Goal: Task Accomplishment & Management: Use online tool/utility

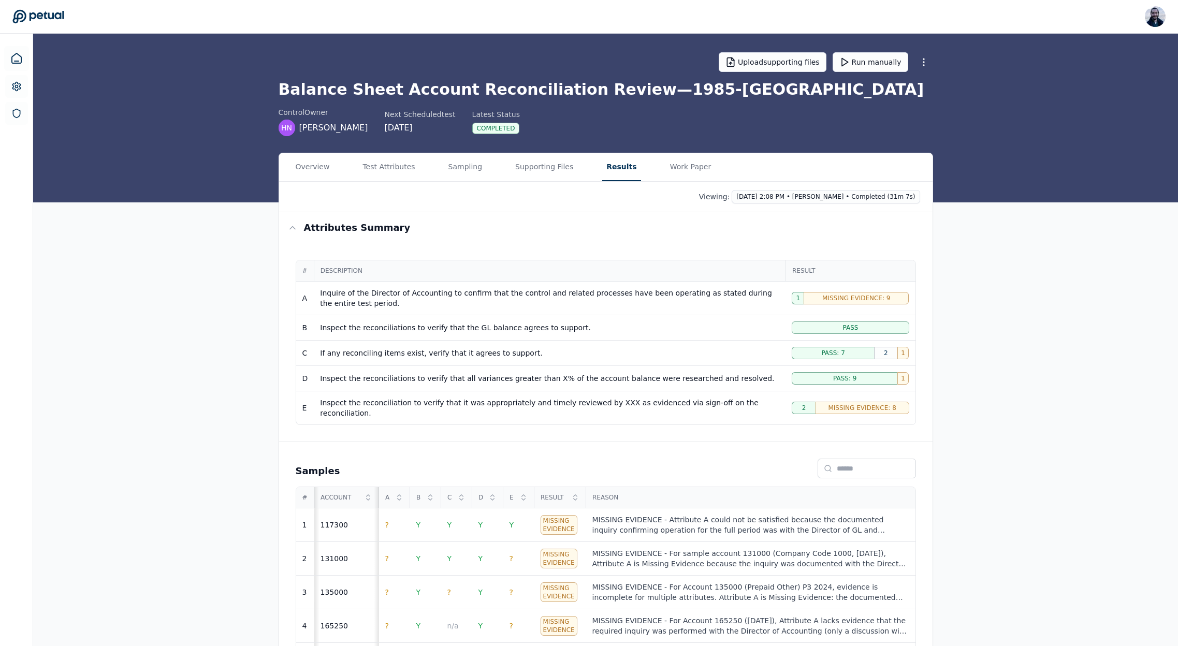
scroll to position [208, 0]
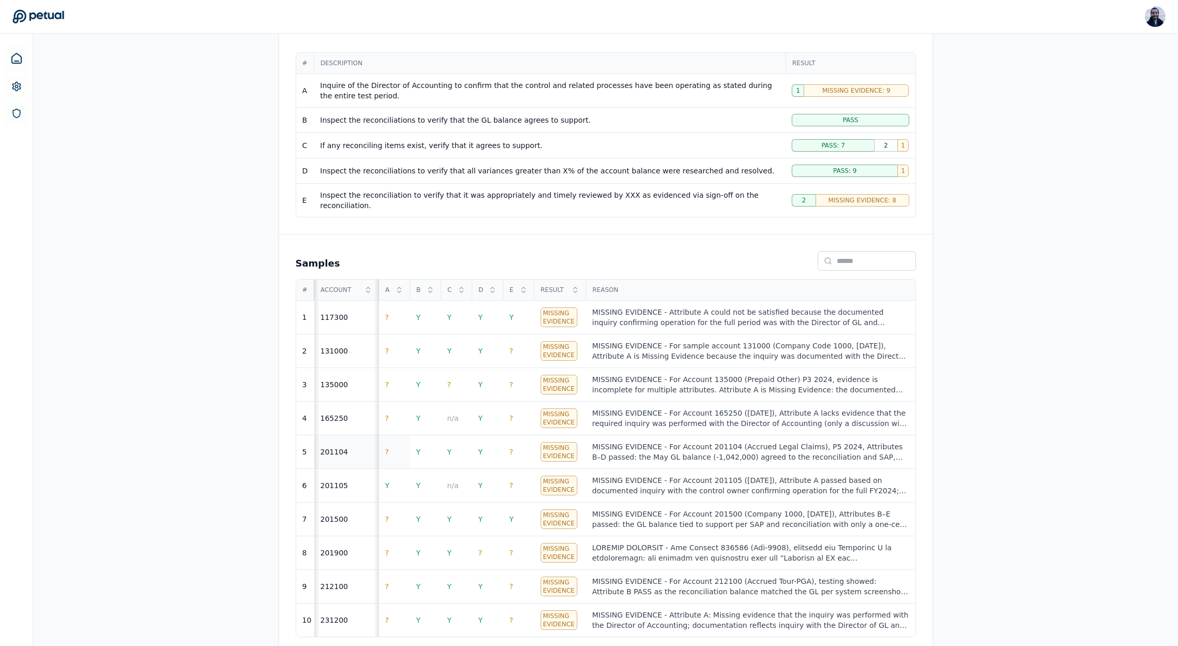
click at [391, 442] on td "?" at bounding box center [394, 453] width 31 height 34
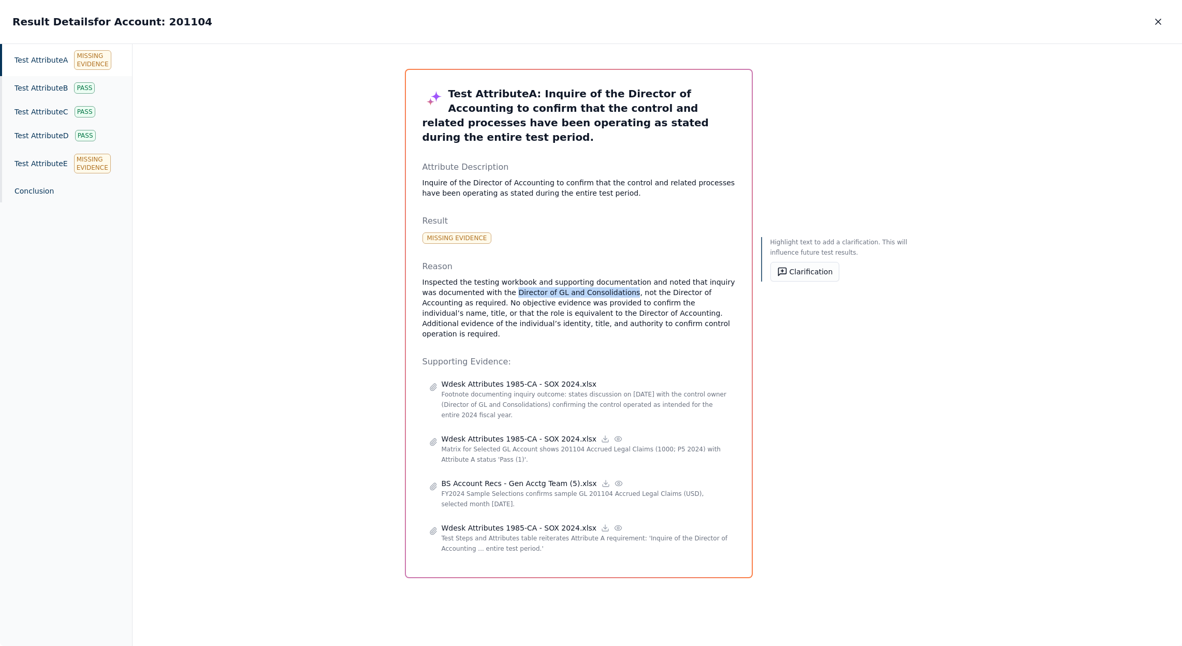
drag, startPoint x: 495, startPoint y: 279, endPoint x: 606, endPoint y: 277, distance: 110.8
click at [606, 277] on p "Inspected the testing workbook and supporting documentation and noted that inqu…" at bounding box center [579, 308] width 313 height 62
copy p "Director of GL and Consolidations"
click at [1158, 24] on icon "button" at bounding box center [1158, 22] width 10 height 10
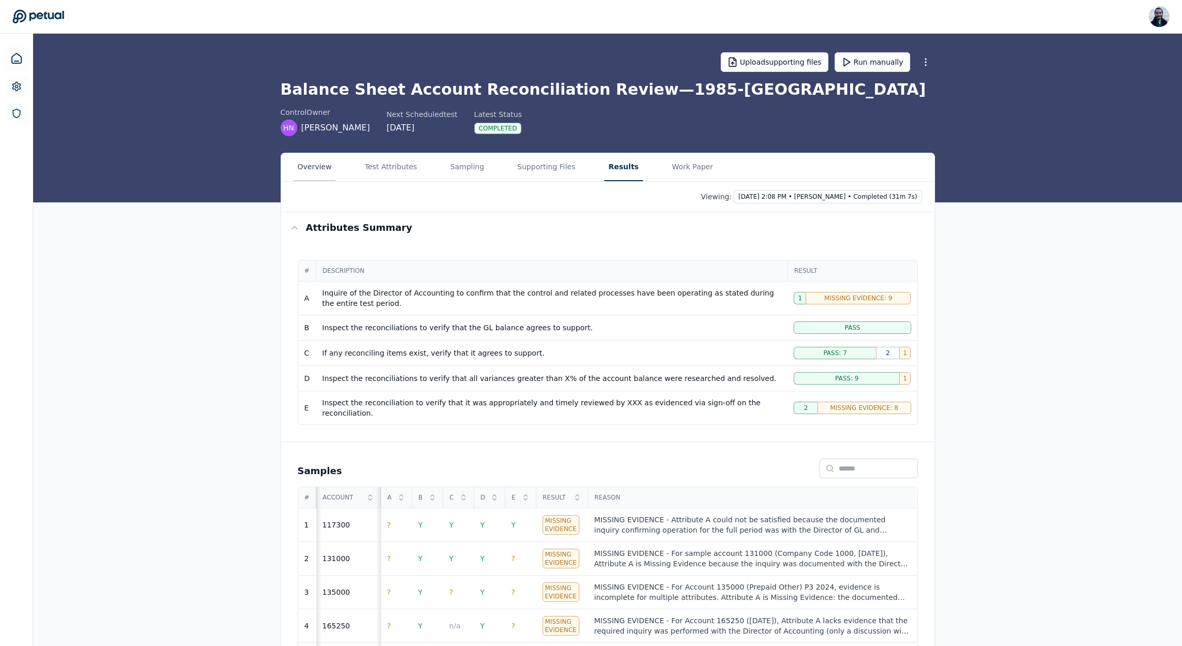
click at [327, 168] on button "Overview" at bounding box center [315, 167] width 42 height 28
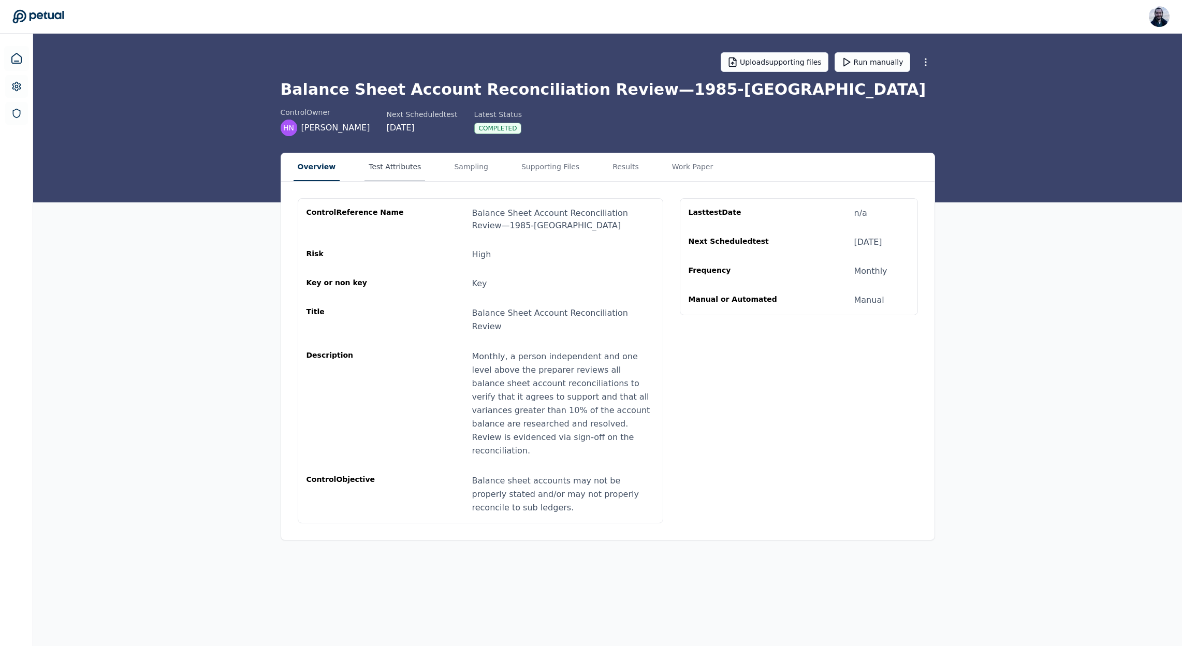
click at [402, 164] on button "Test Attributes" at bounding box center [395, 167] width 61 height 28
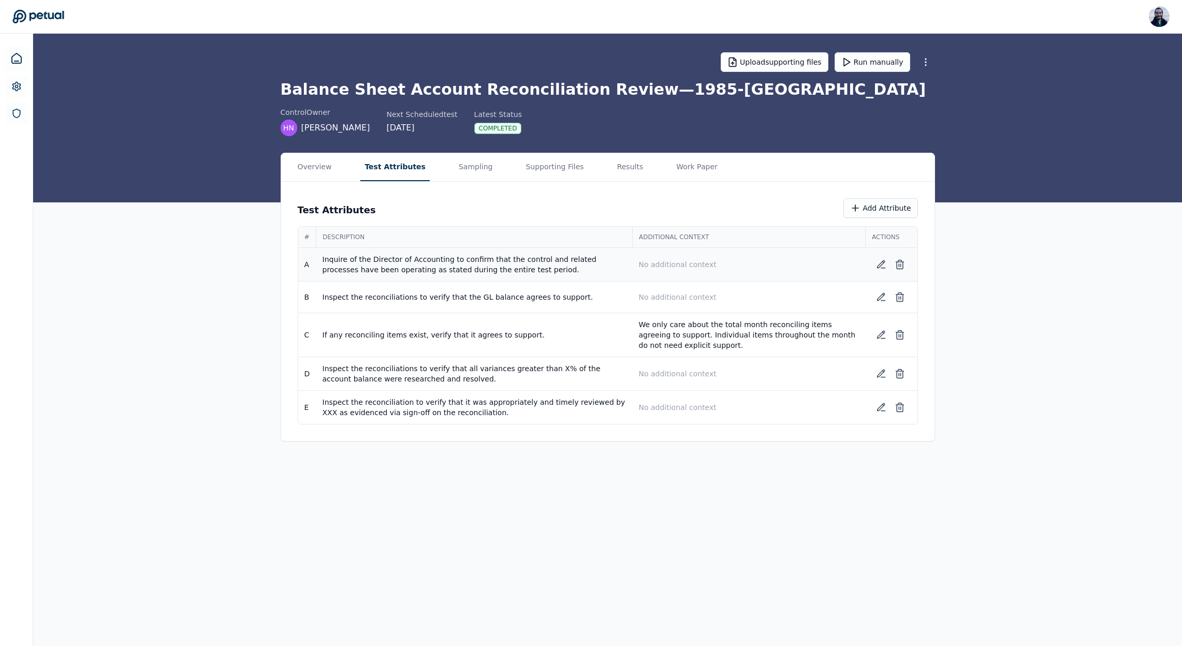
click at [715, 258] on td "No additional context" at bounding box center [749, 265] width 233 height 34
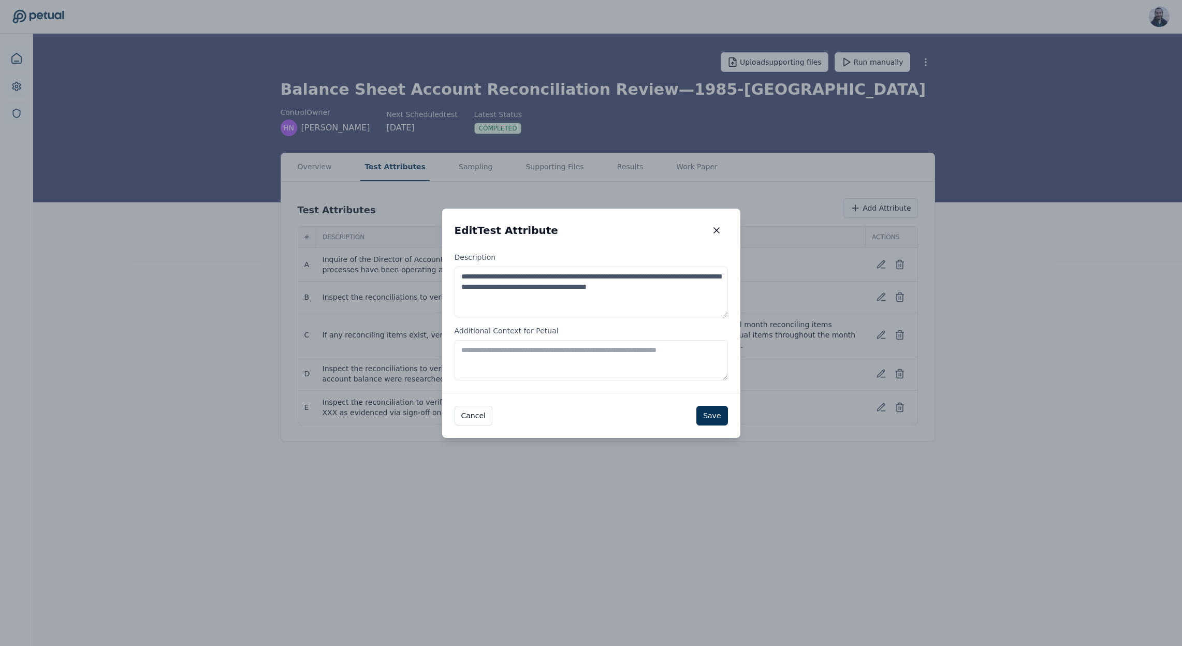
click at [616, 362] on textarea "Additional Context for Petual" at bounding box center [591, 360] width 273 height 40
paste textarea "**********"
click at [466, 351] on textarea "**********" at bounding box center [591, 360] width 273 height 40
click at [475, 351] on textarea "**********" at bounding box center [591, 360] width 273 height 40
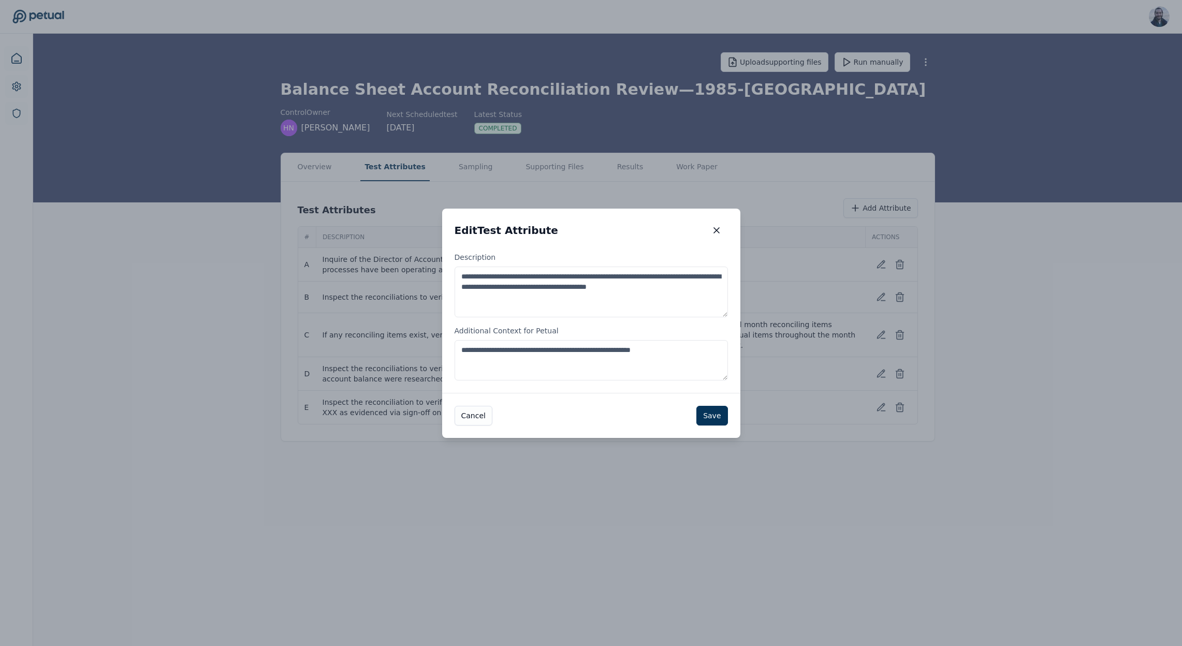
click at [598, 350] on textarea "**********" at bounding box center [591, 360] width 273 height 40
click at [621, 350] on textarea "**********" at bounding box center [591, 360] width 273 height 40
click at [709, 352] on textarea "**********" at bounding box center [591, 360] width 273 height 40
click at [465, 349] on textarea "**********" at bounding box center [591, 360] width 273 height 40
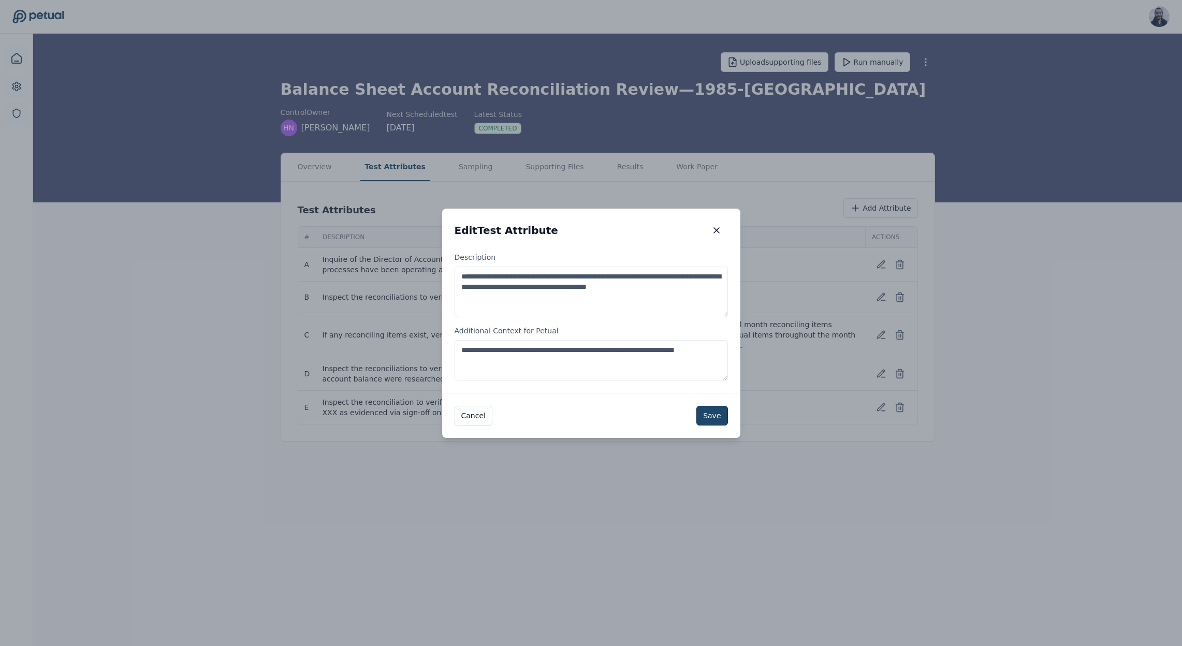
type textarea "**********"
click at [715, 417] on button "Save" at bounding box center [712, 416] width 31 height 20
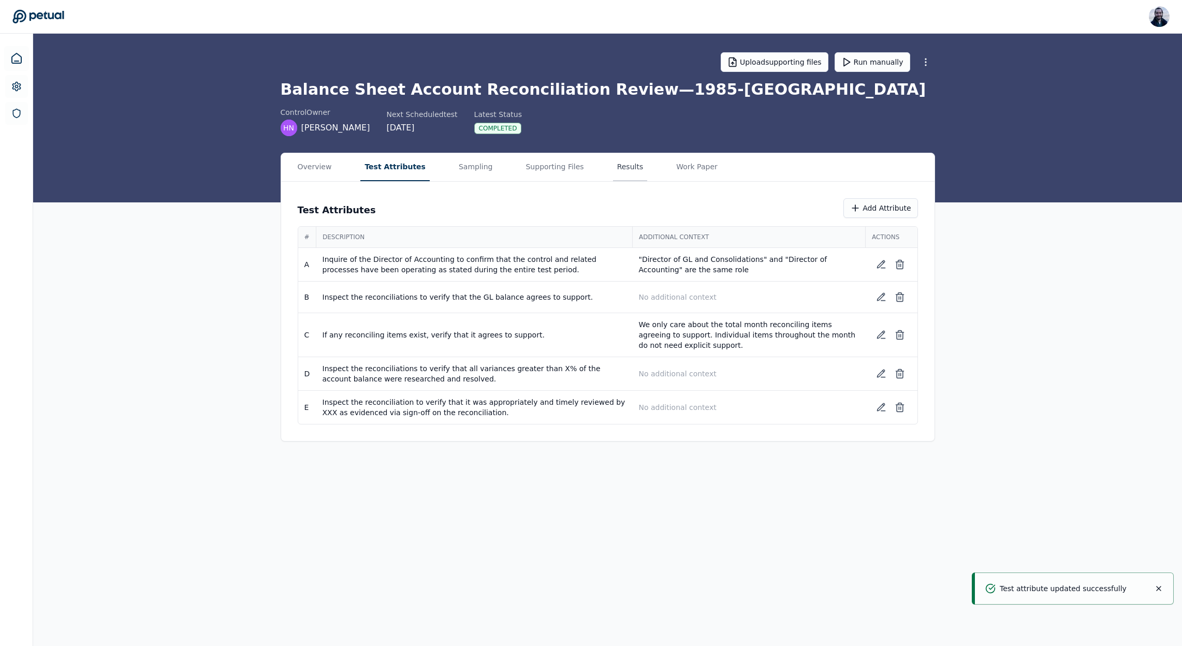
click at [613, 166] on button "Results" at bounding box center [630, 167] width 35 height 28
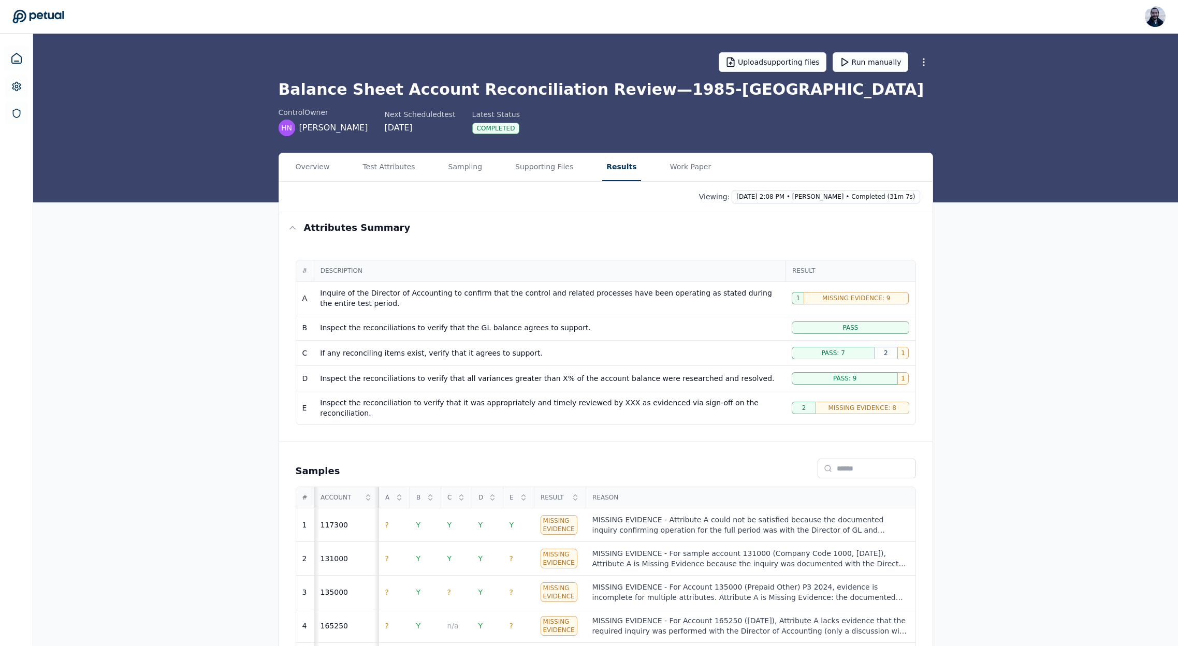
click at [735, 395] on td "Inspect the reconciliation to verify that it was appropriately and timely revie…" at bounding box center [550, 408] width 472 height 34
click at [728, 403] on div "Inspect the reconciliation to verify that it was appropriately and timely revie…" at bounding box center [549, 408] width 459 height 21
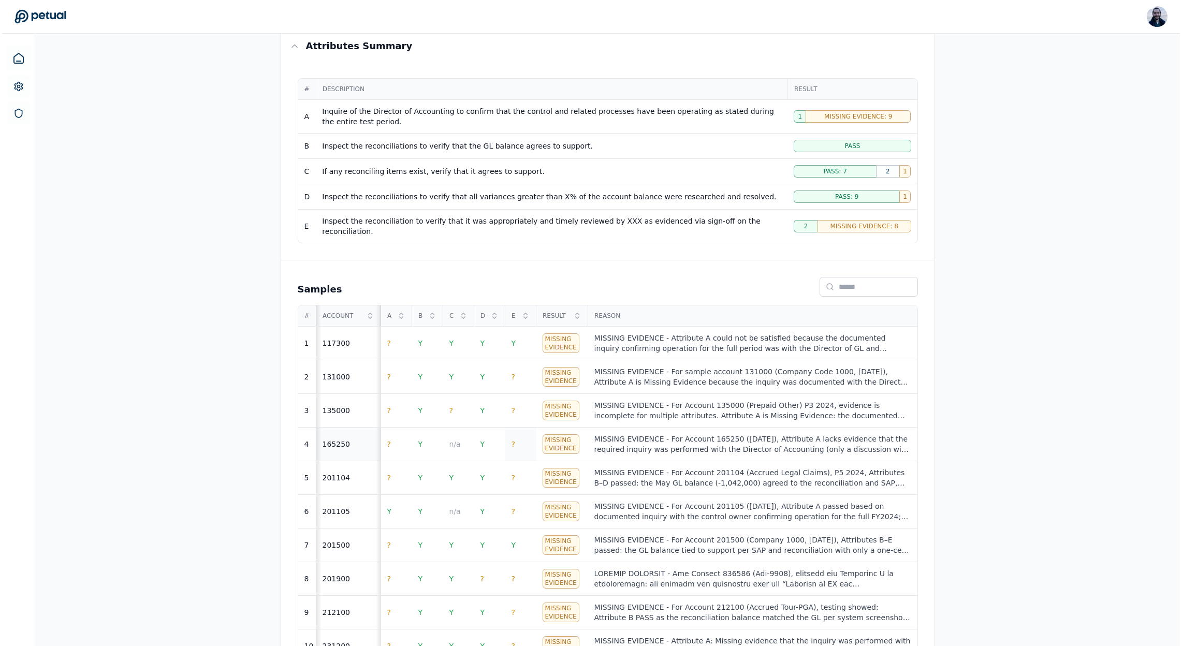
scroll to position [189, 0]
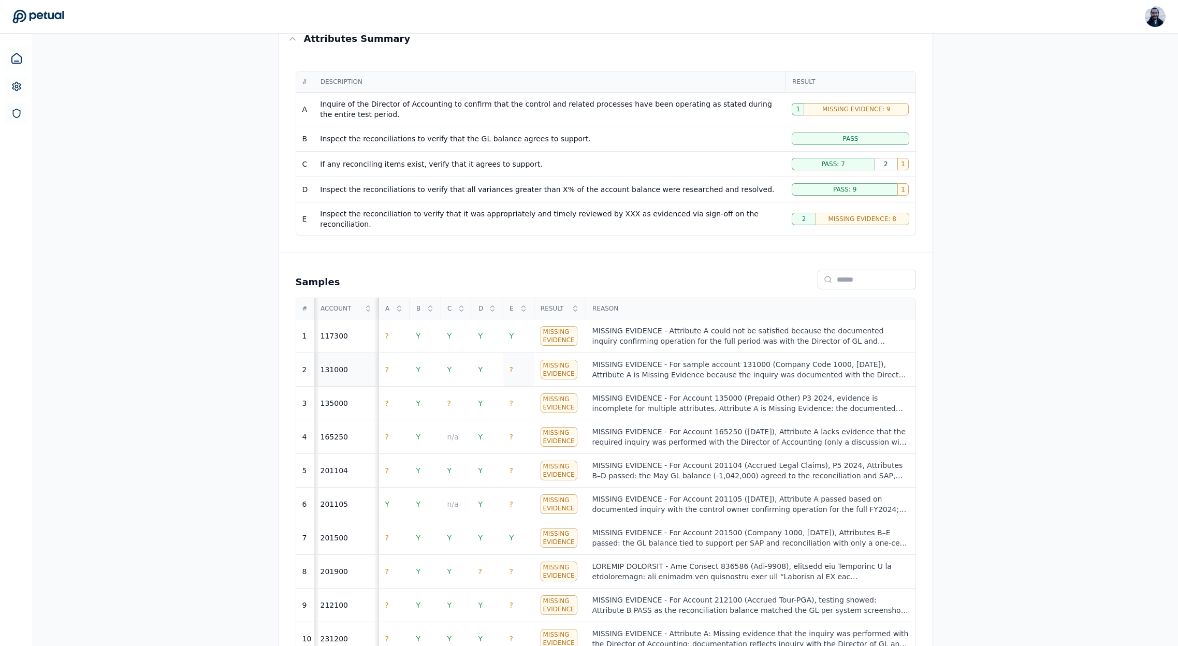
click at [515, 364] on td "?" at bounding box center [518, 370] width 31 height 34
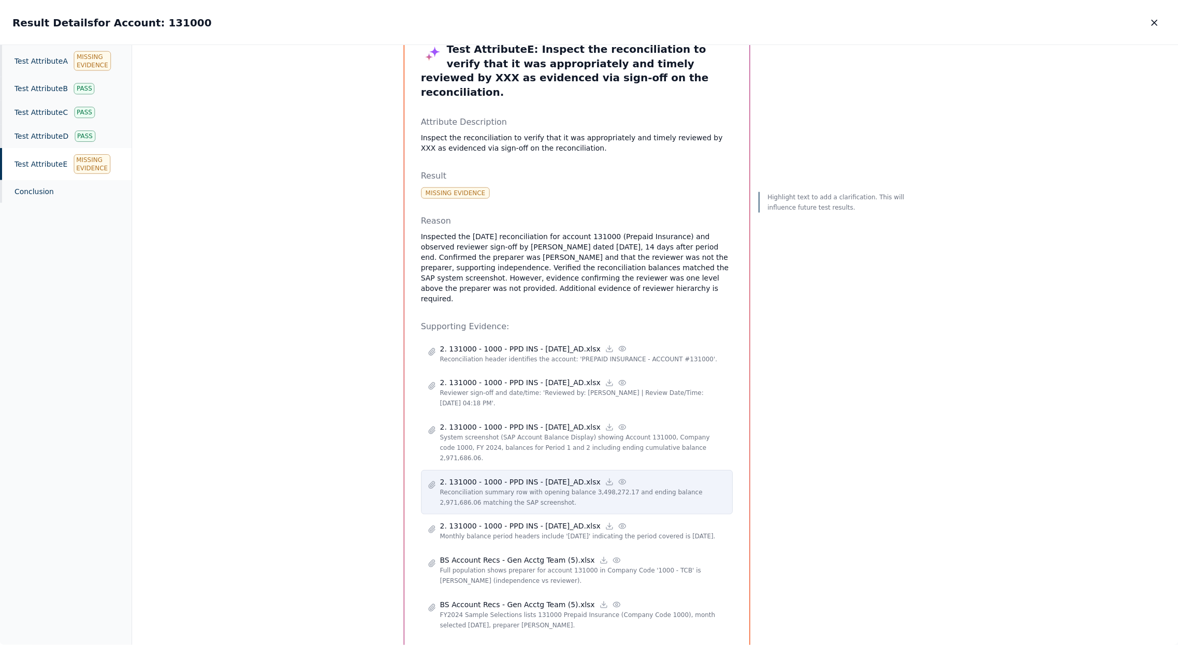
scroll to position [94, 0]
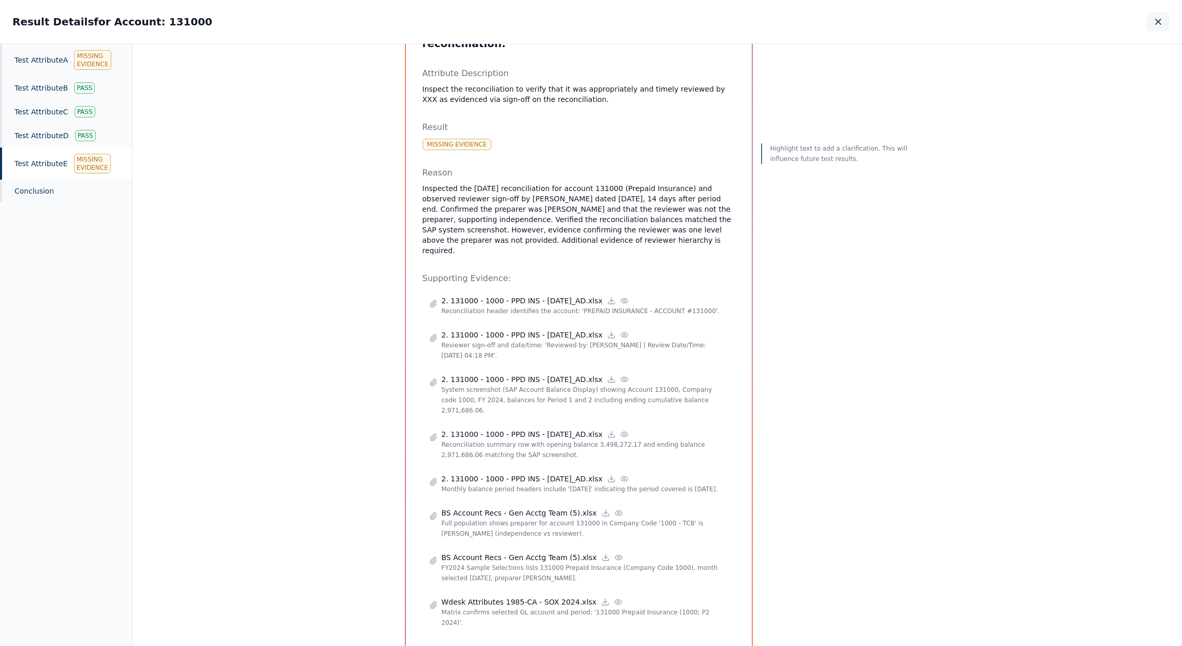
click at [1156, 22] on icon "button" at bounding box center [1158, 22] width 10 height 10
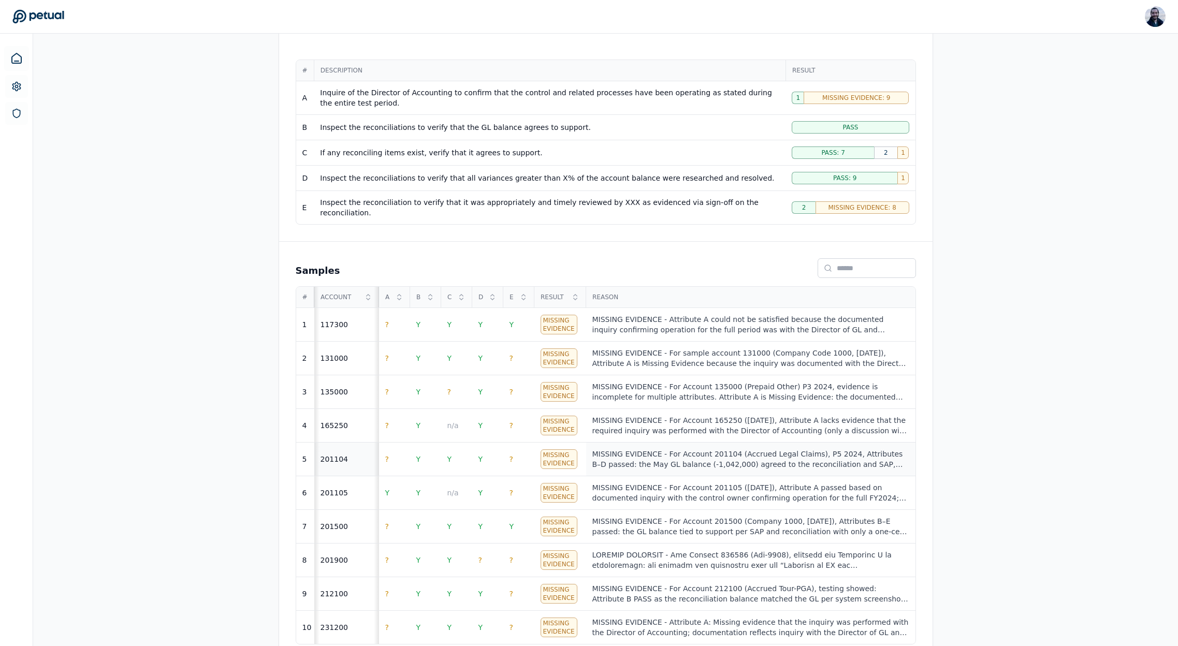
scroll to position [208, 0]
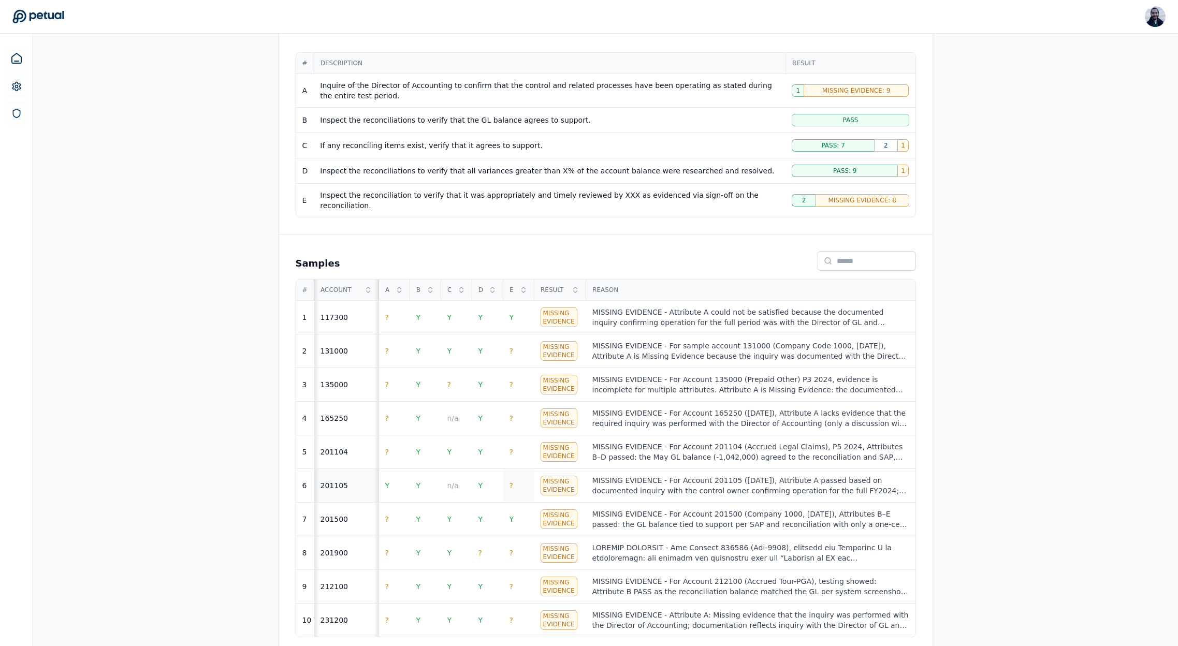
click at [508, 471] on td "?" at bounding box center [518, 486] width 31 height 34
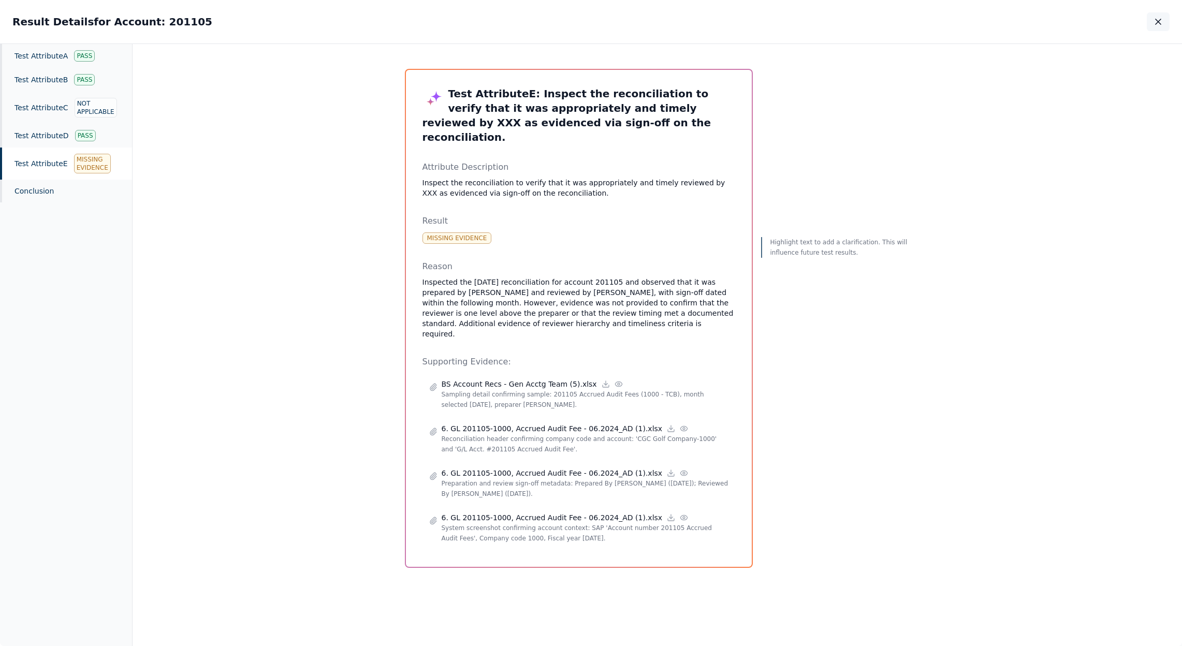
click at [1164, 25] on button "button" at bounding box center [1158, 21] width 23 height 19
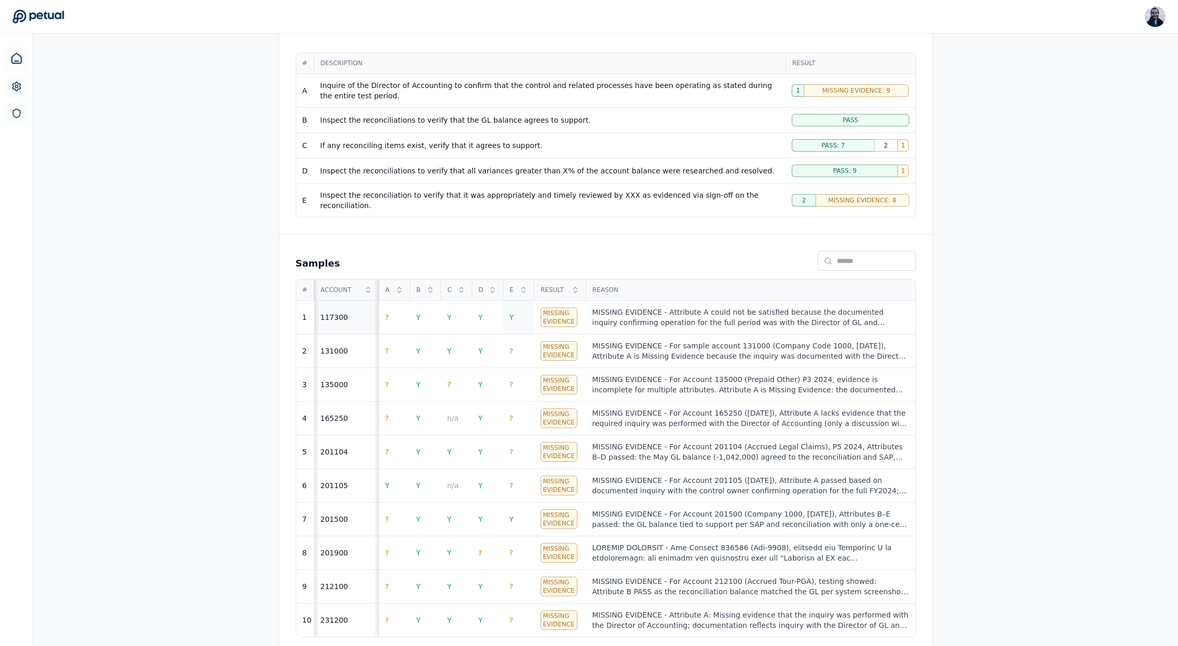
click at [517, 301] on td "Y" at bounding box center [518, 318] width 31 height 34
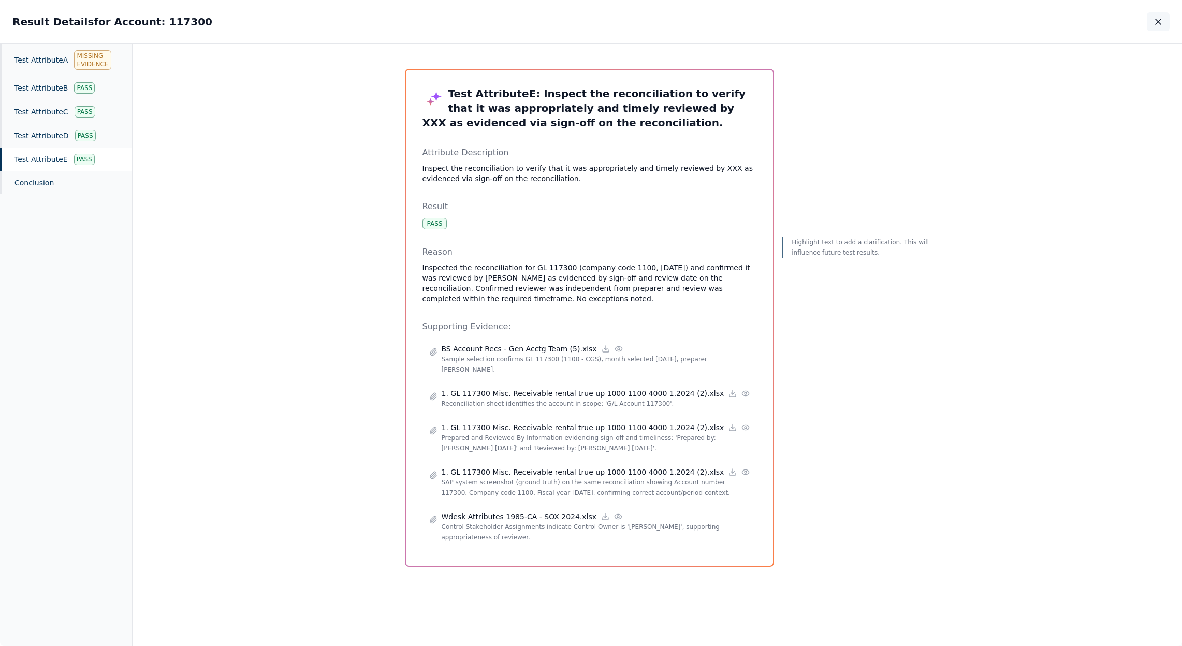
click at [1160, 30] on button "button" at bounding box center [1158, 21] width 23 height 19
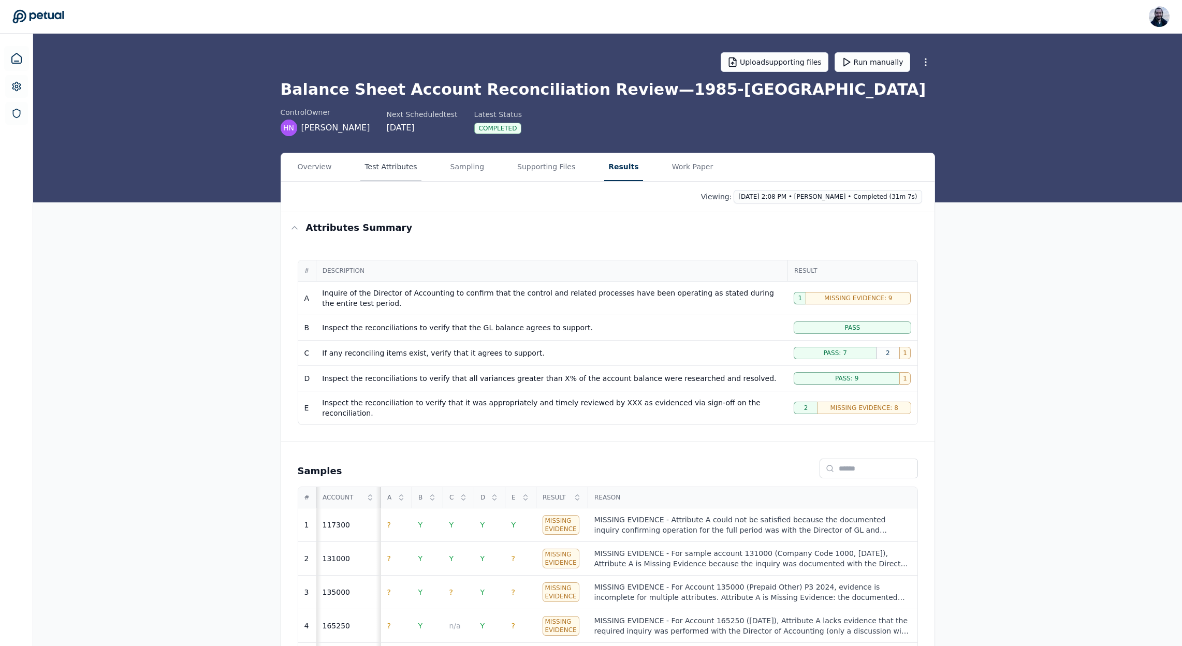
click at [400, 161] on button "Test Attributes" at bounding box center [390, 167] width 61 height 28
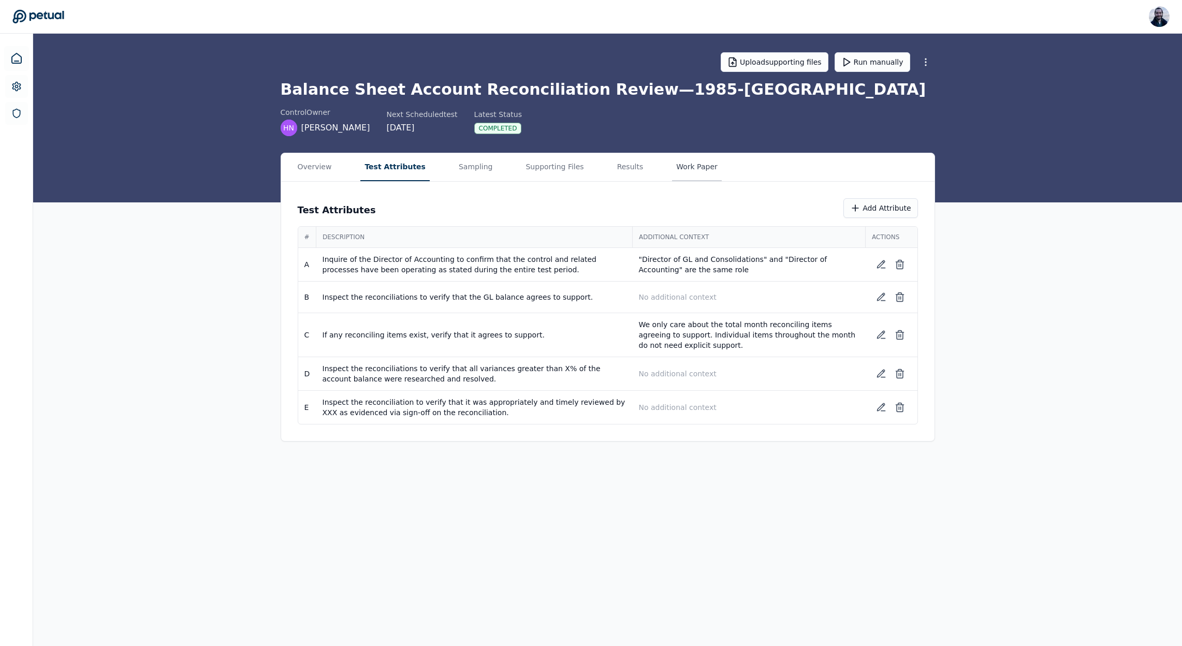
click at [674, 165] on button "Work Paper" at bounding box center [697, 167] width 50 height 28
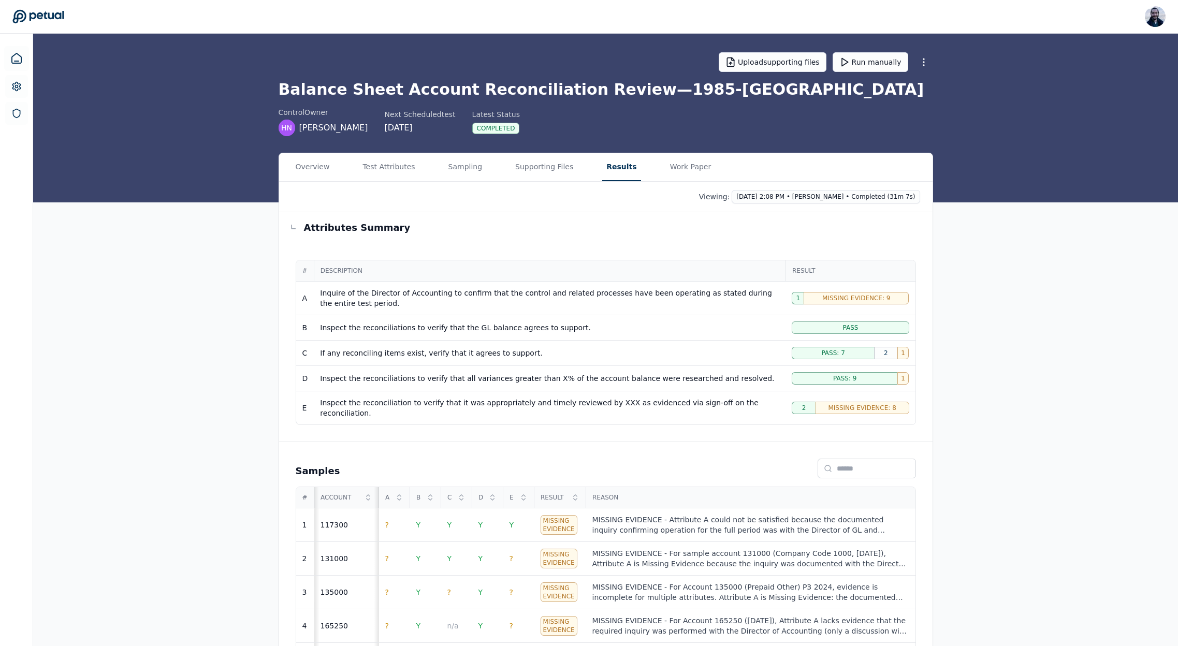
click at [614, 165] on button "Results" at bounding box center [621, 167] width 38 height 28
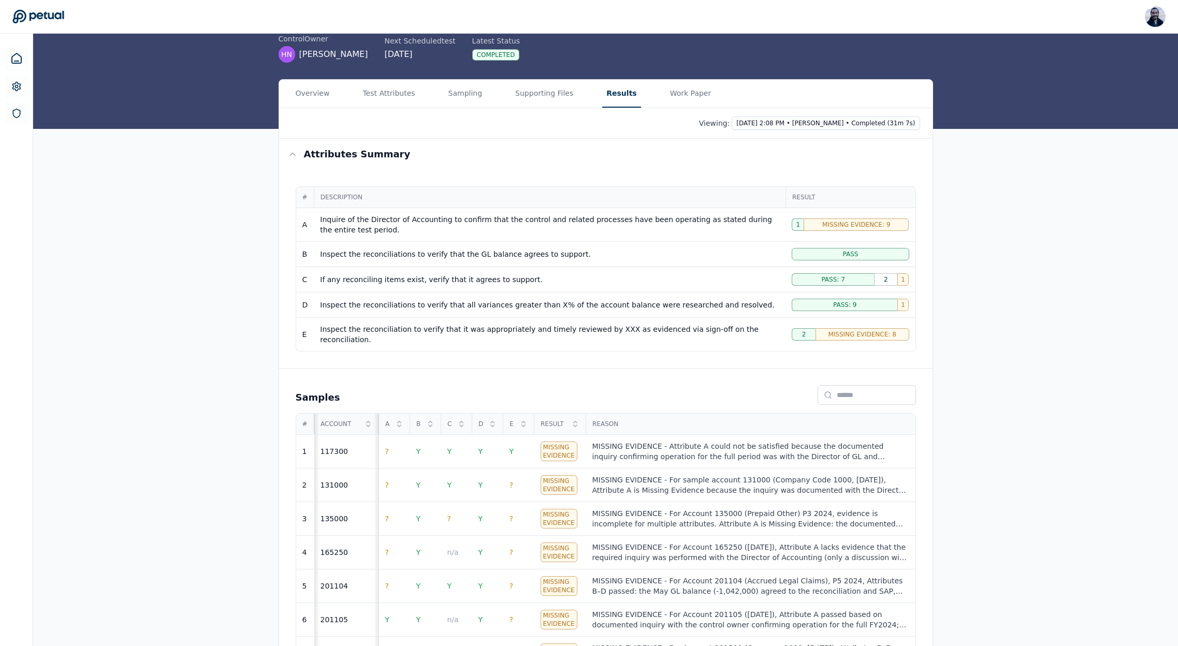
scroll to position [95, 0]
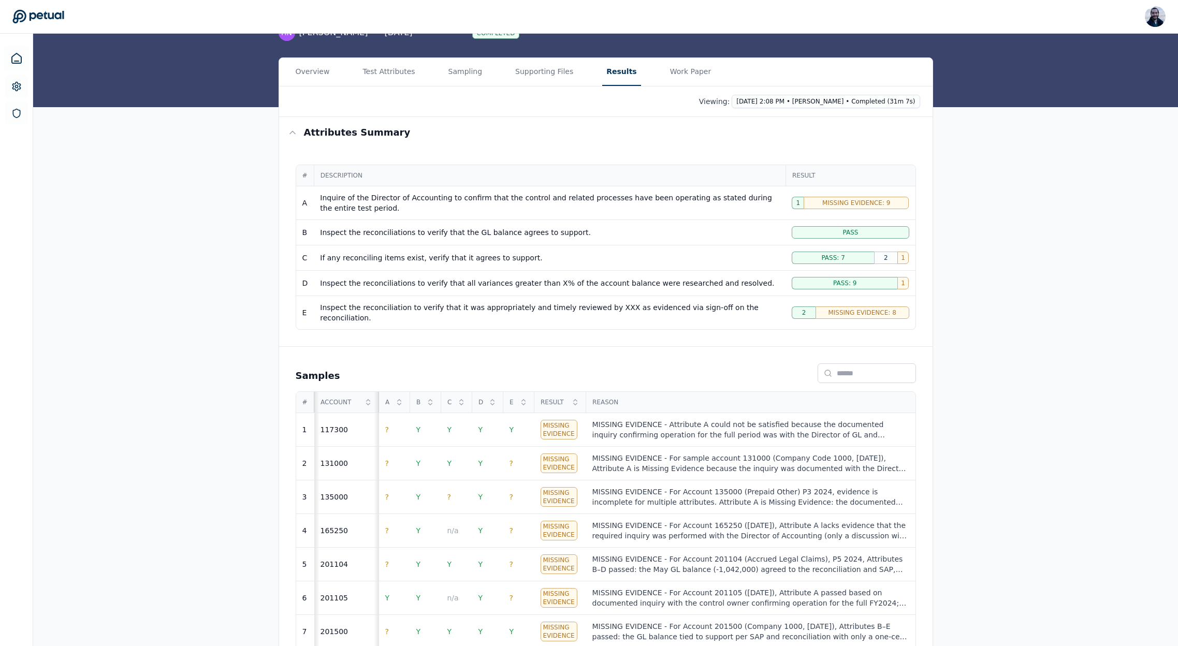
click at [546, 279] on div "Inspect the reconciliations to verify that all variances greater than X% of the…" at bounding box center [549, 283] width 459 height 10
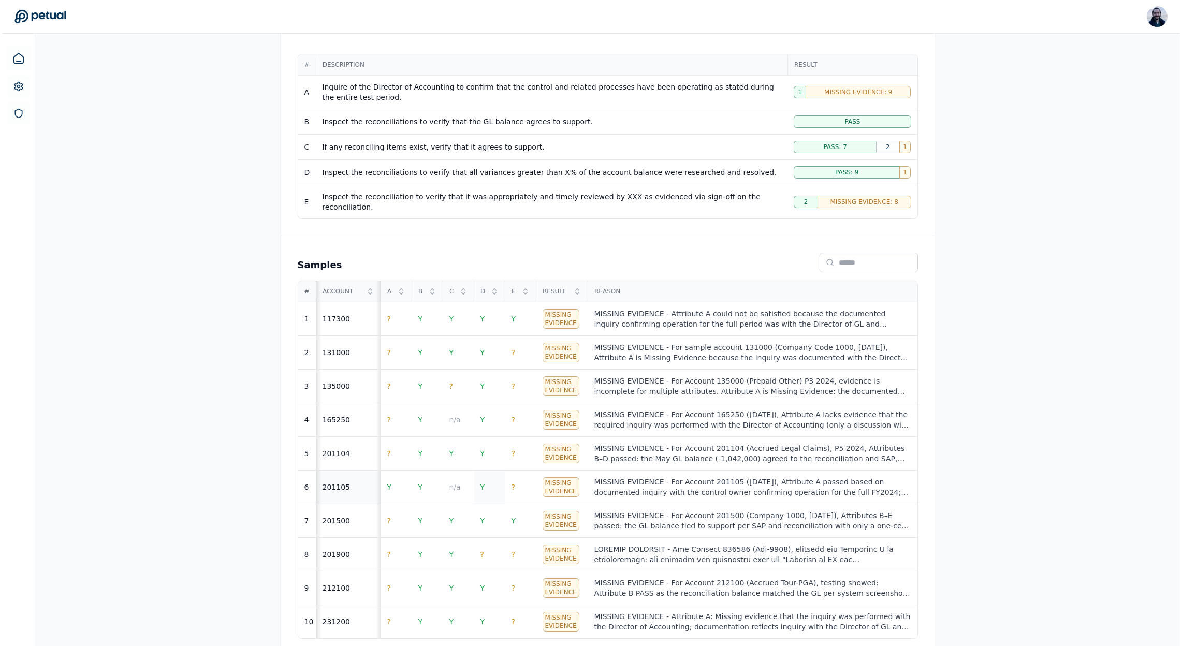
scroll to position [208, 0]
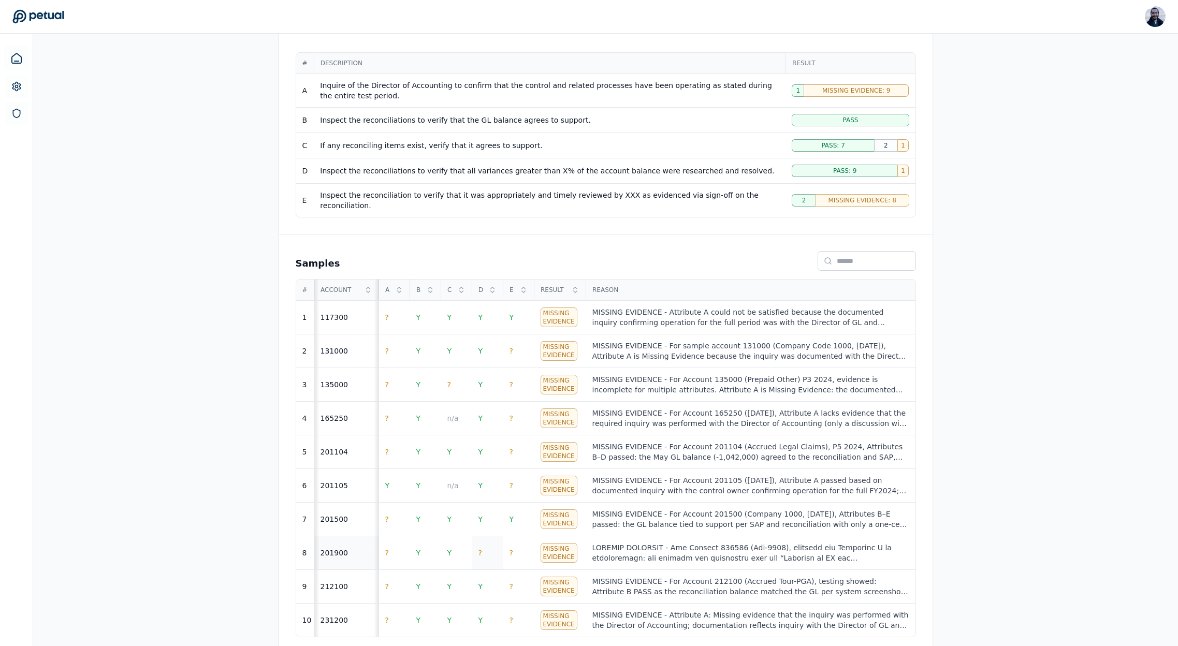
click at [482, 553] on td "?" at bounding box center [487, 553] width 31 height 34
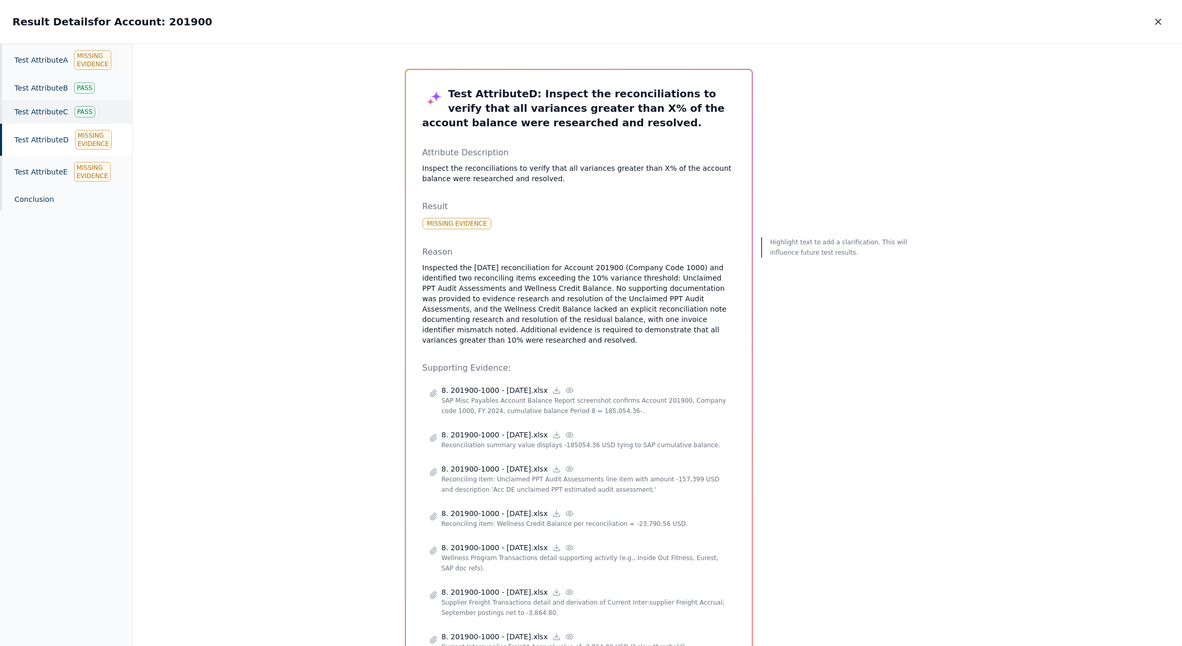
click at [67, 112] on div "Test Attribute C Pass" at bounding box center [66, 112] width 132 height 24
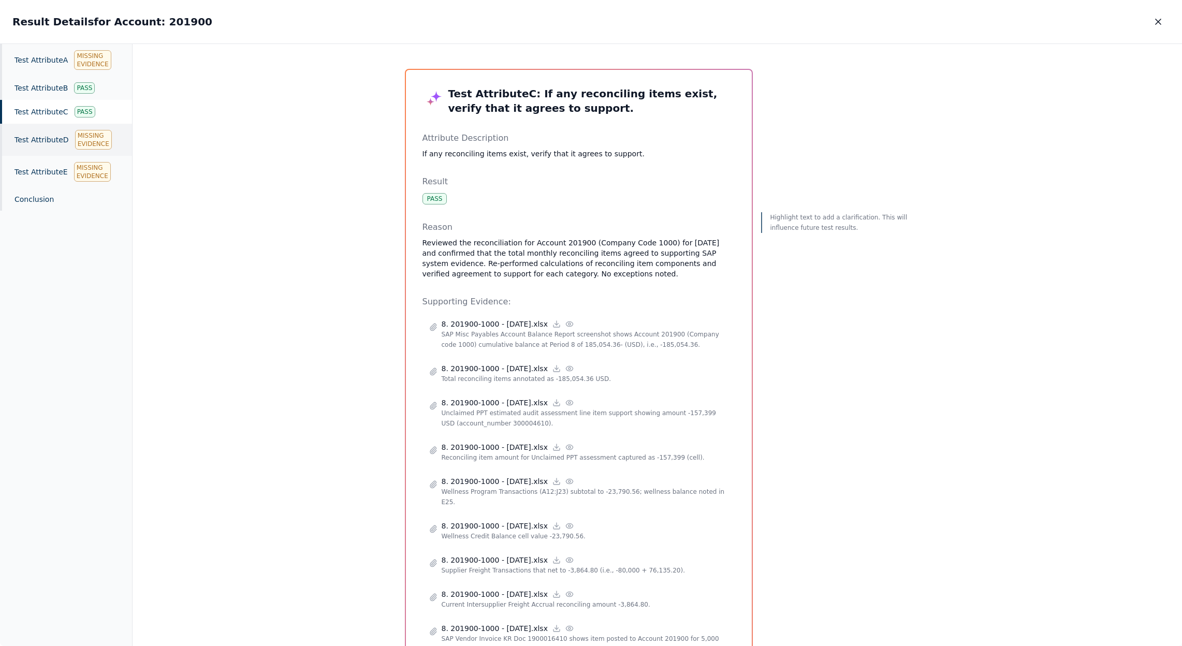
click at [61, 140] on div "Test Attribute D Missing Evidence" at bounding box center [66, 140] width 132 height 32
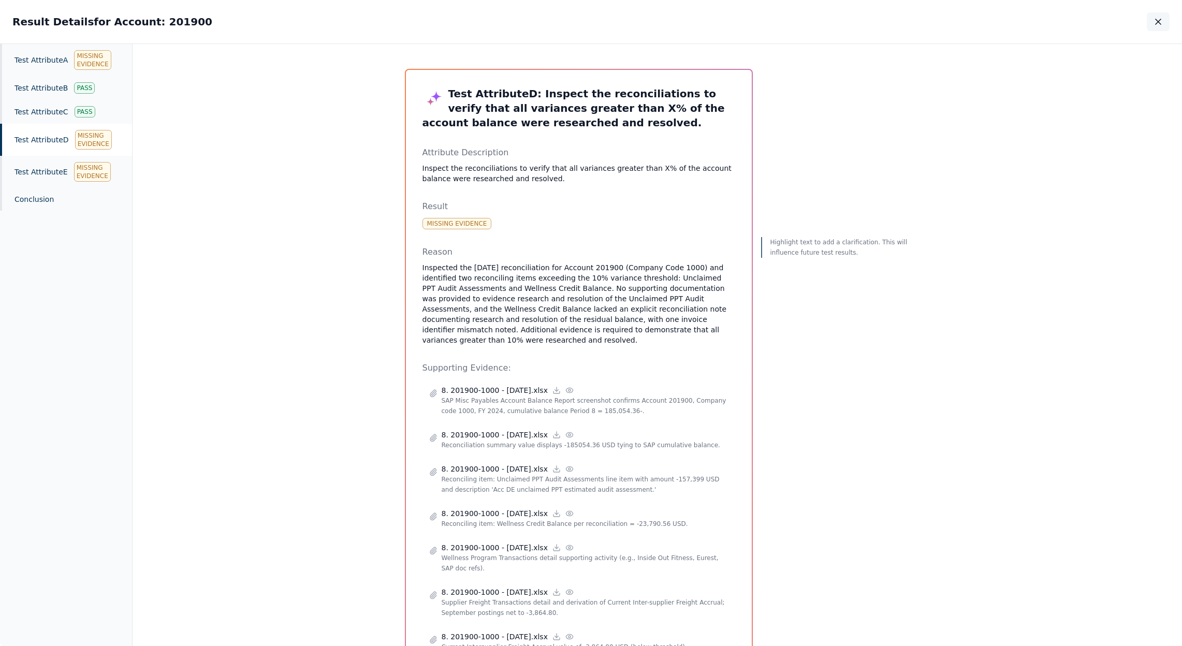
click at [1155, 17] on icon "button" at bounding box center [1158, 22] width 10 height 10
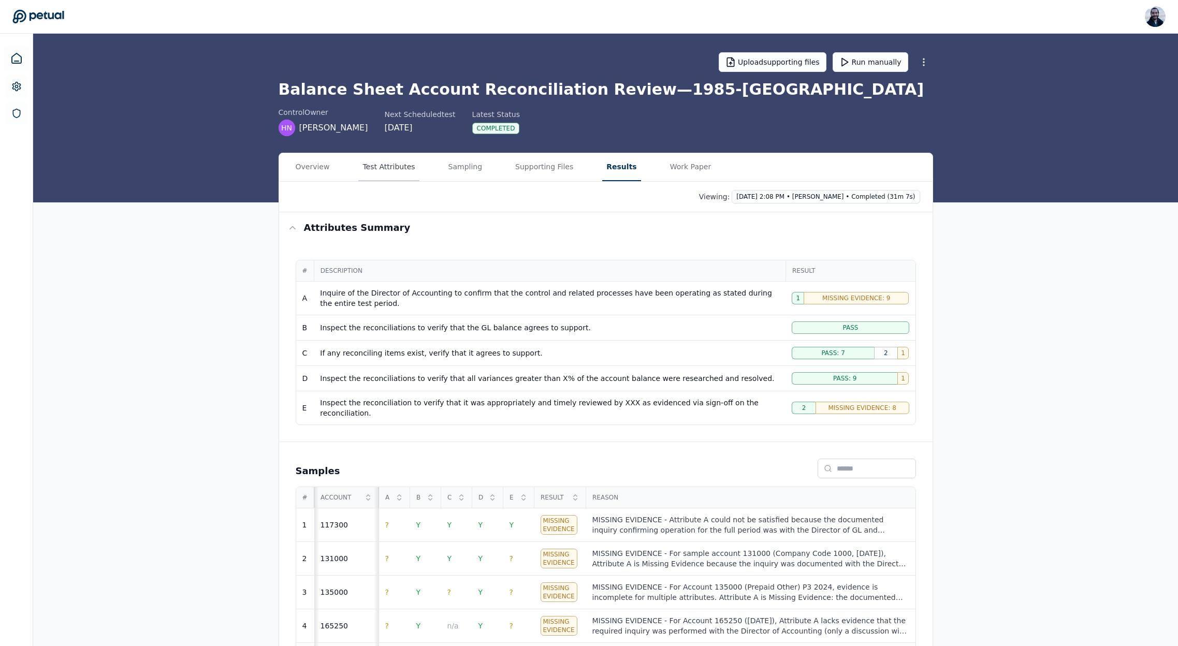
click at [404, 166] on button "Test Attributes" at bounding box center [388, 167] width 61 height 28
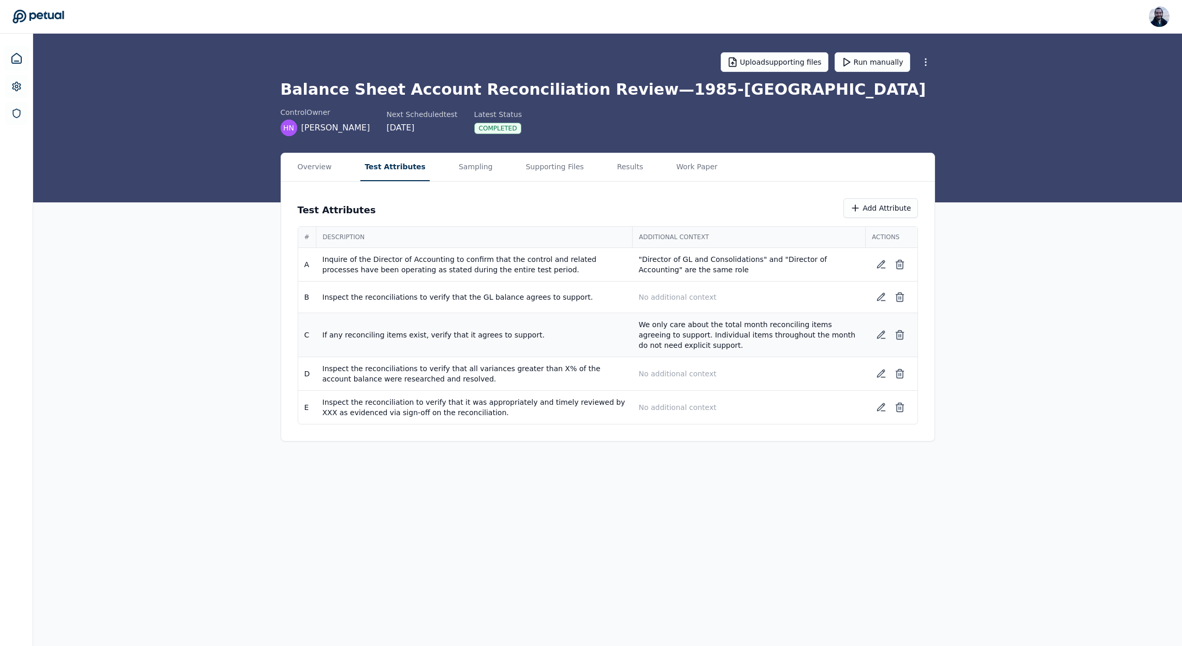
click at [728, 345] on p "We only care about the total month reconciling items agreeing to support. Indiv…" at bounding box center [749, 335] width 221 height 31
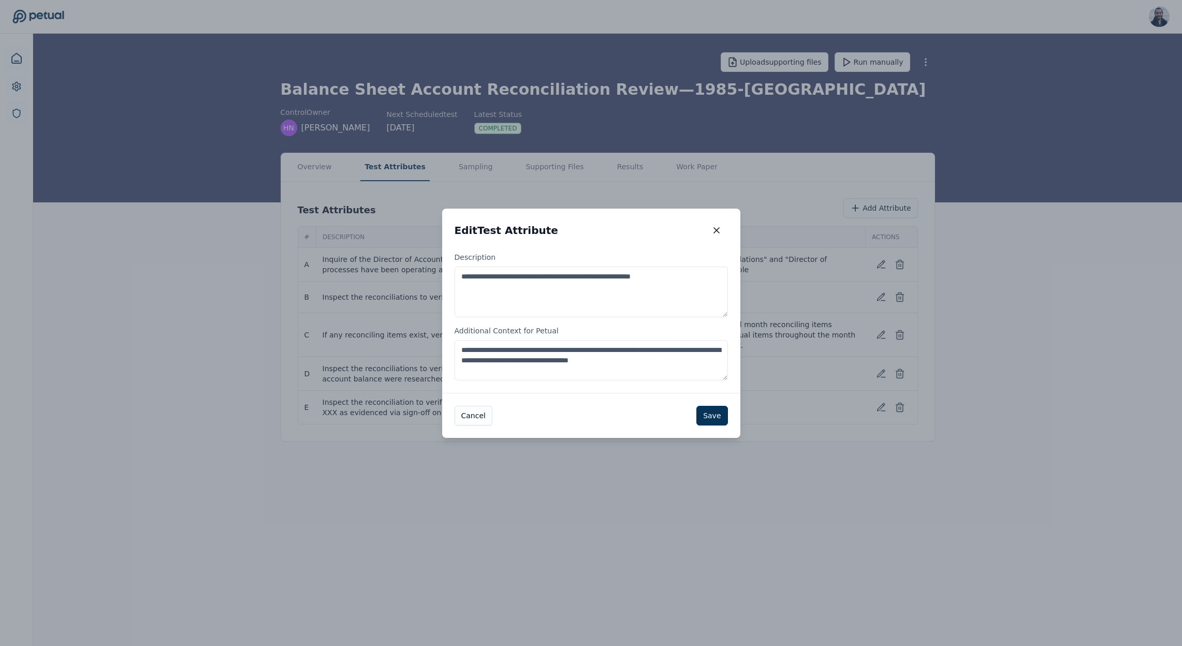
click at [615, 367] on textarea "**********" at bounding box center [591, 360] width 273 height 40
click at [714, 229] on icon "button" at bounding box center [717, 230] width 10 height 10
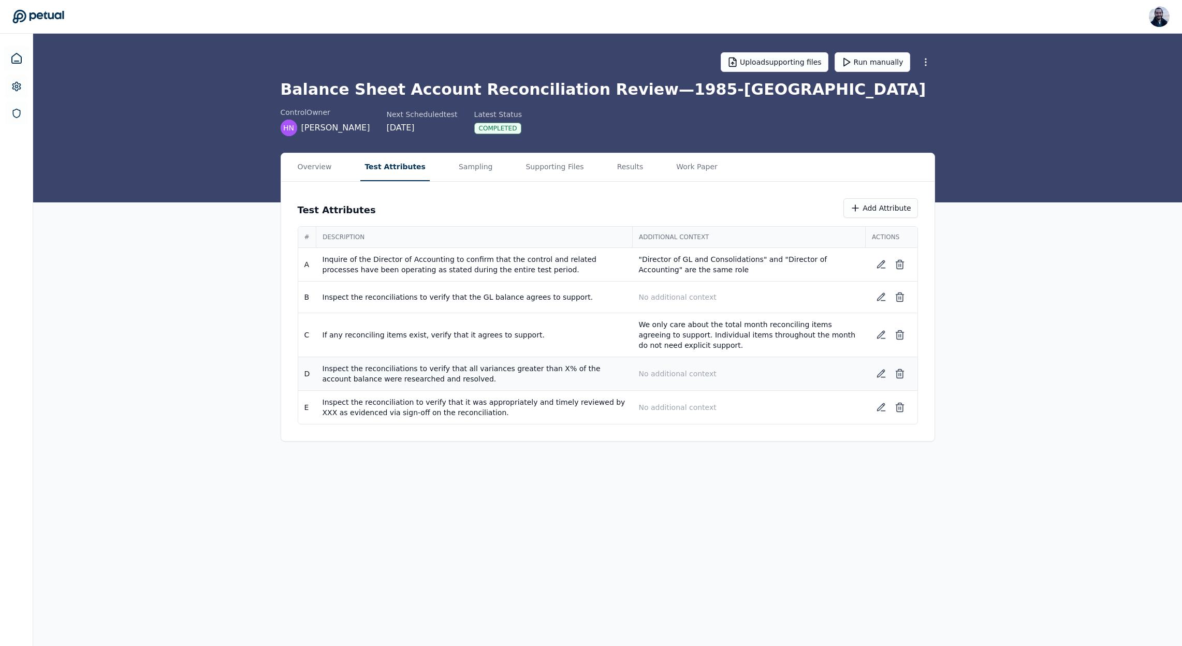
click at [716, 378] on p "No additional context" at bounding box center [749, 374] width 221 height 10
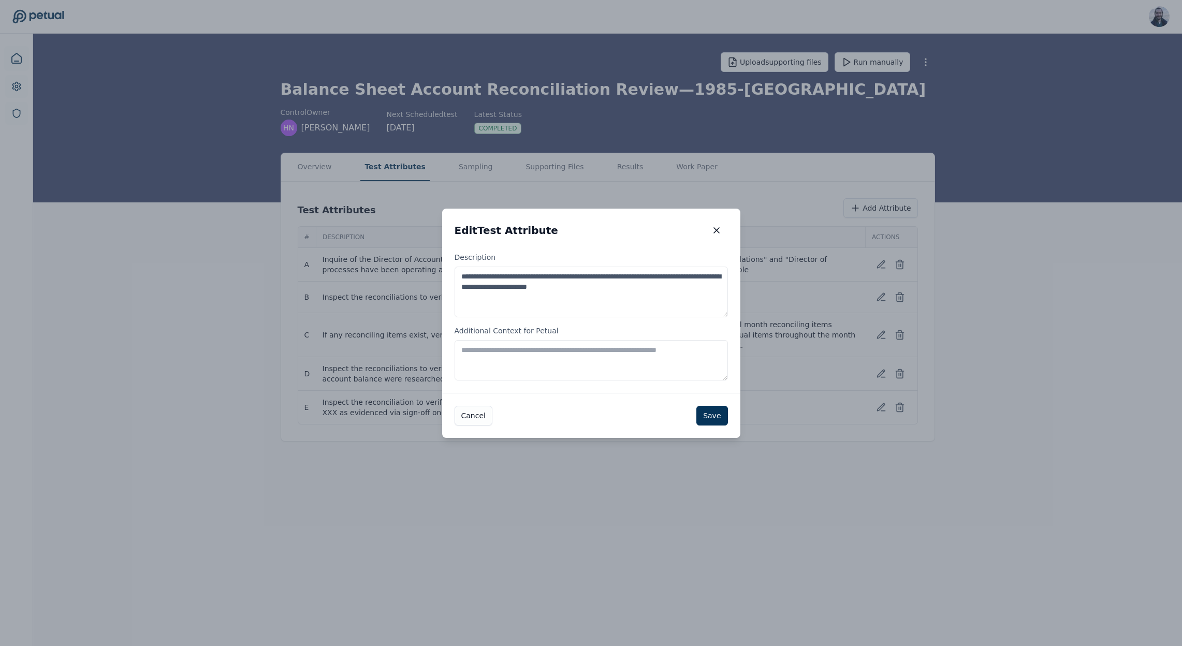
click at [543, 355] on textarea "Additional Context for Petual" at bounding box center [591, 360] width 273 height 40
paste textarea "**********"
drag, startPoint x: 610, startPoint y: 351, endPoint x: 735, endPoint y: 381, distance: 129.4
click at [735, 381] on div "**********" at bounding box center [591, 322] width 298 height 141
drag, startPoint x: 599, startPoint y: 362, endPoint x: 635, endPoint y: 347, distance: 39.0
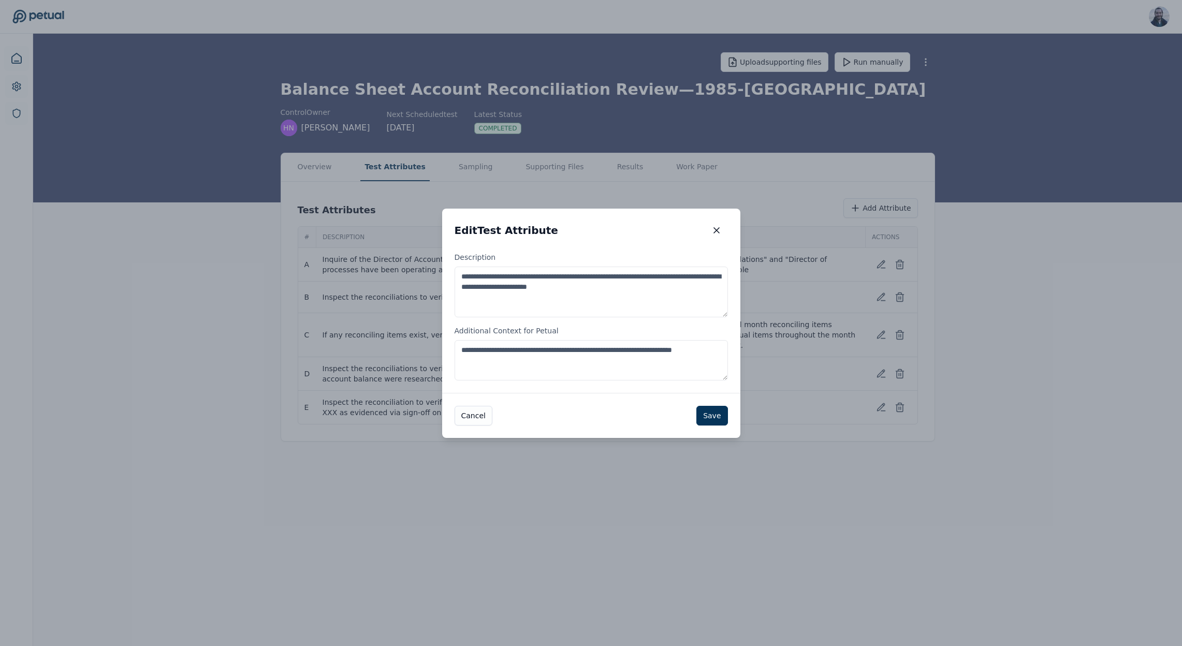
click at [635, 347] on textarea "**********" at bounding box center [591, 360] width 273 height 40
click at [560, 350] on textarea "**********" at bounding box center [591, 360] width 273 height 40
click at [531, 347] on textarea "**********" at bounding box center [591, 360] width 273 height 40
type textarea "**********"
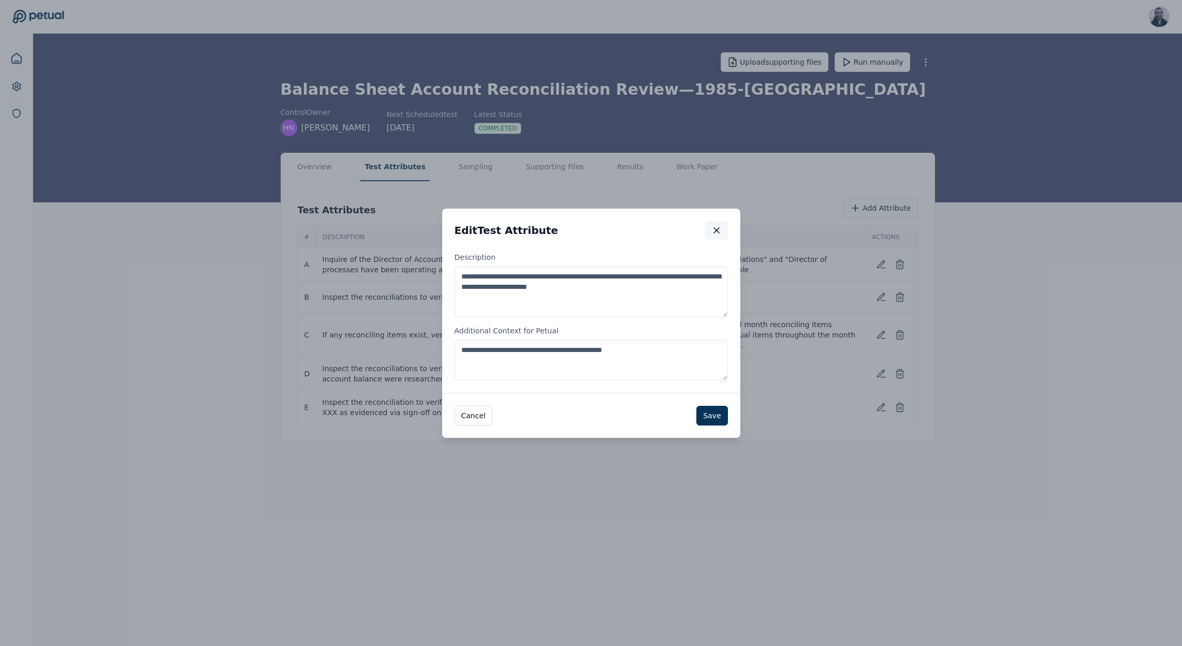
click at [715, 226] on icon "button" at bounding box center [717, 230] width 10 height 10
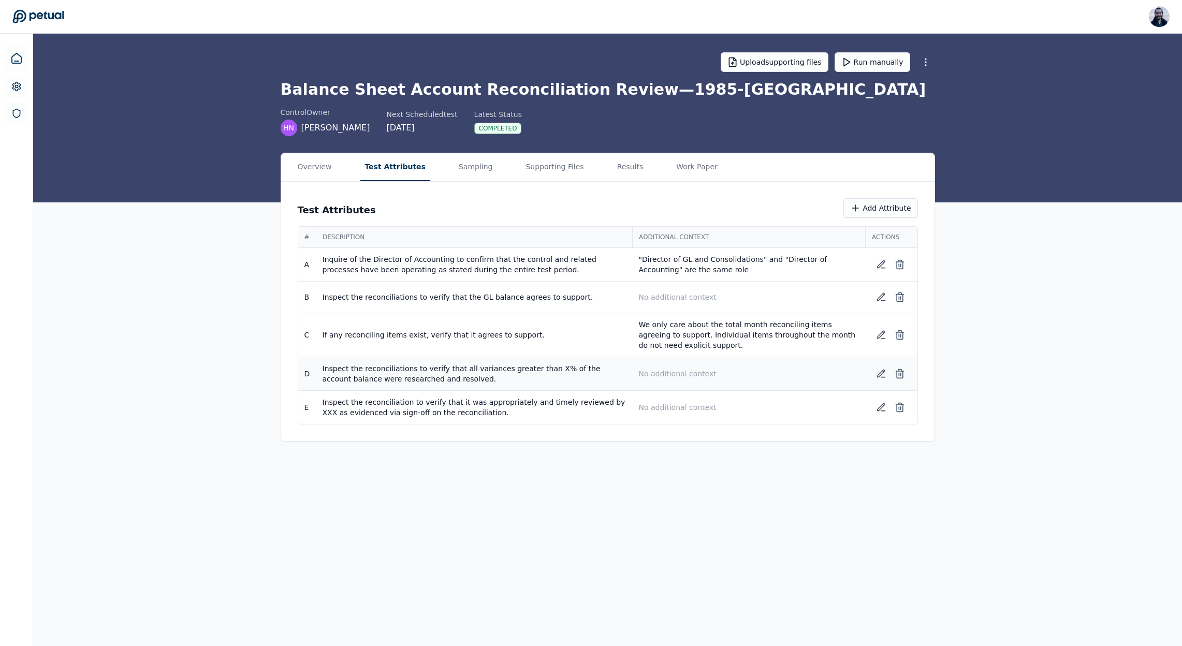
click at [690, 379] on td "No additional context" at bounding box center [749, 374] width 233 height 34
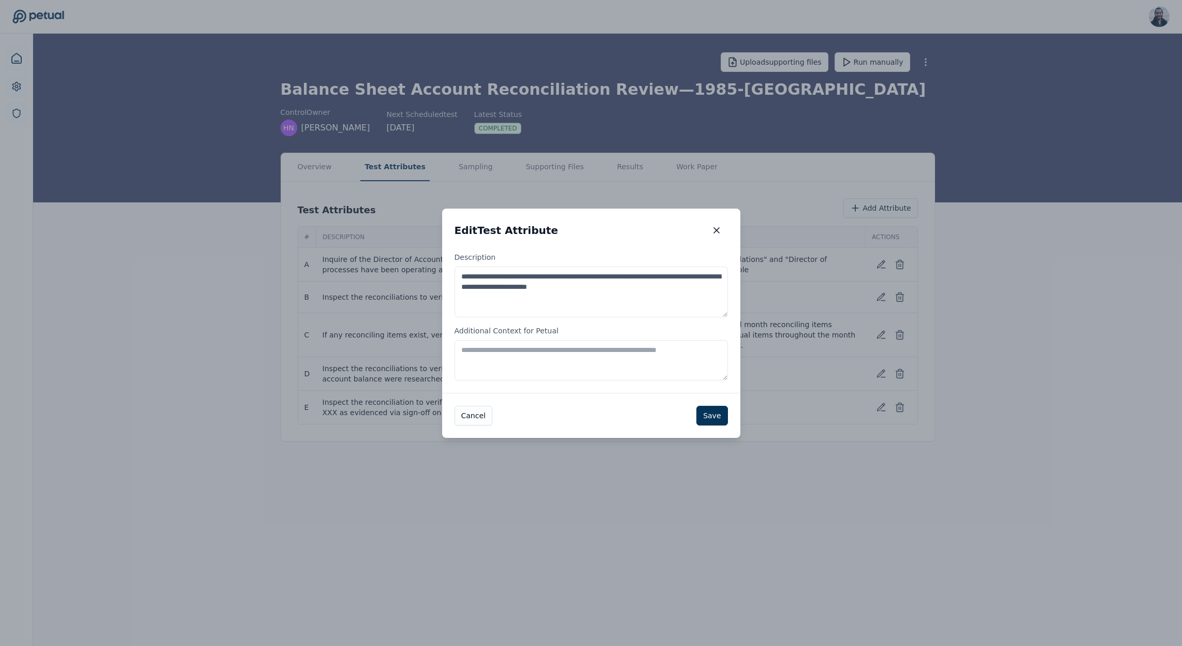
click at [562, 368] on textarea "Additional Context for Petual" at bounding box center [591, 360] width 273 height 40
click at [598, 350] on textarea "**********" at bounding box center [591, 360] width 273 height 40
click at [635, 351] on textarea "**********" at bounding box center [591, 360] width 273 height 40
click at [598, 355] on textarea "**********" at bounding box center [591, 360] width 273 height 40
click at [632, 353] on textarea "**********" at bounding box center [591, 360] width 273 height 40
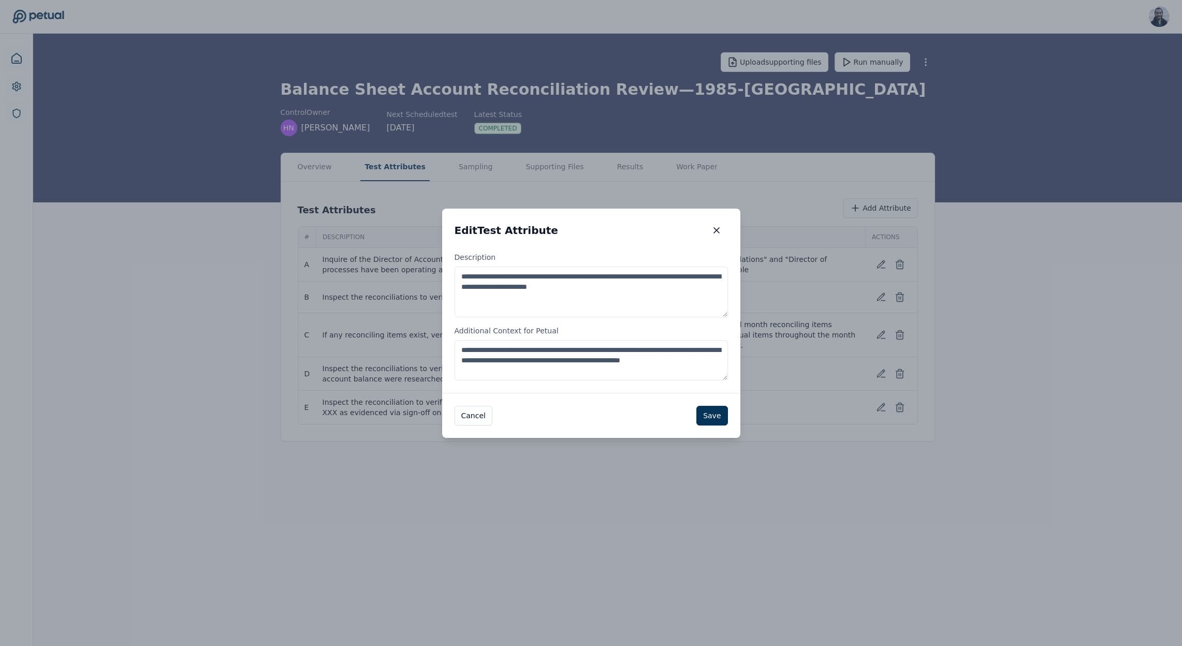
drag, startPoint x: 552, startPoint y: 371, endPoint x: 624, endPoint y: 347, distance: 75.7
click at [624, 347] on textarea "**********" at bounding box center [591, 360] width 273 height 40
type textarea "**********"
click at [715, 413] on button "Save" at bounding box center [712, 416] width 31 height 20
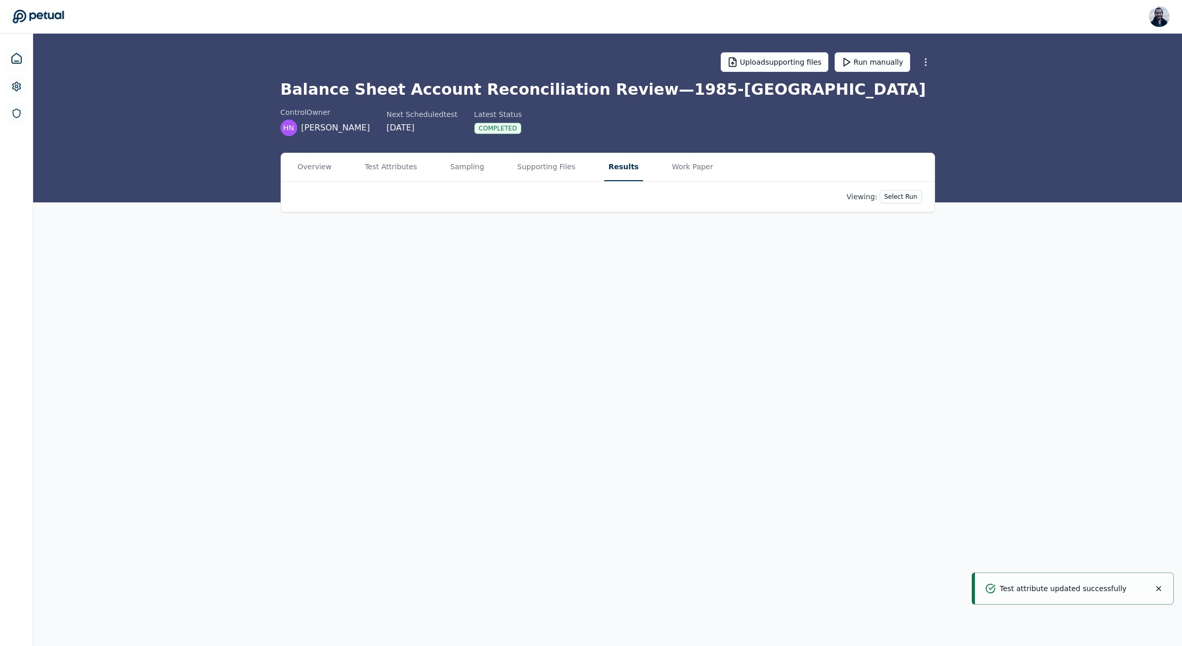
click at [616, 167] on button "Results" at bounding box center [623, 167] width 38 height 28
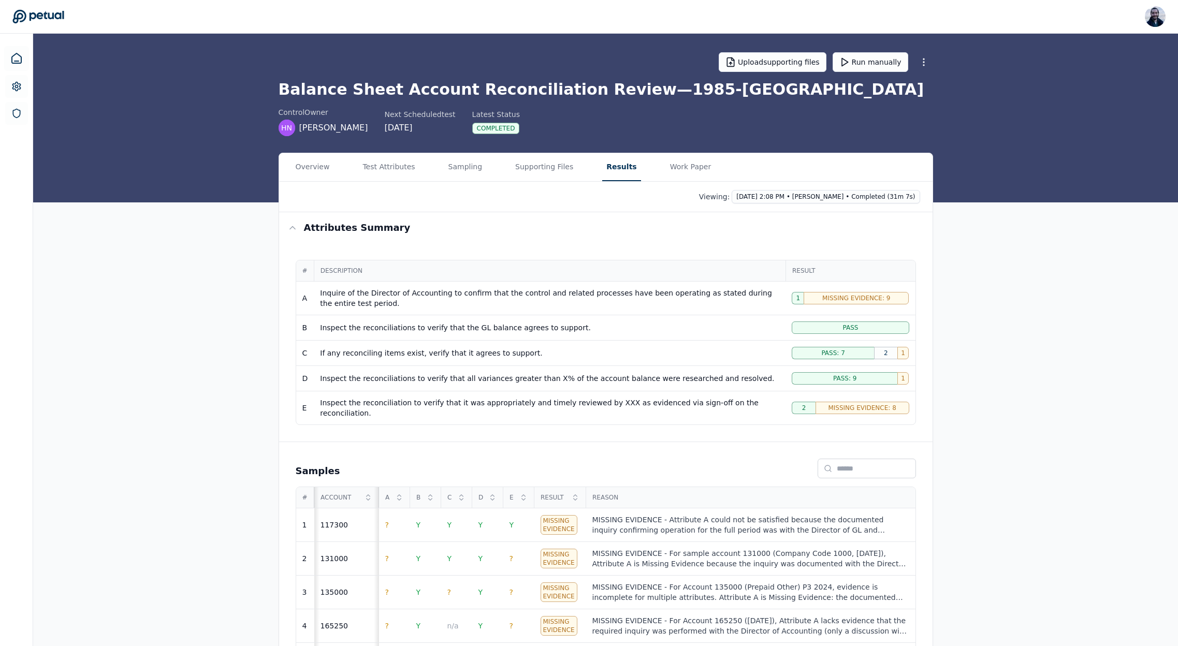
click at [444, 353] on div "If any reconciling items exist, verify that it agrees to support." at bounding box center [549, 353] width 459 height 10
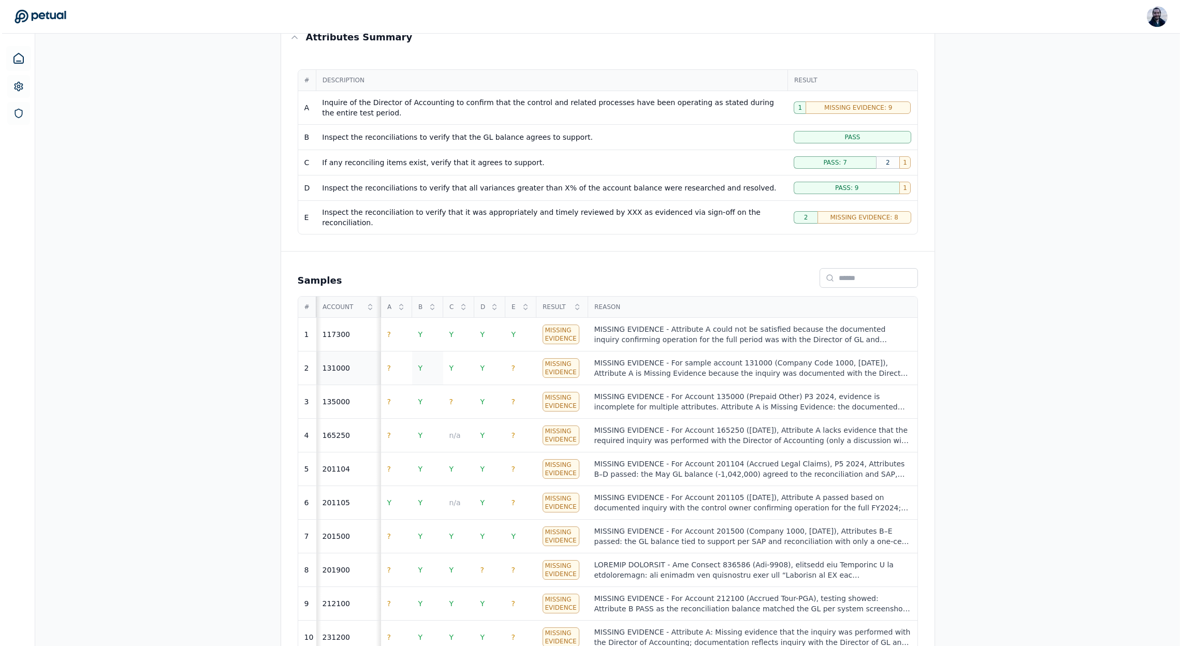
scroll to position [193, 0]
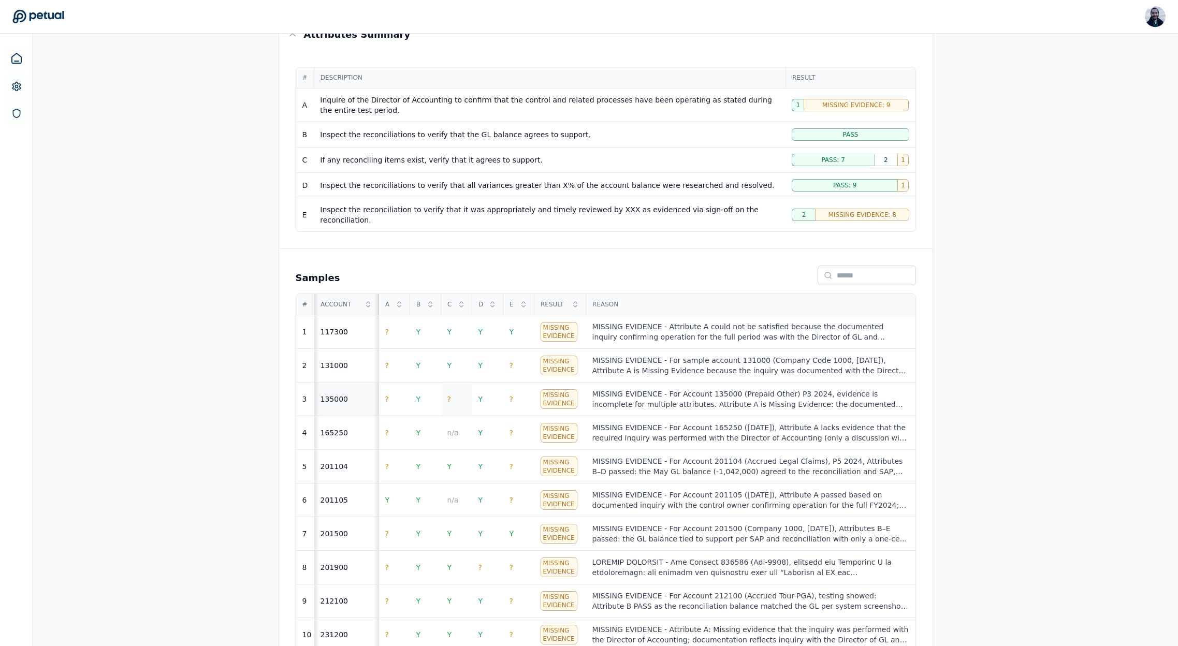
click at [444, 391] on td "?" at bounding box center [456, 400] width 31 height 34
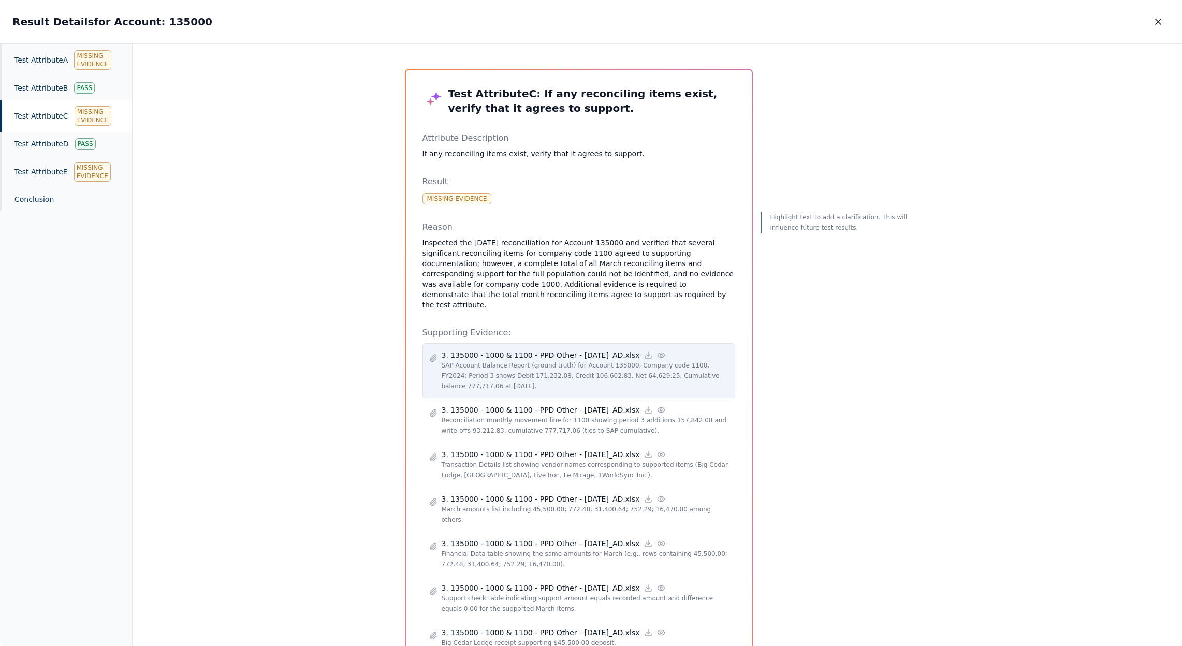
click at [657, 351] on icon at bounding box center [661, 355] width 8 height 8
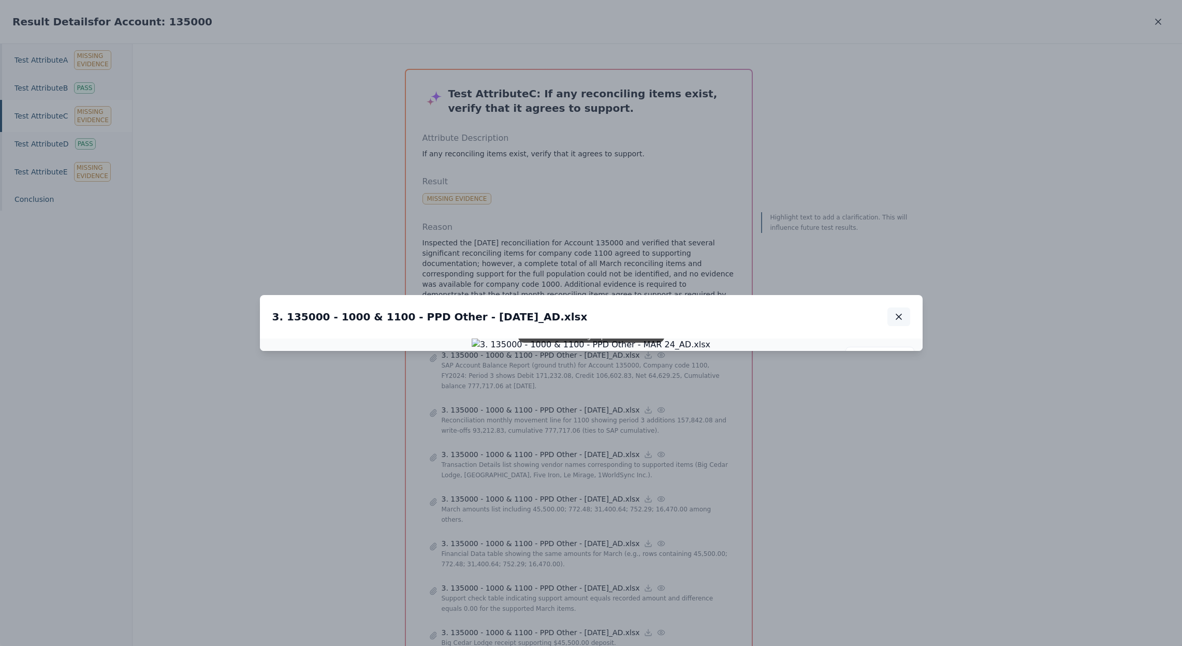
click at [903, 312] on icon "button" at bounding box center [899, 317] width 10 height 10
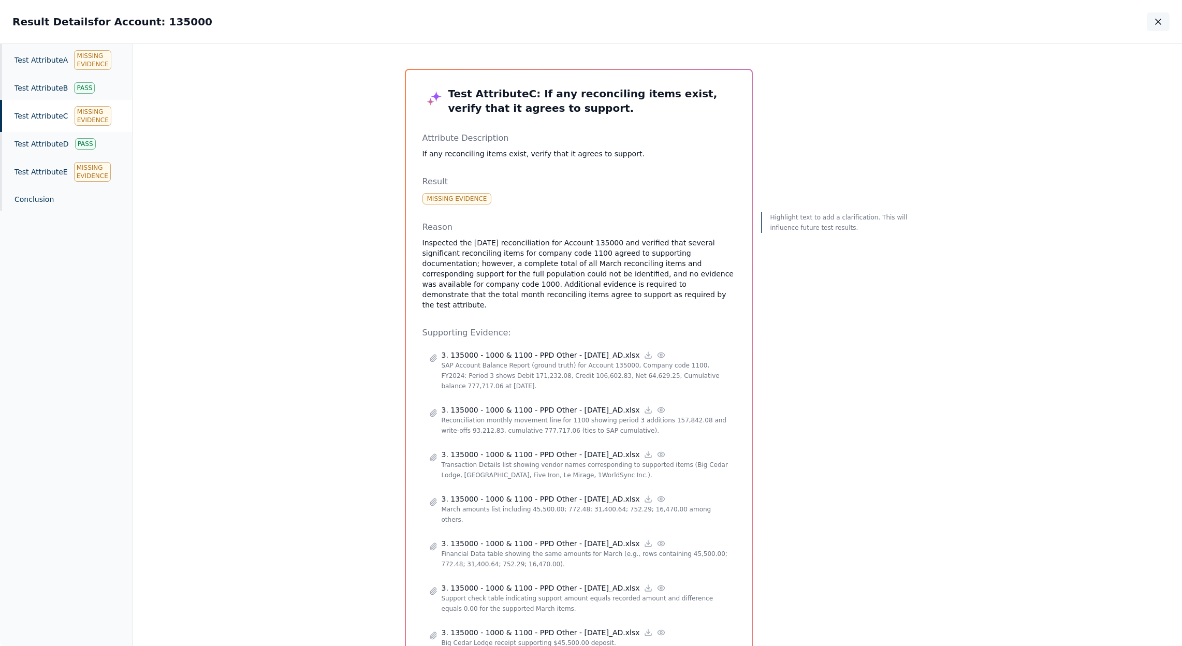
click at [1162, 22] on icon "button" at bounding box center [1158, 22] width 10 height 10
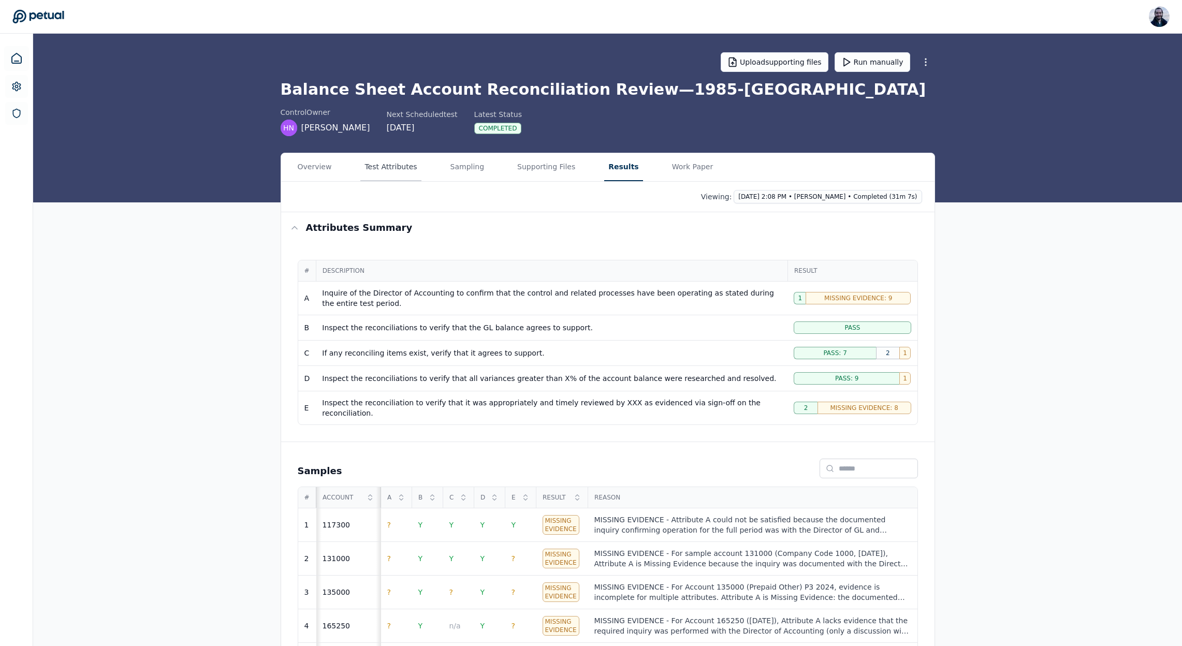
click at [400, 160] on button "Test Attributes" at bounding box center [390, 167] width 61 height 28
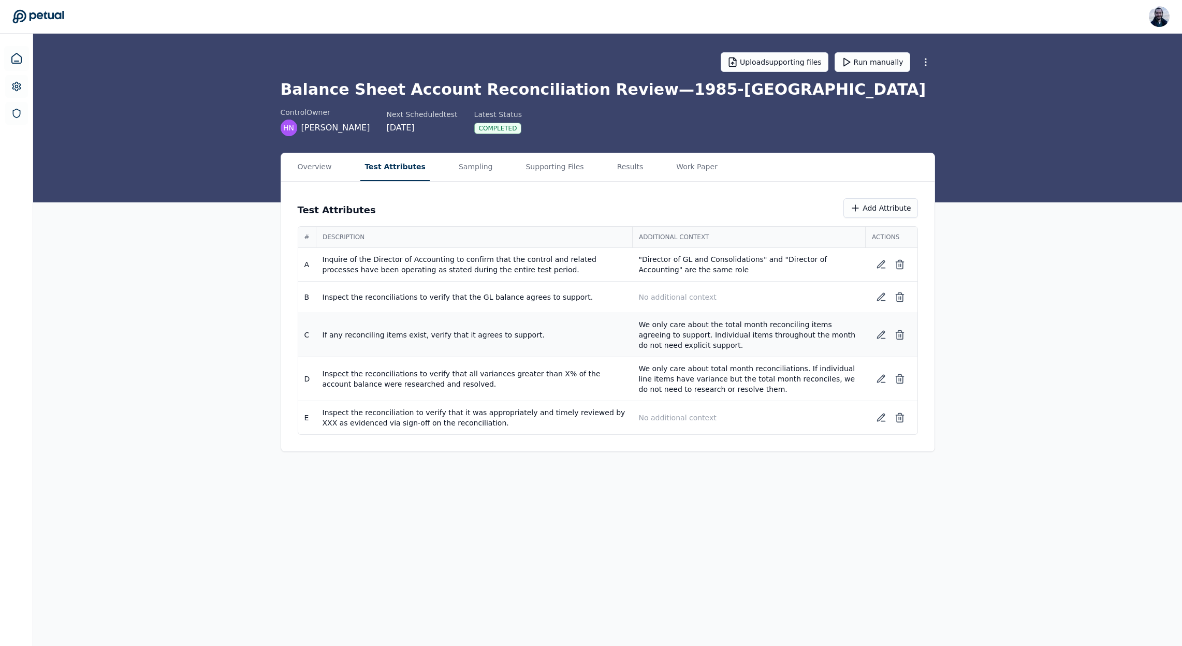
click at [670, 332] on p "We only care about the total month reconciling items agreeing to support. Indiv…" at bounding box center [749, 335] width 221 height 31
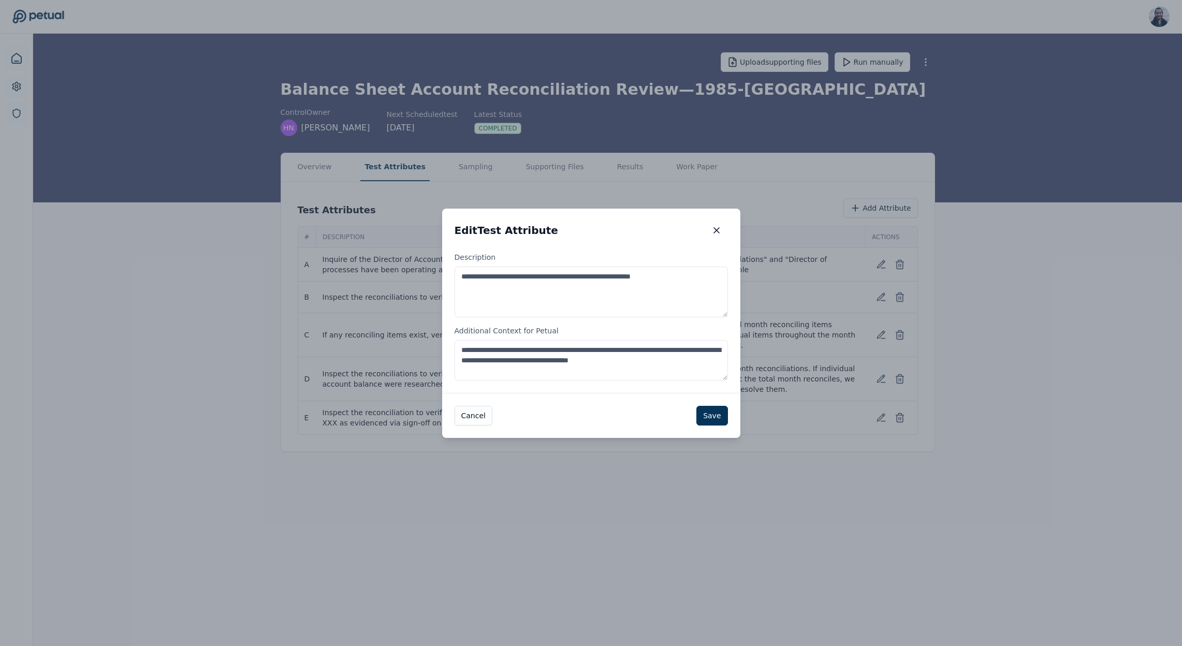
click at [565, 350] on textarea "**********" at bounding box center [591, 360] width 273 height 40
drag, startPoint x: 565, startPoint y: 350, endPoint x: 565, endPoint y: 376, distance: 26.4
click at [565, 350] on textarea "**********" at bounding box center [591, 360] width 273 height 40
type textarea "**********"
click at [712, 414] on button "Save" at bounding box center [712, 416] width 31 height 20
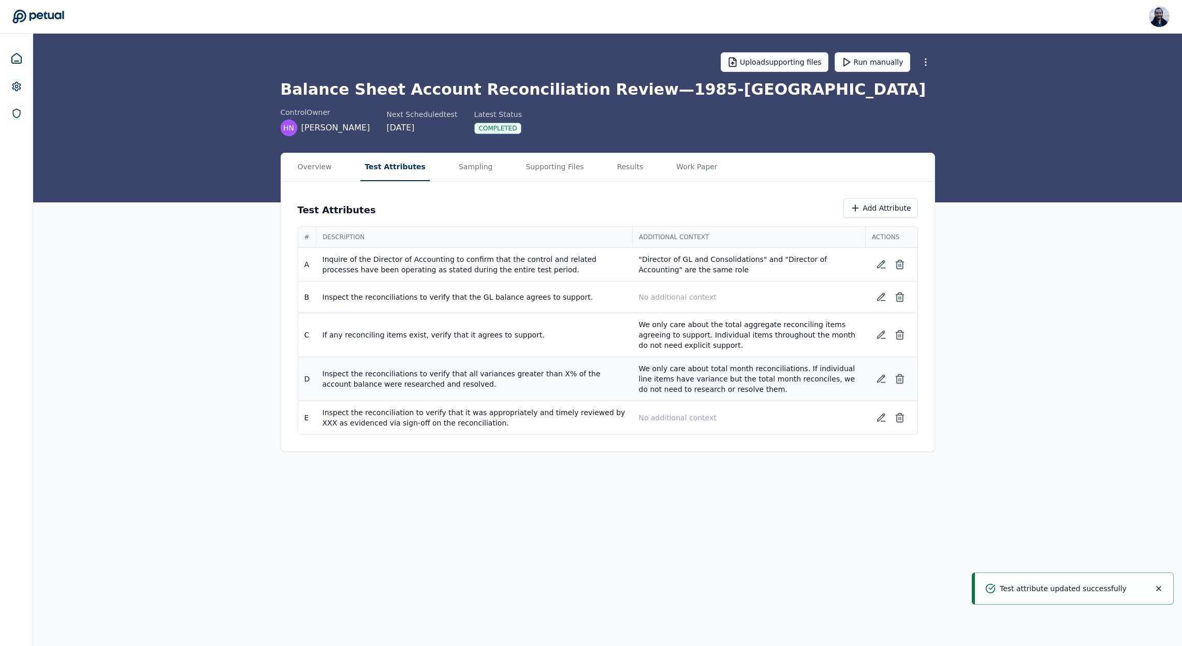
click at [708, 380] on p "We only care about total month reconciliations. If individual line items have v…" at bounding box center [749, 379] width 221 height 31
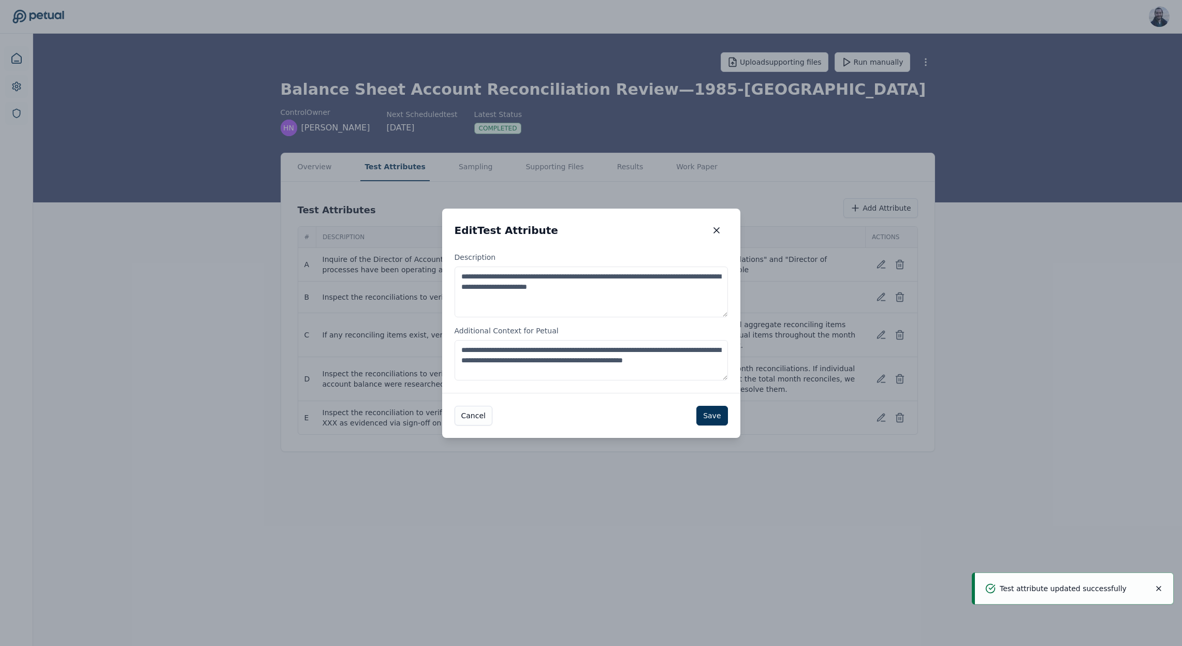
click at [556, 351] on textarea "**********" at bounding box center [591, 360] width 273 height 40
click at [564, 361] on textarea "**********" at bounding box center [591, 360] width 273 height 40
type textarea "**********"
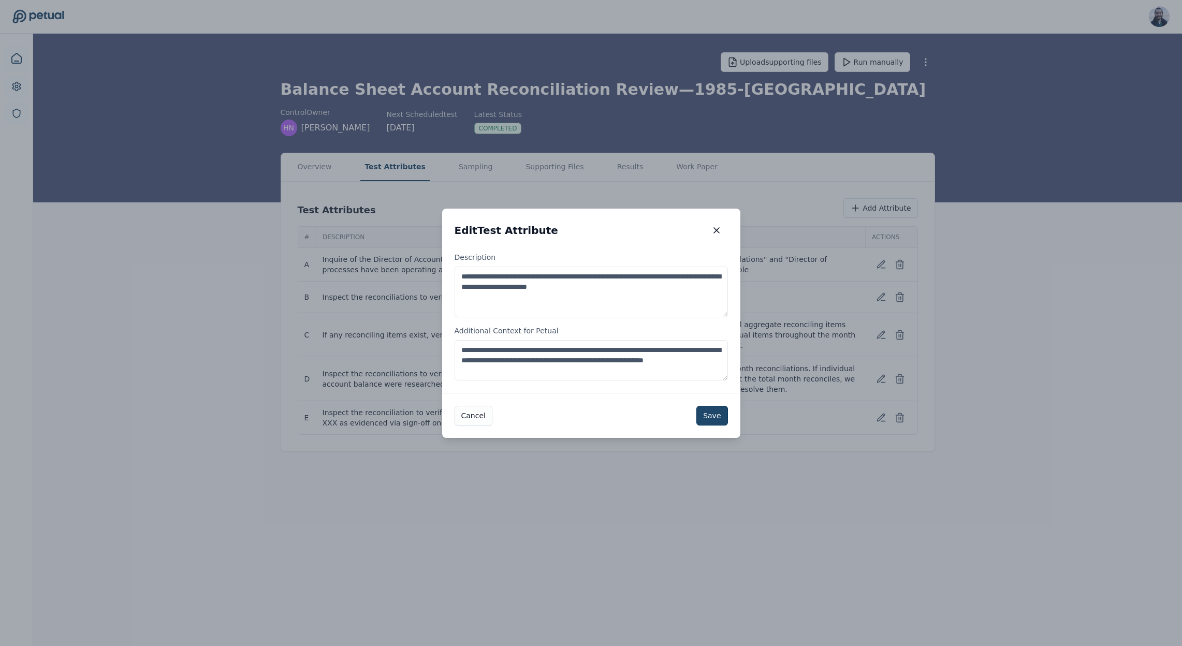
click at [714, 419] on button "Save" at bounding box center [712, 416] width 31 height 20
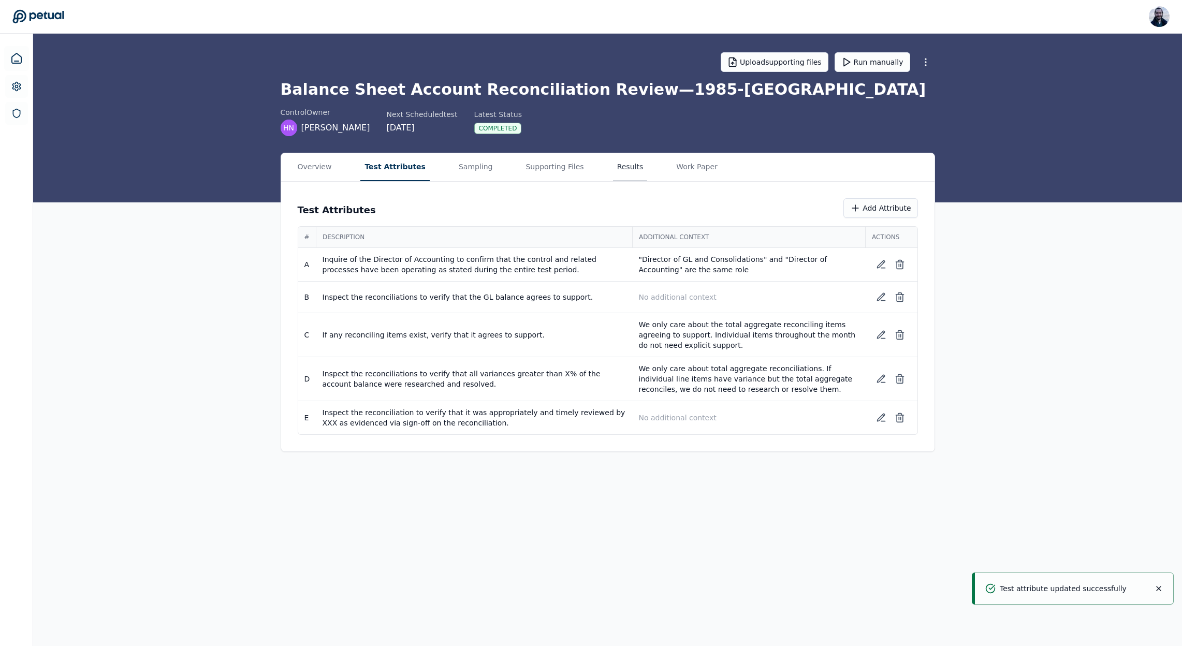
click at [615, 159] on button "Results" at bounding box center [630, 167] width 35 height 28
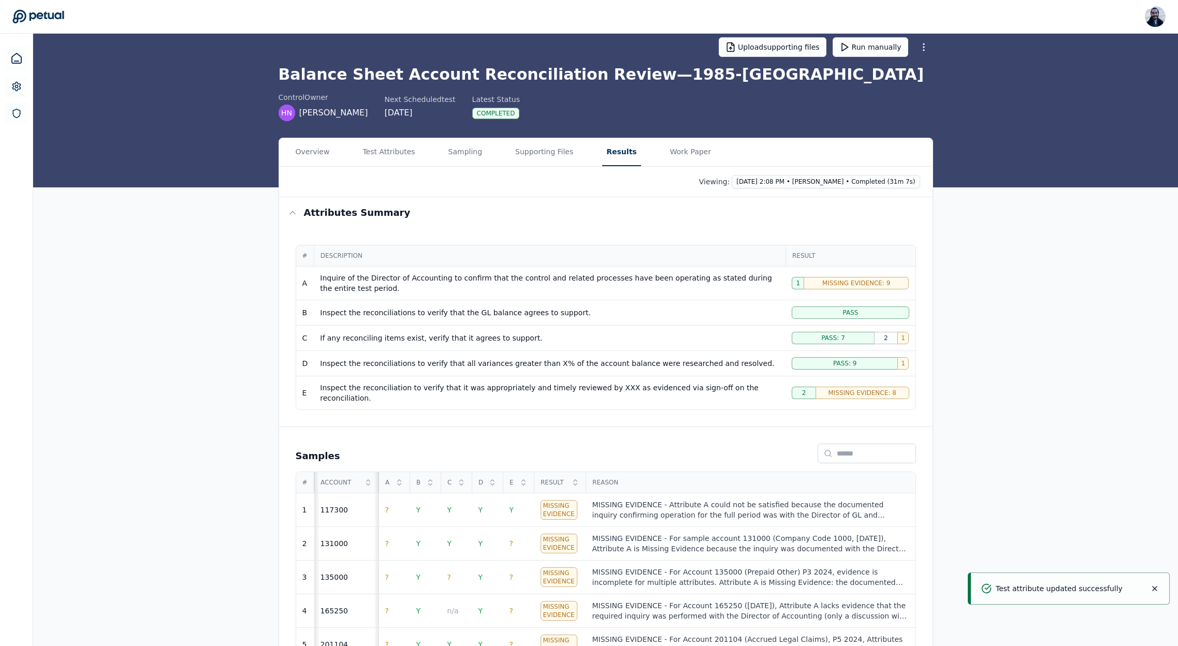
click at [631, 389] on div "Inspect the reconciliation to verify that it was appropriately and timely revie…" at bounding box center [549, 393] width 459 height 21
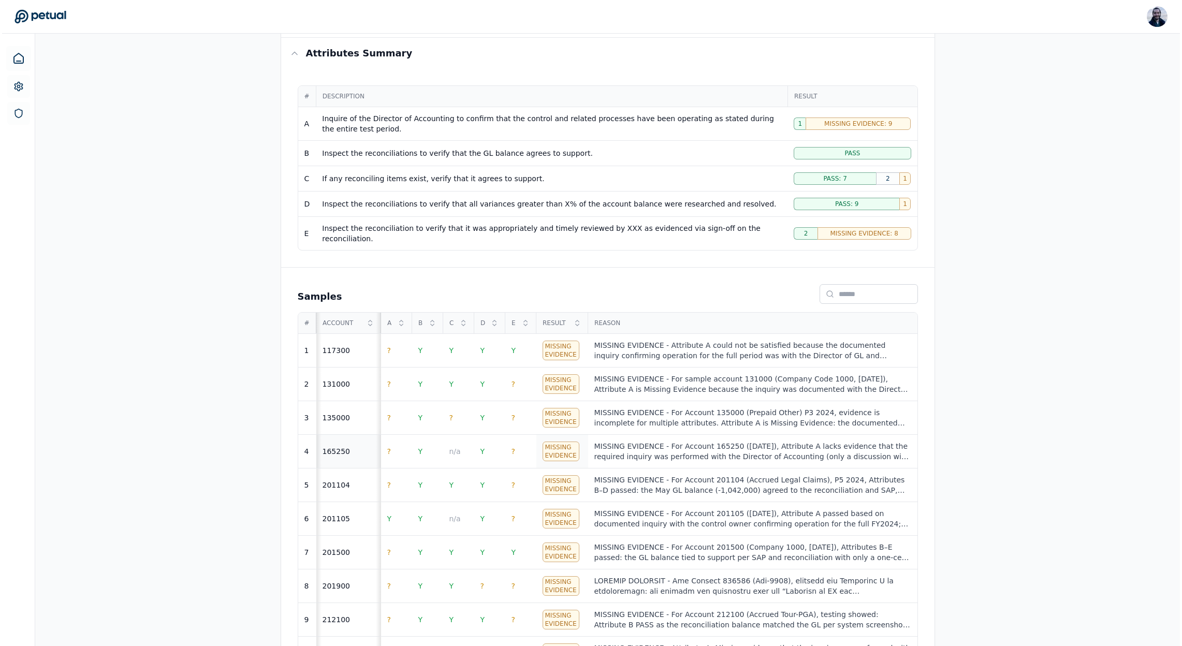
scroll to position [208, 0]
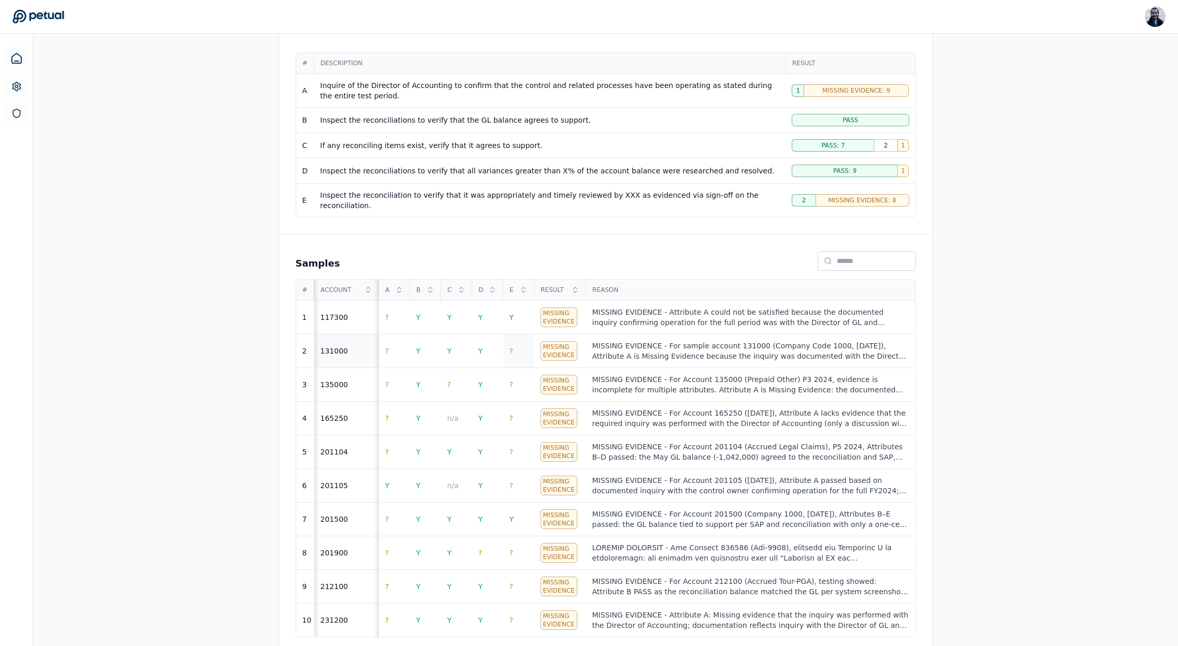
click at [516, 352] on td "?" at bounding box center [518, 352] width 31 height 34
click at [513, 335] on td "?" at bounding box center [518, 352] width 31 height 34
click at [511, 347] on span "?" at bounding box center [512, 351] width 4 height 8
click at [518, 342] on td "?" at bounding box center [518, 352] width 31 height 34
click at [518, 346] on td "?" at bounding box center [518, 352] width 31 height 34
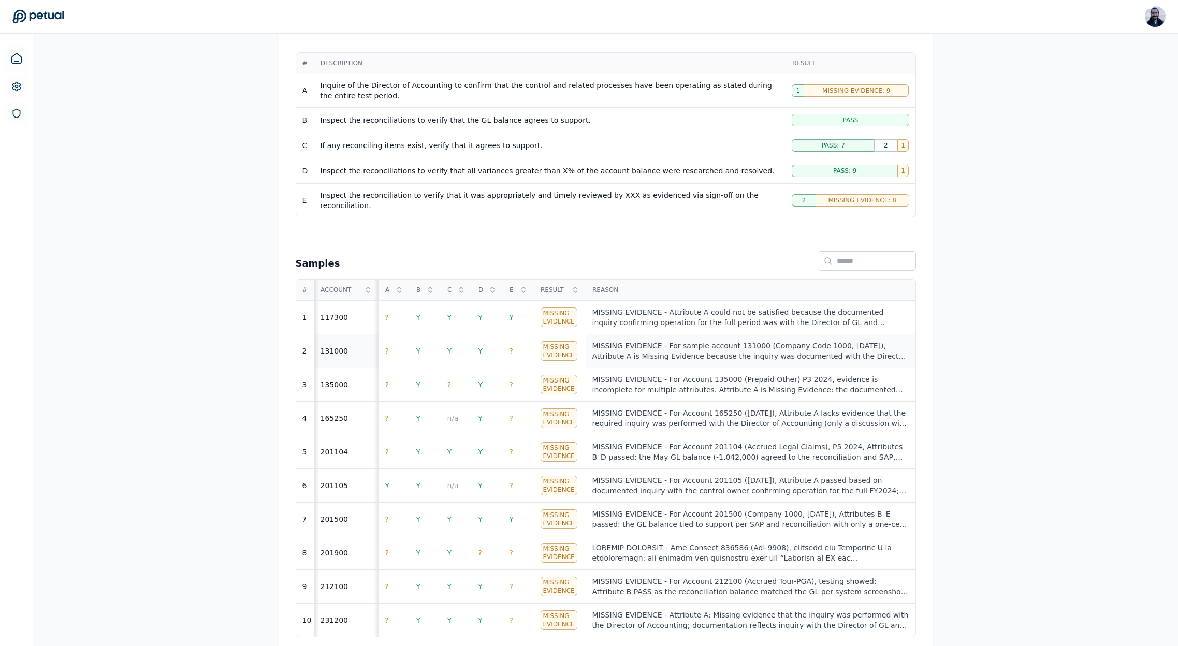
click at [762, 351] on div "MISSING EVIDENCE - For sample account 131000 (Company Code 1000, [DATE]), Attri…" at bounding box center [750, 351] width 317 height 21
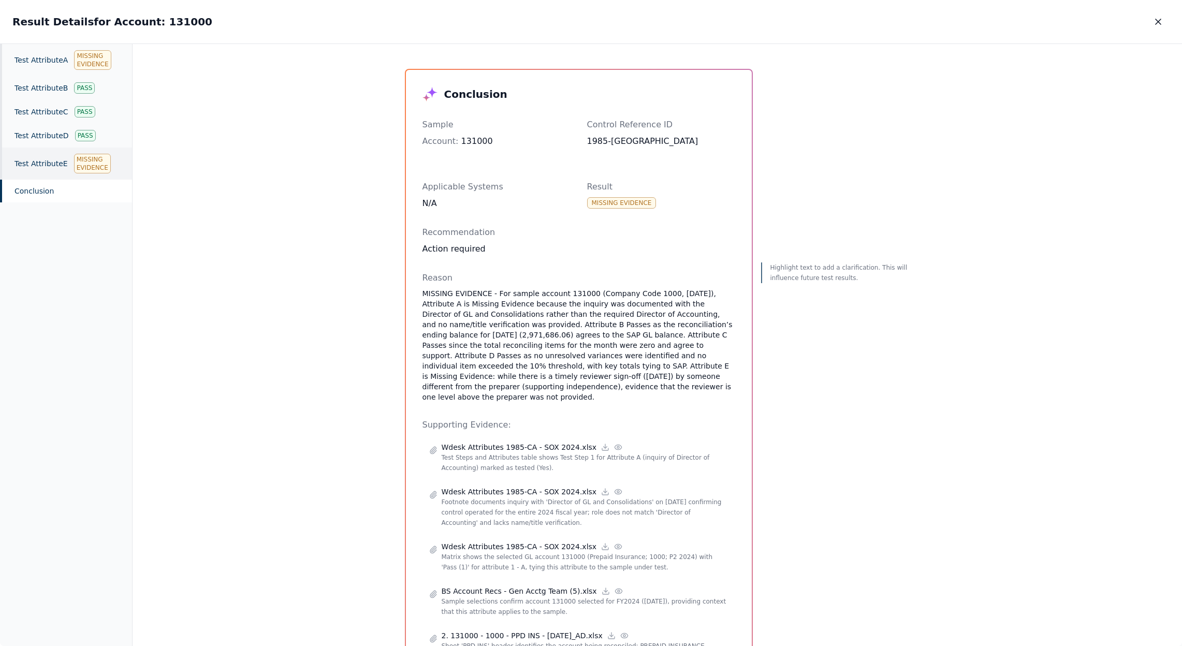
click at [45, 164] on div "Test Attribute E Missing Evidence" at bounding box center [66, 164] width 132 height 32
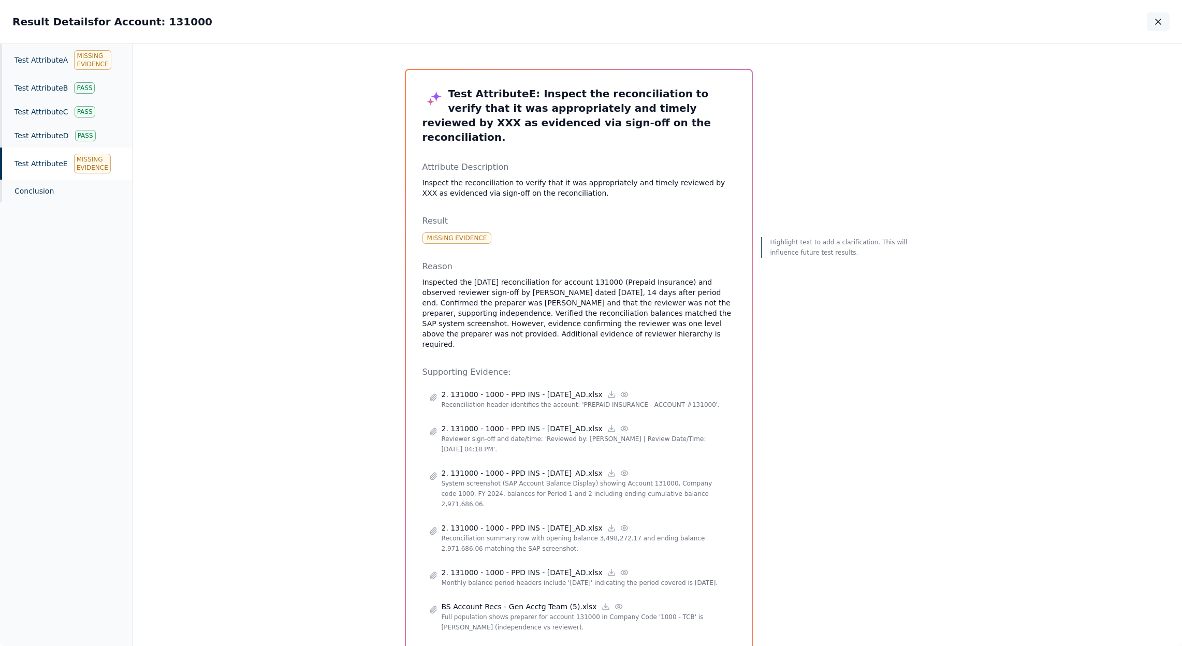
click at [1156, 23] on icon "button" at bounding box center [1158, 22] width 10 height 10
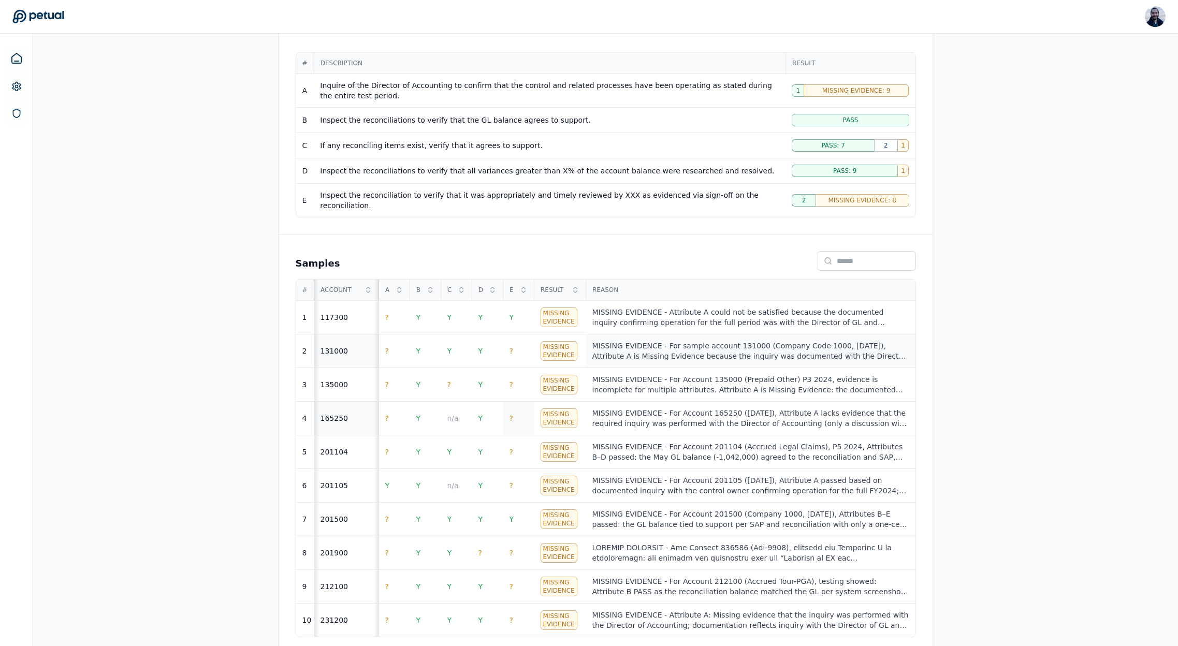
click at [507, 412] on td "?" at bounding box center [518, 419] width 31 height 34
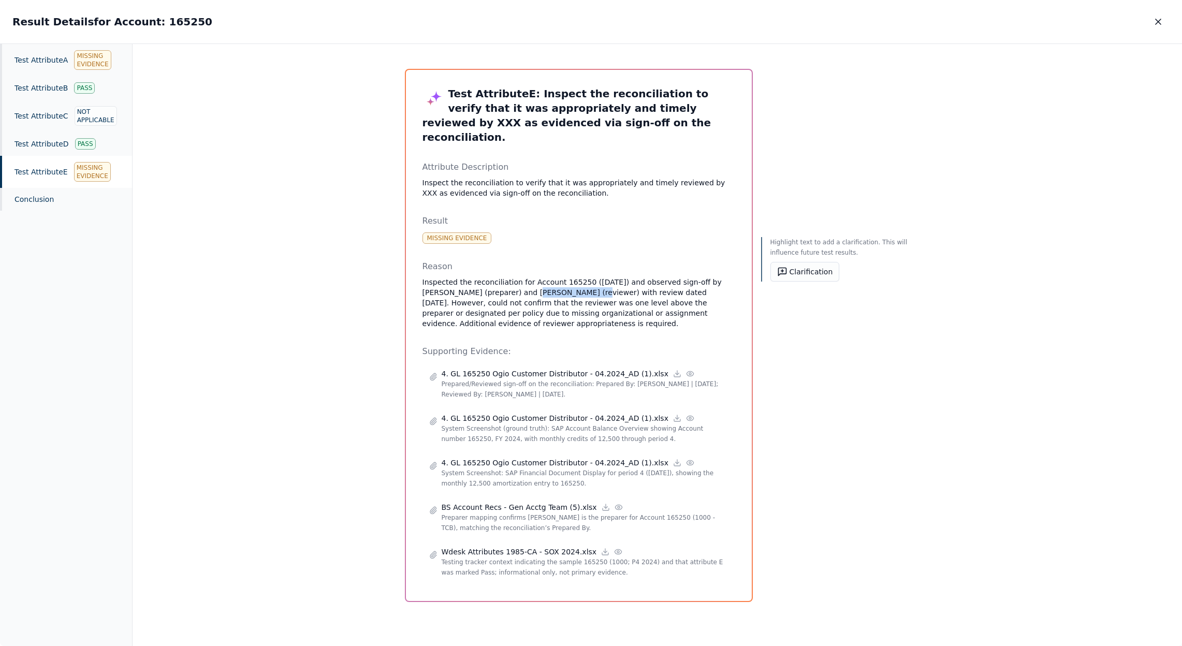
drag, startPoint x: 513, startPoint y: 278, endPoint x: 570, endPoint y: 275, distance: 56.5
click at [570, 277] on p "Inspected the reconciliation for Account 165250 ([DATE]) and observed sign-off …" at bounding box center [579, 303] width 313 height 52
copy p "[PERSON_NAME]"
click at [1157, 18] on icon "button" at bounding box center [1158, 22] width 10 height 10
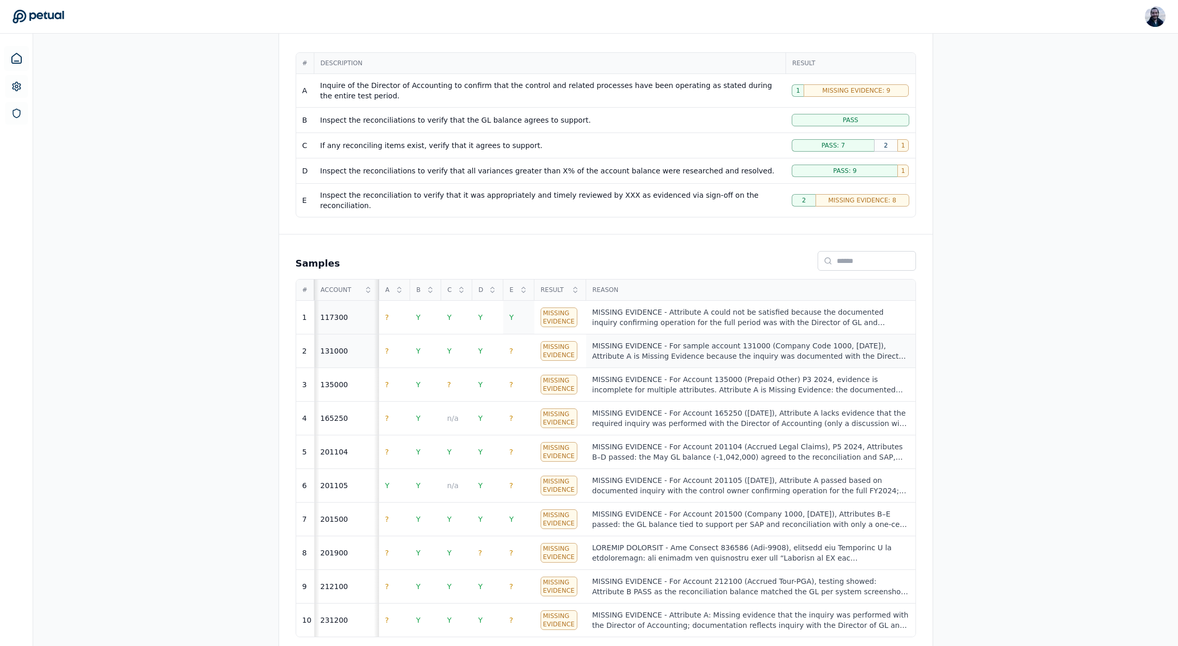
click at [517, 307] on td "Y" at bounding box center [518, 318] width 31 height 34
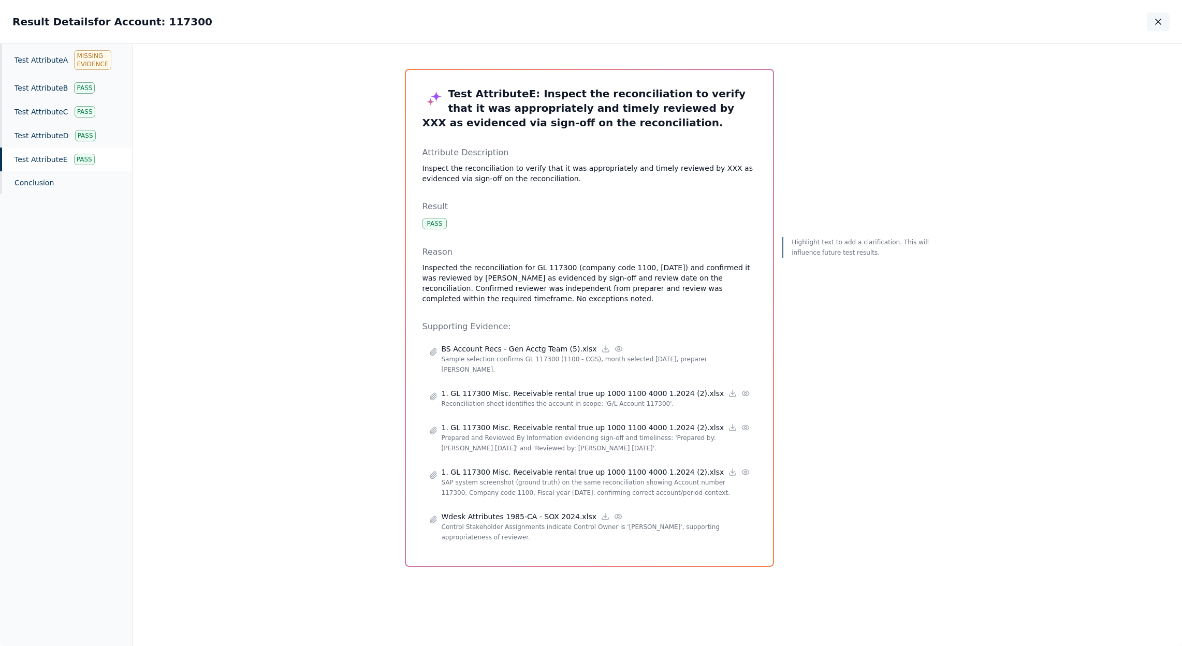
click at [1158, 21] on icon "button" at bounding box center [1158, 21] width 5 height 5
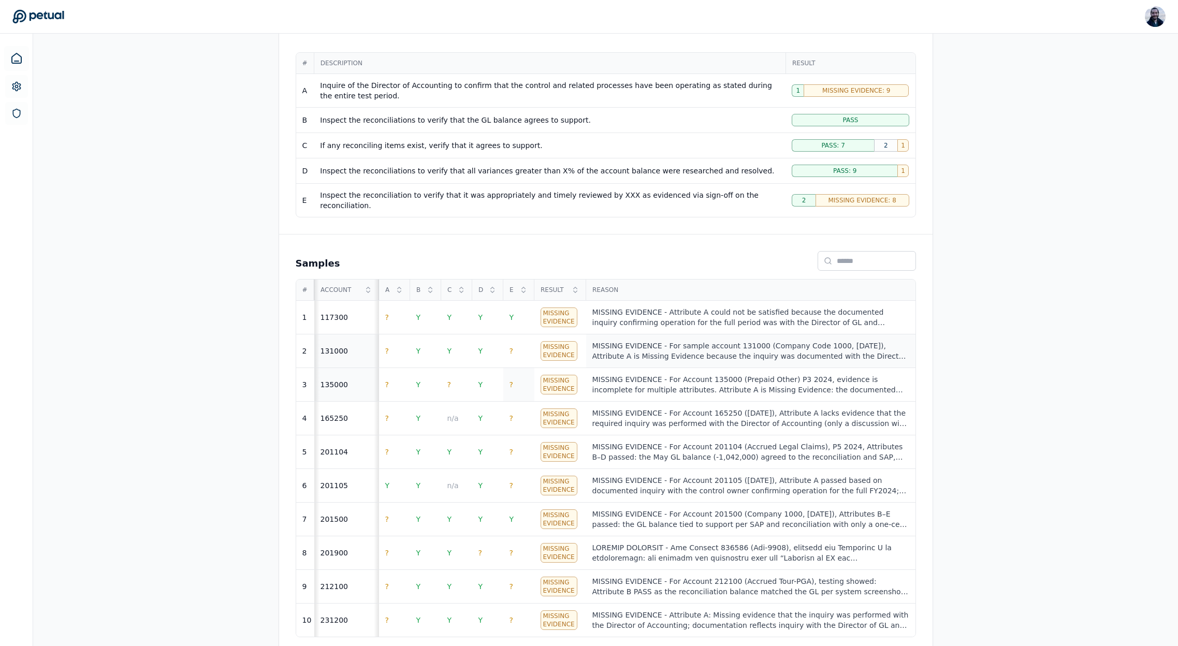
click at [514, 379] on td "?" at bounding box center [518, 385] width 31 height 34
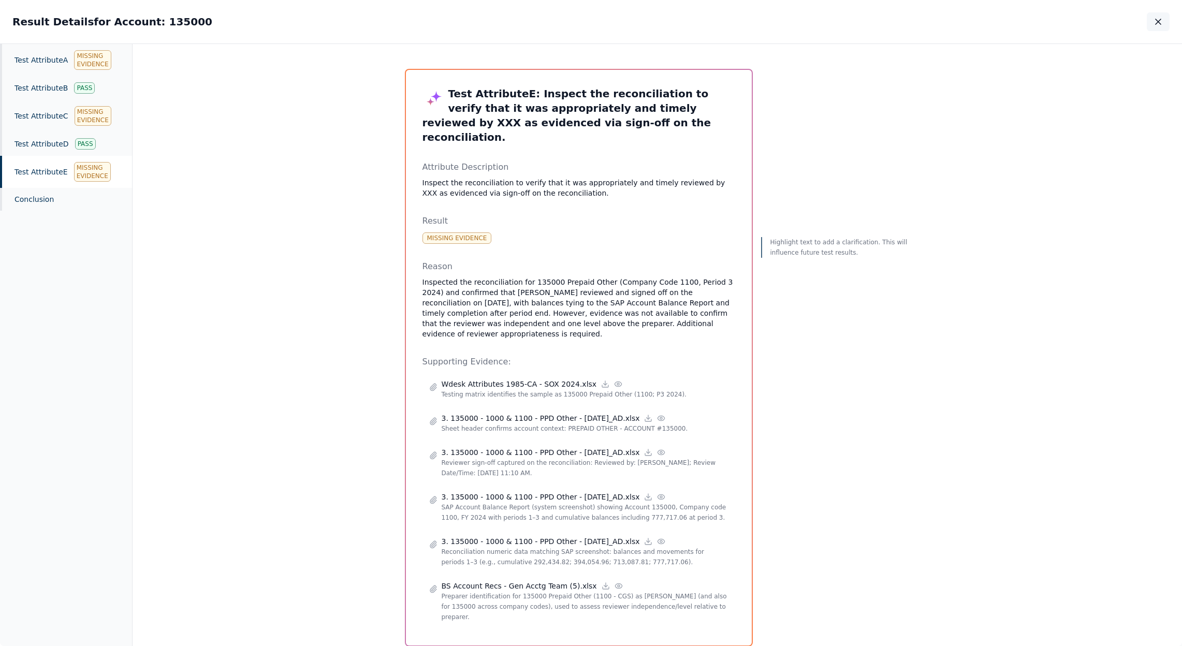
click at [1160, 20] on icon "button" at bounding box center [1158, 21] width 5 height 5
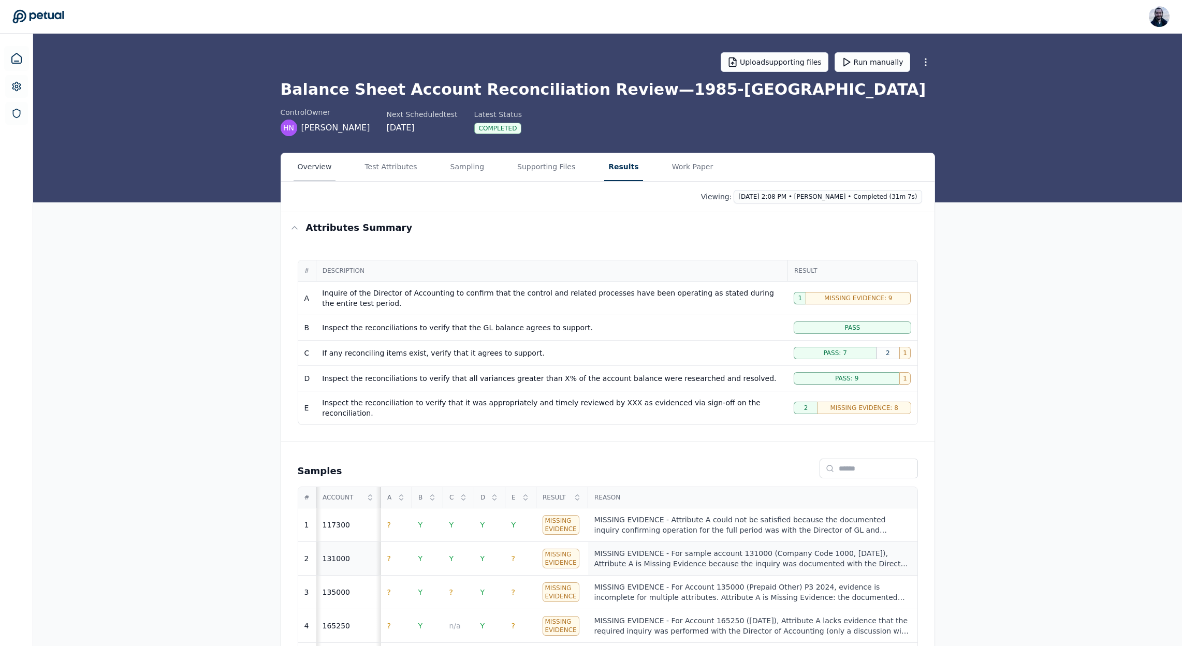
click at [323, 169] on button "Overview" at bounding box center [315, 167] width 42 height 28
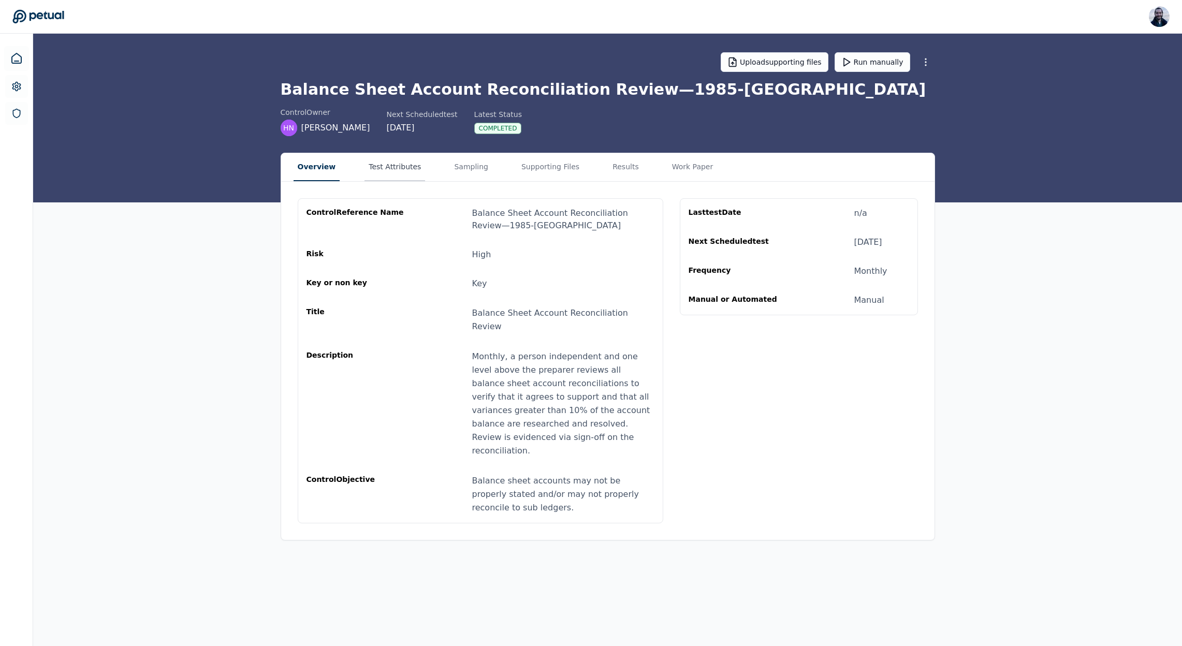
click at [382, 173] on button "Test Attributes" at bounding box center [395, 167] width 61 height 28
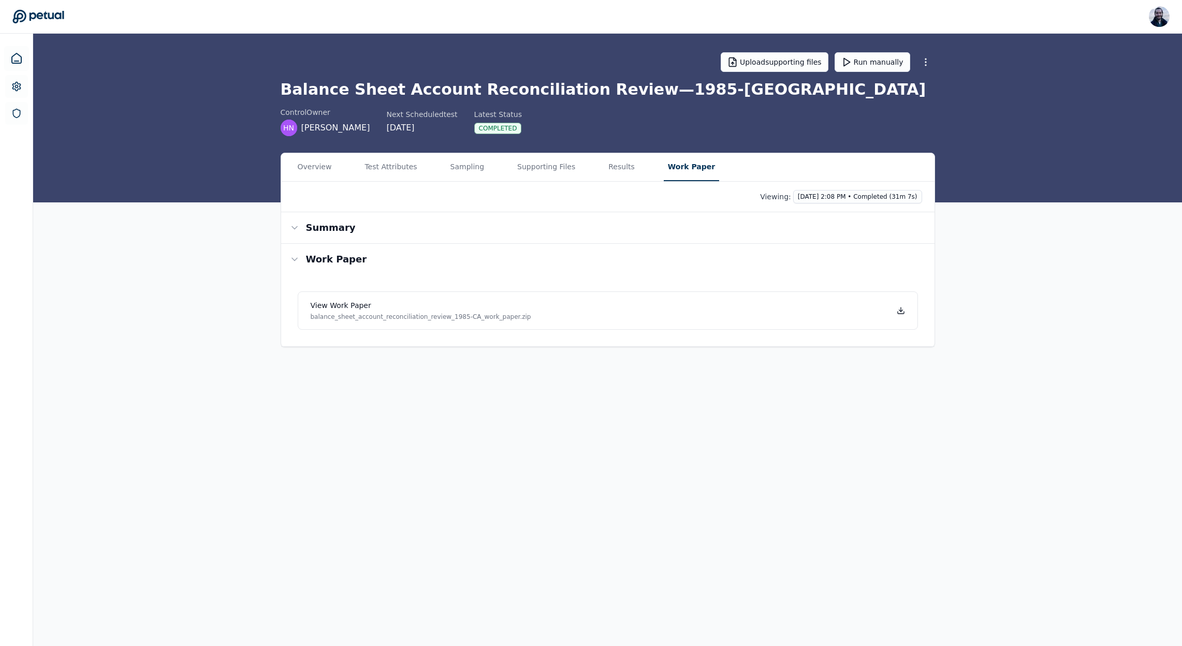
click at [696, 164] on button "Work Paper" at bounding box center [691, 167] width 55 height 28
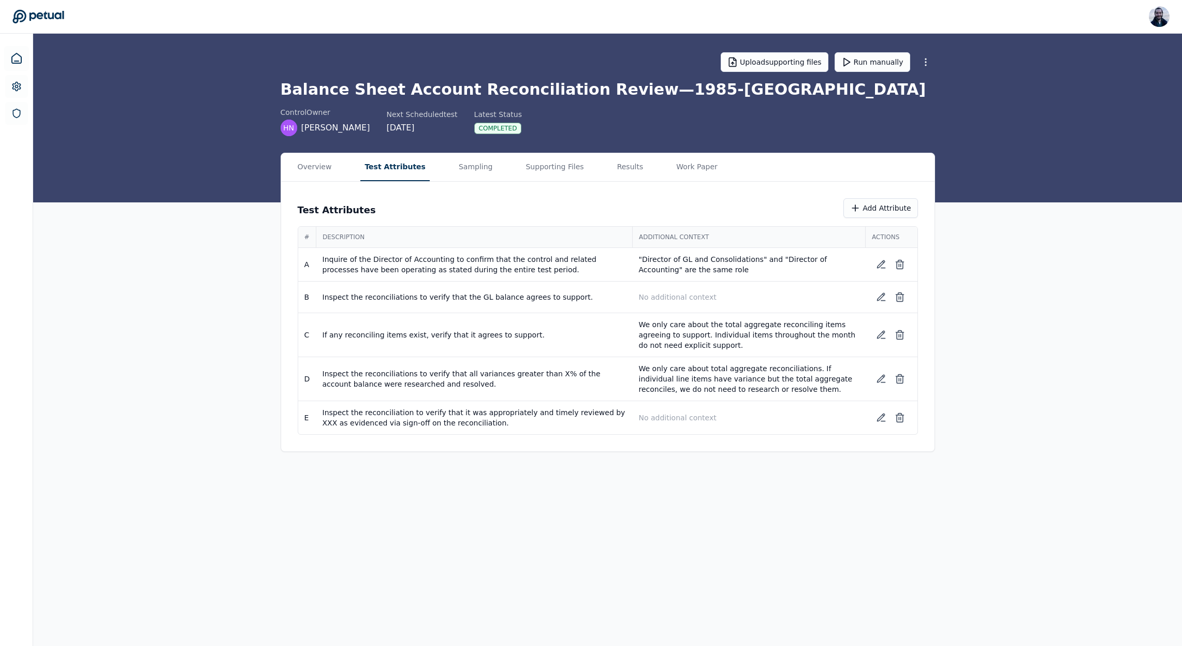
click at [399, 164] on button "Test Attributes" at bounding box center [394, 167] width 69 height 28
click at [317, 172] on button "Overview" at bounding box center [315, 167] width 42 height 28
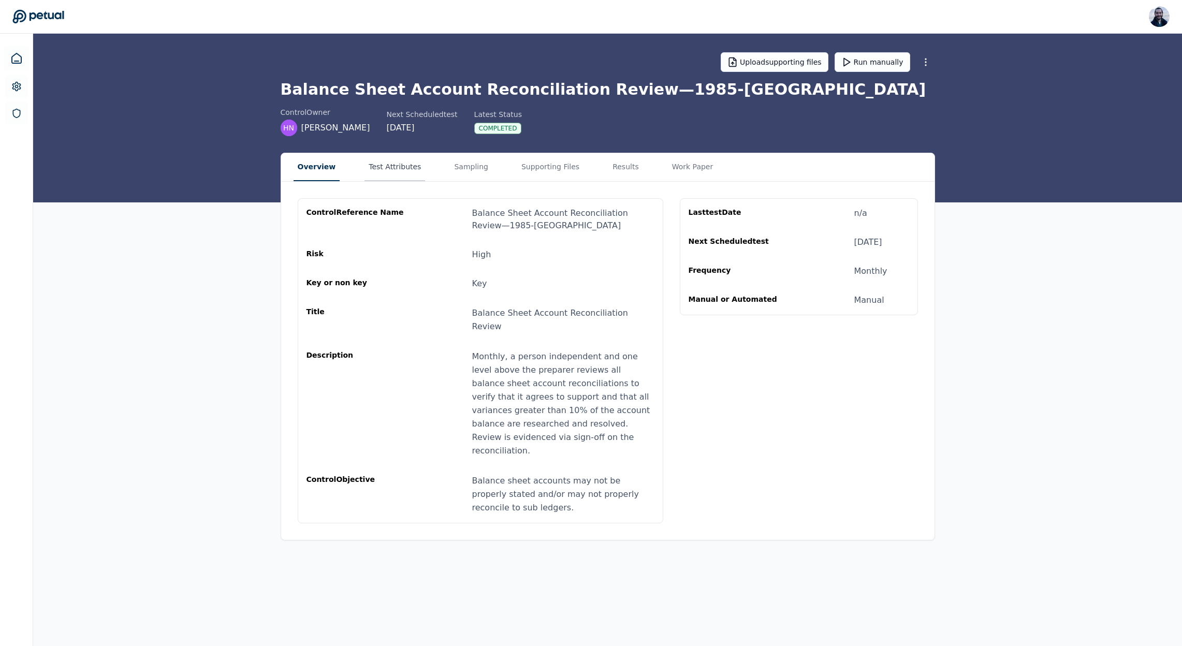
click at [397, 163] on button "Test Attributes" at bounding box center [395, 167] width 61 height 28
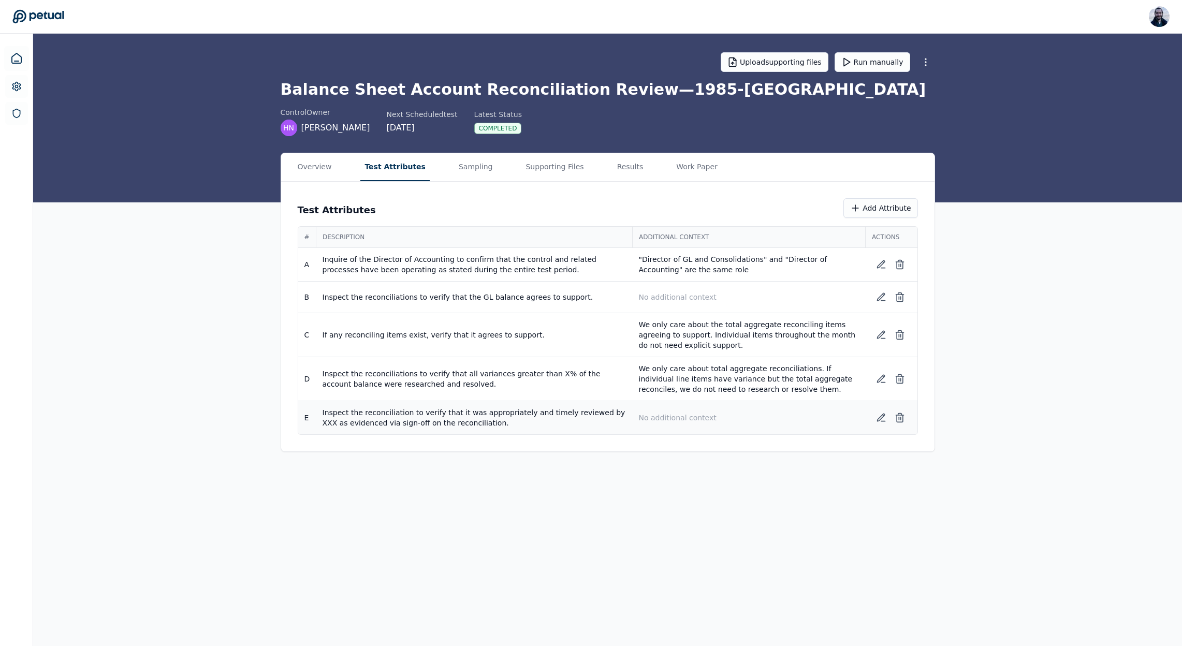
click at [484, 427] on p "Inspect the reconciliation to verify that it was appropriately and timely revie…" at bounding box center [475, 418] width 304 height 21
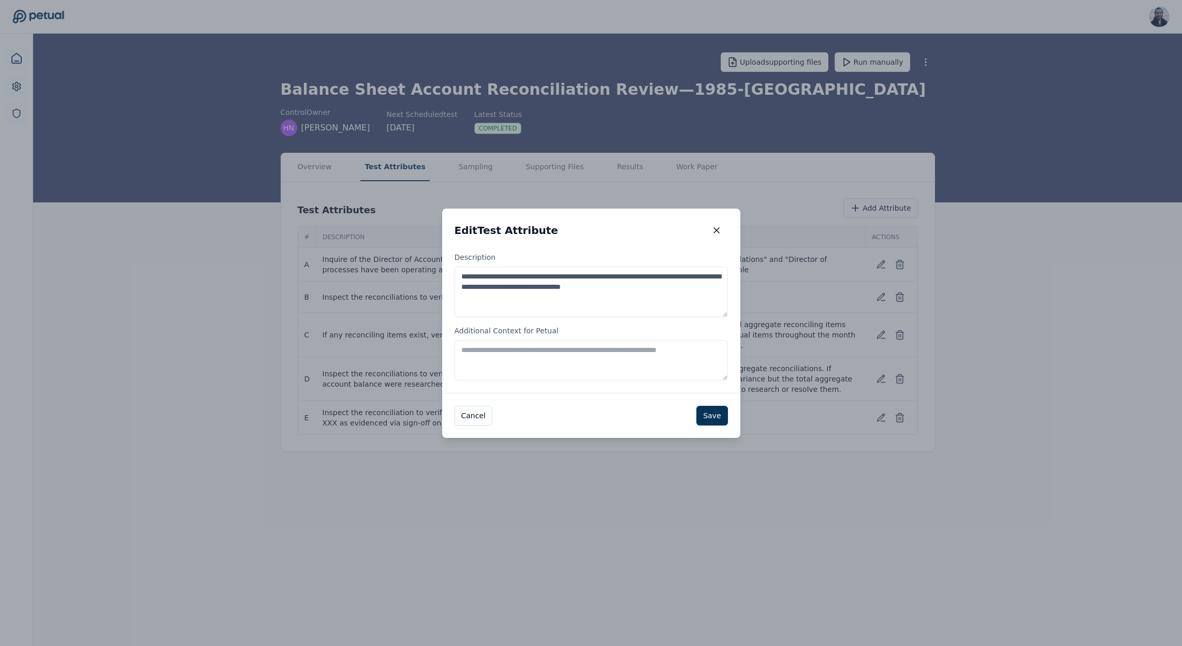
click at [512, 290] on textarea "**********" at bounding box center [591, 292] width 273 height 51
click at [718, 228] on icon "button" at bounding box center [716, 230] width 5 height 5
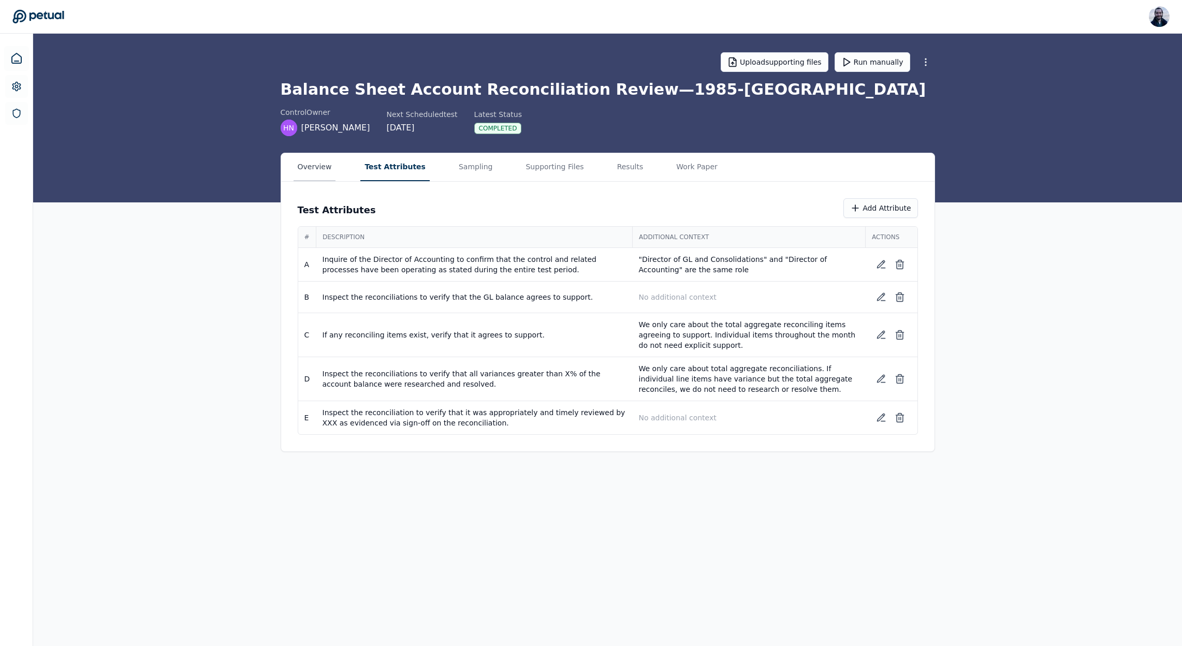
click at [314, 168] on button "Overview" at bounding box center [315, 167] width 42 height 28
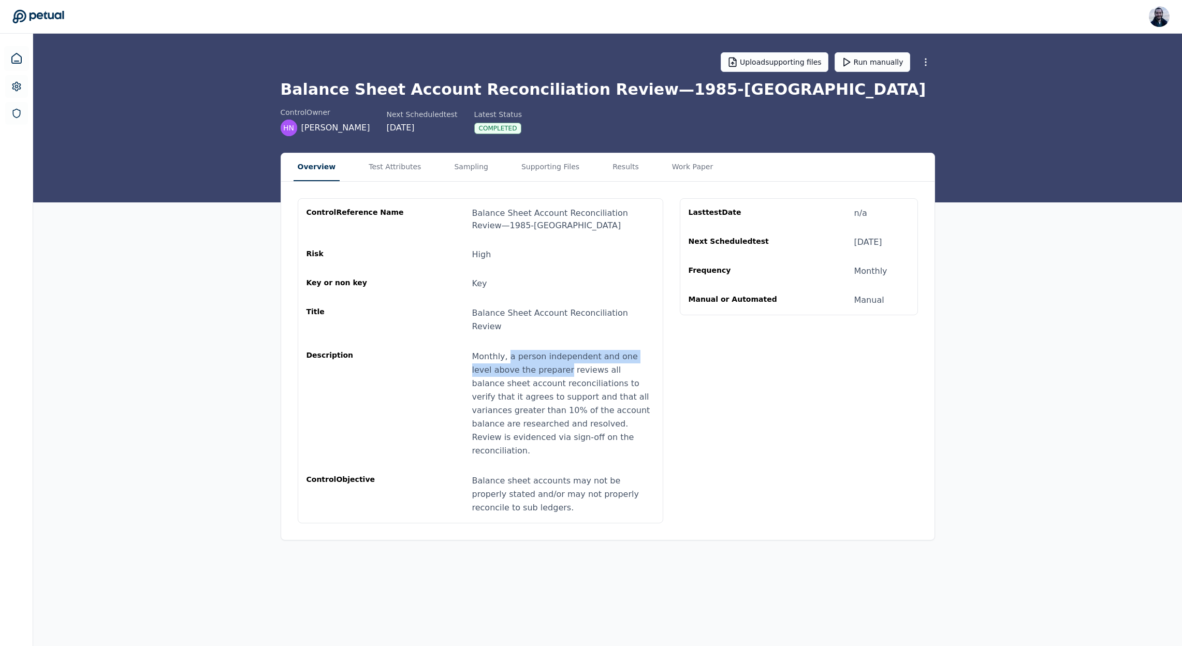
drag, startPoint x: 507, startPoint y: 344, endPoint x: 542, endPoint y: 356, distance: 36.7
click at [542, 356] on div "Monthly, a person independent and one level above the preparer reviews all bala…" at bounding box center [563, 404] width 182 height 108
copy div "a person independent and one level above the preparer"
click at [391, 168] on button "Test Attributes" at bounding box center [395, 167] width 61 height 28
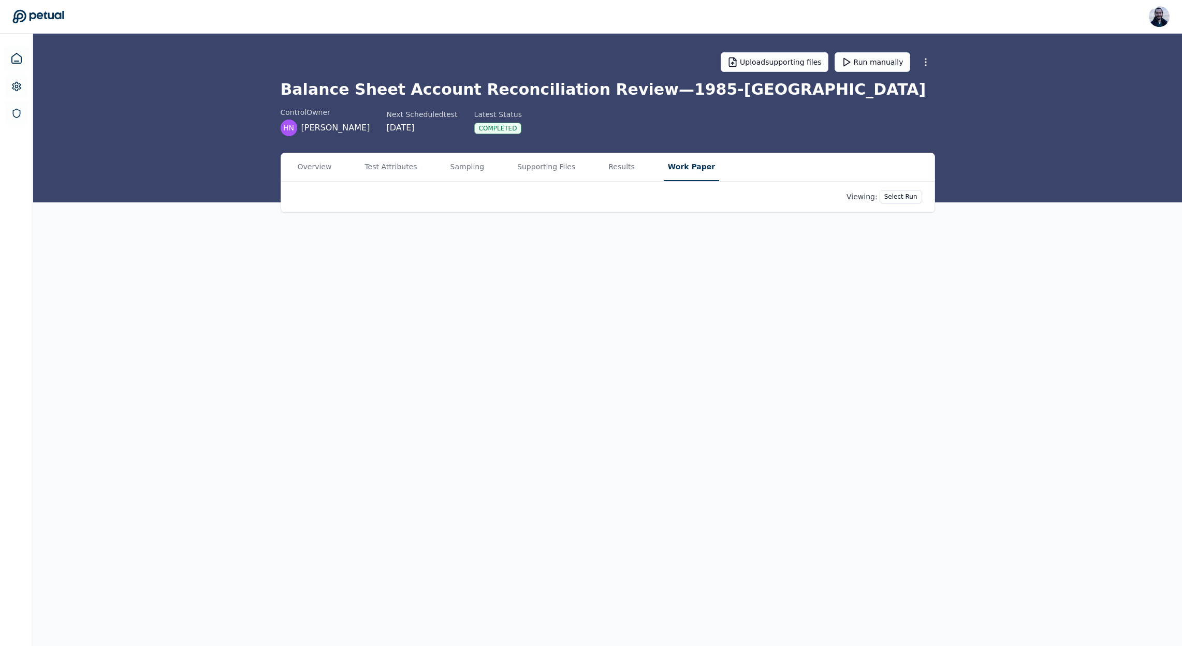
click at [675, 164] on button "Work Paper" at bounding box center [691, 167] width 55 height 28
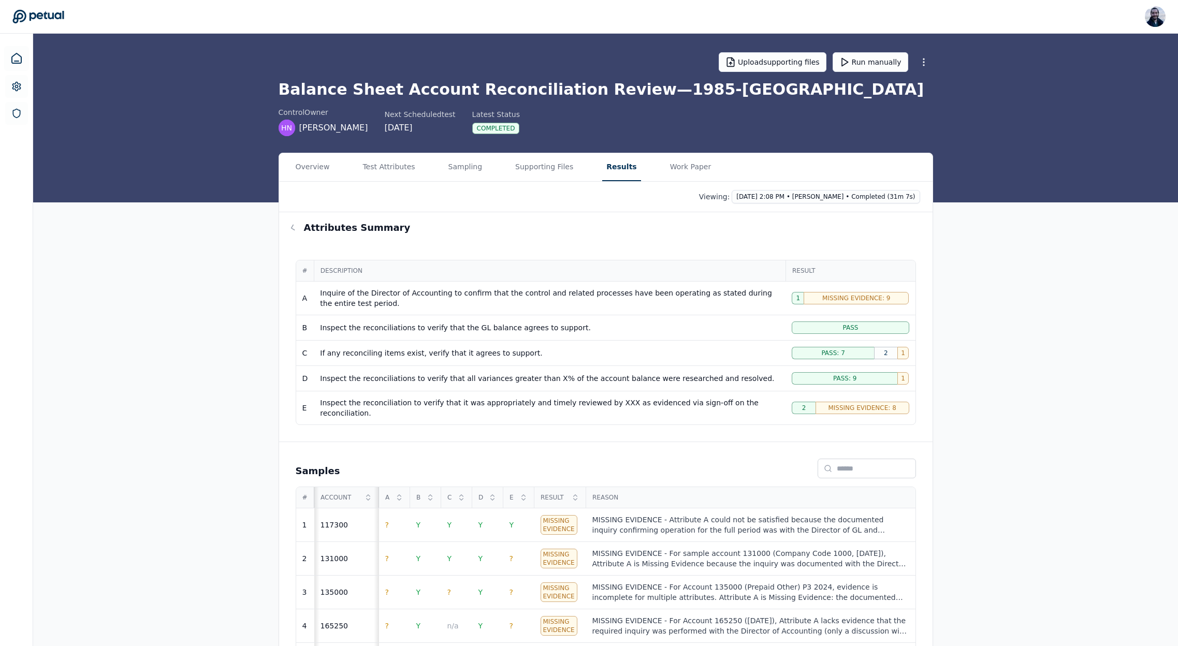
click at [619, 157] on button "Results" at bounding box center [621, 167] width 38 height 28
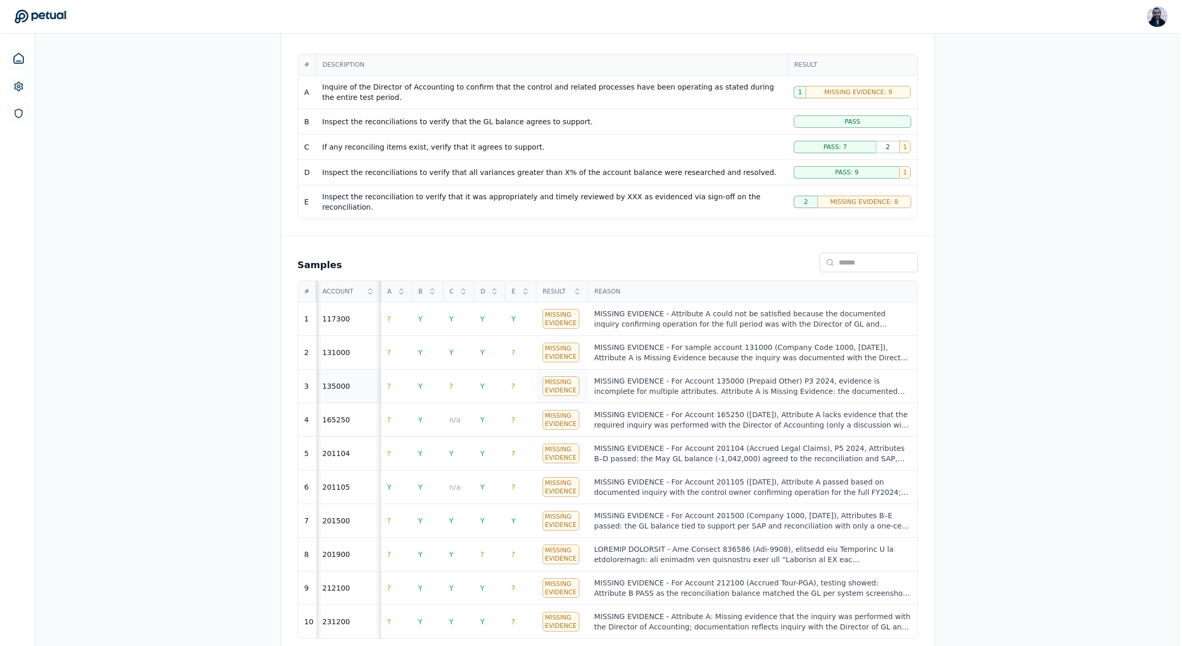
scroll to position [208, 0]
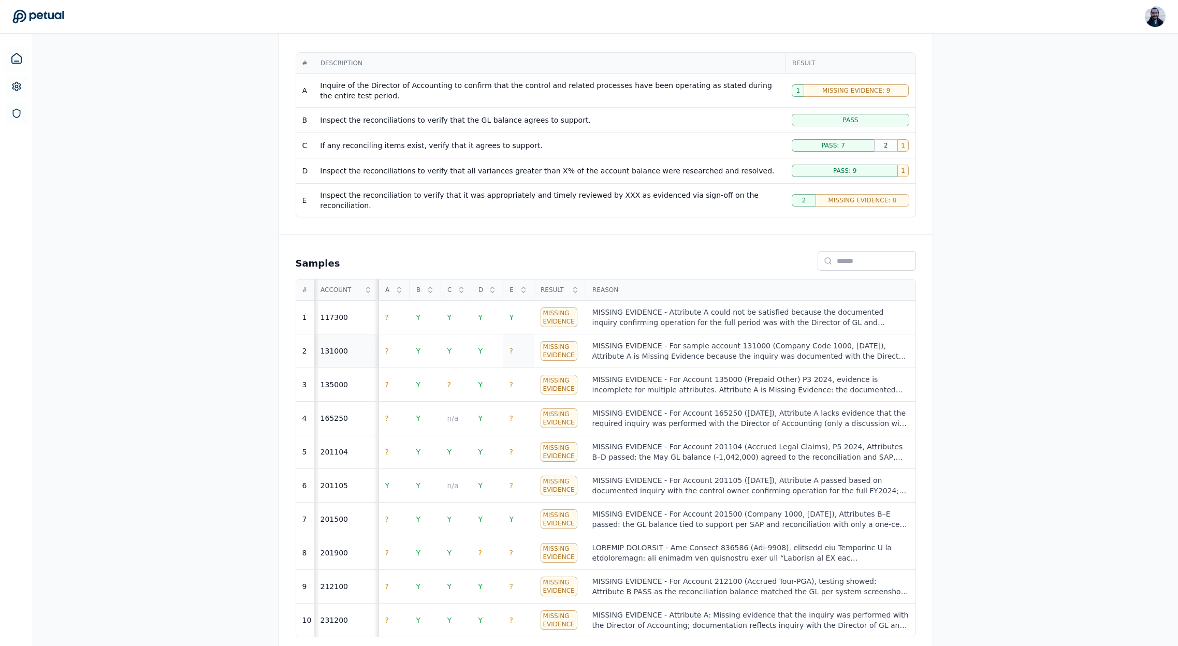
click at [513, 349] on td "?" at bounding box center [518, 352] width 31 height 34
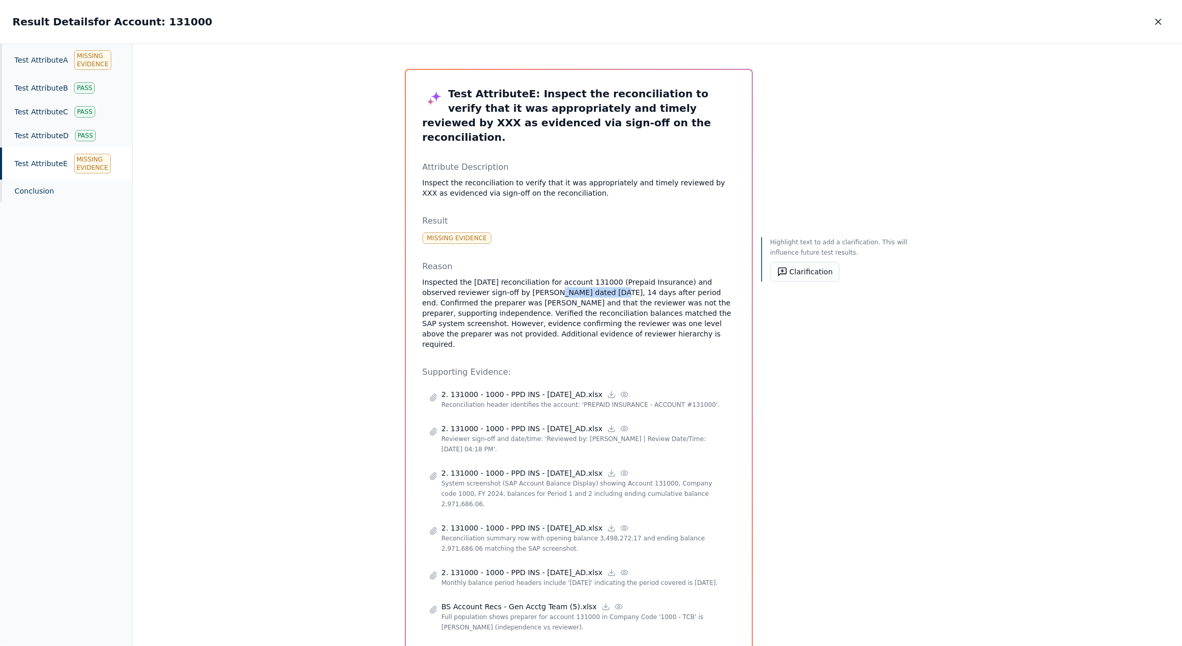
drag, startPoint x: 523, startPoint y: 281, endPoint x: 582, endPoint y: 279, distance: 59.6
click at [582, 279] on p "Inspected the [DATE] reconciliation for account 131000 (Prepaid Insurance) and …" at bounding box center [579, 313] width 313 height 72
copy p "[PERSON_NAME]"
click at [1161, 22] on icon "button" at bounding box center [1158, 22] width 10 height 10
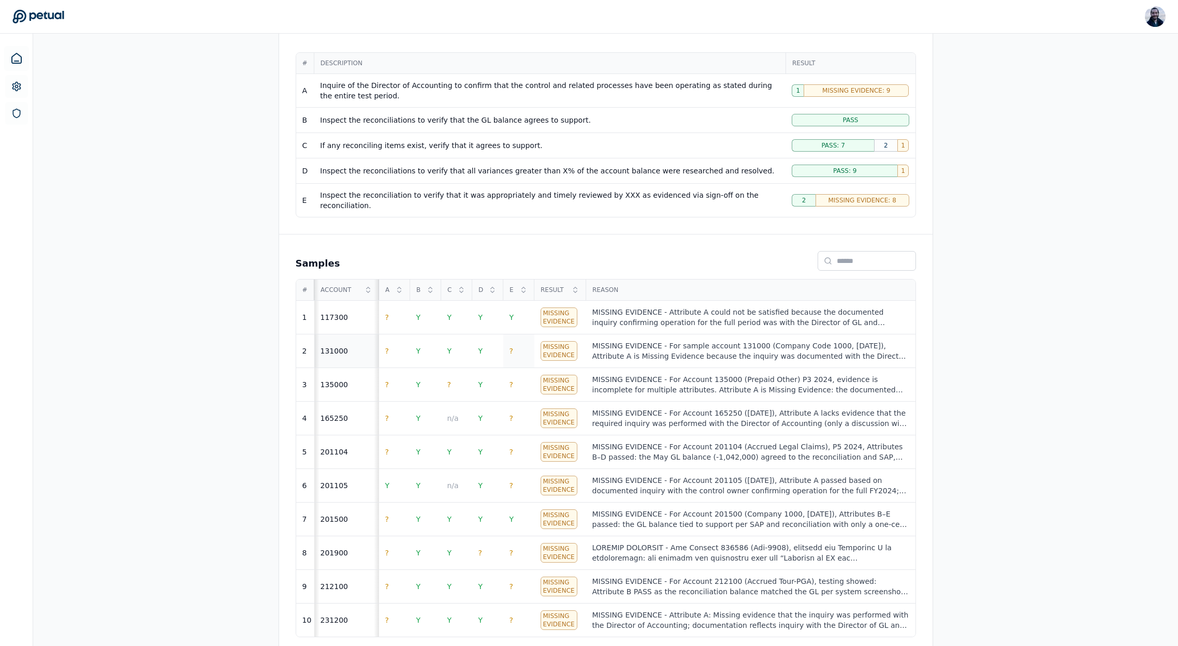
click at [513, 343] on td "?" at bounding box center [518, 352] width 31 height 34
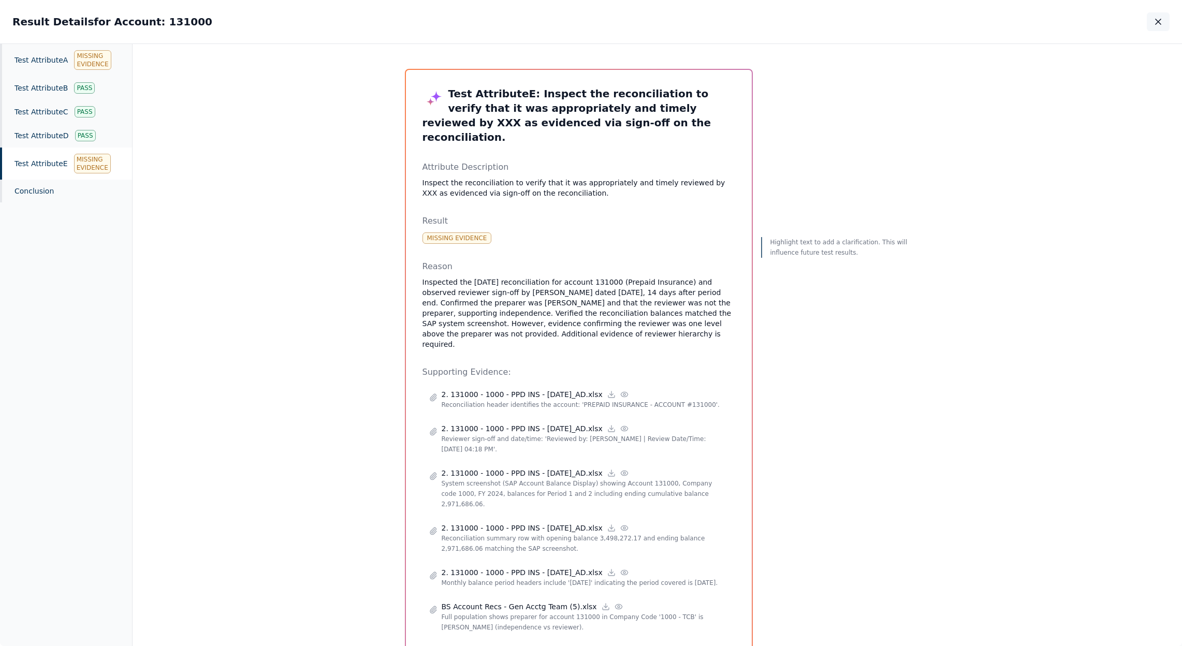
click at [1162, 22] on icon "button" at bounding box center [1158, 22] width 10 height 10
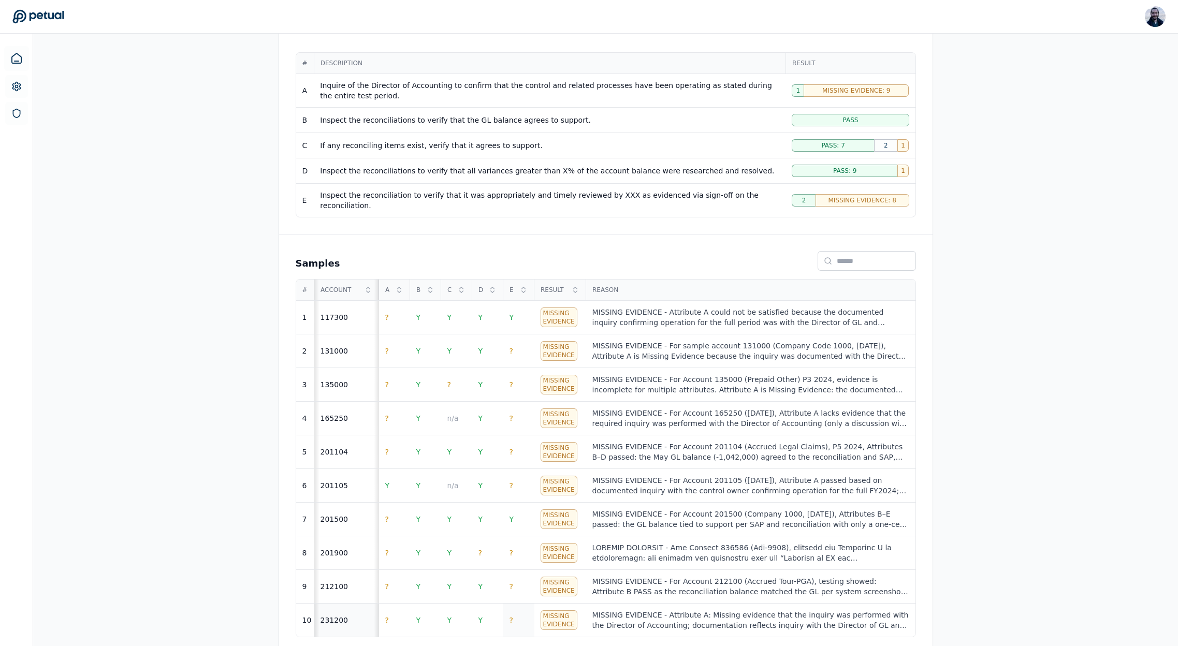
click at [507, 611] on td "?" at bounding box center [518, 621] width 31 height 34
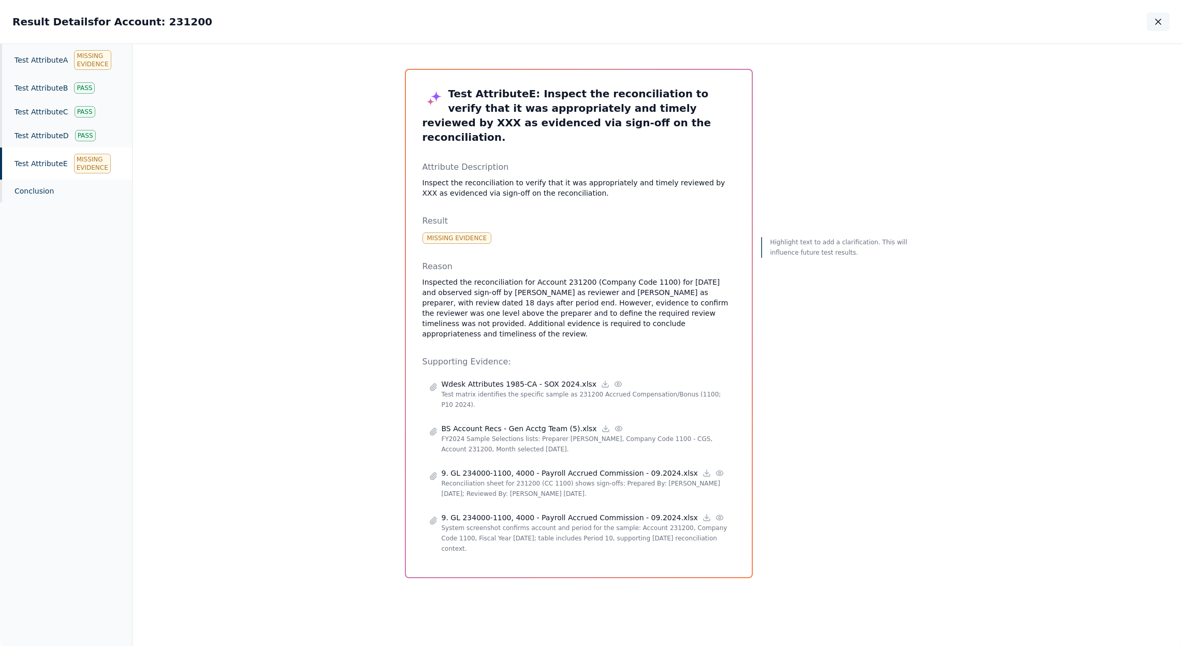
click at [1156, 21] on icon "button" at bounding box center [1158, 22] width 10 height 10
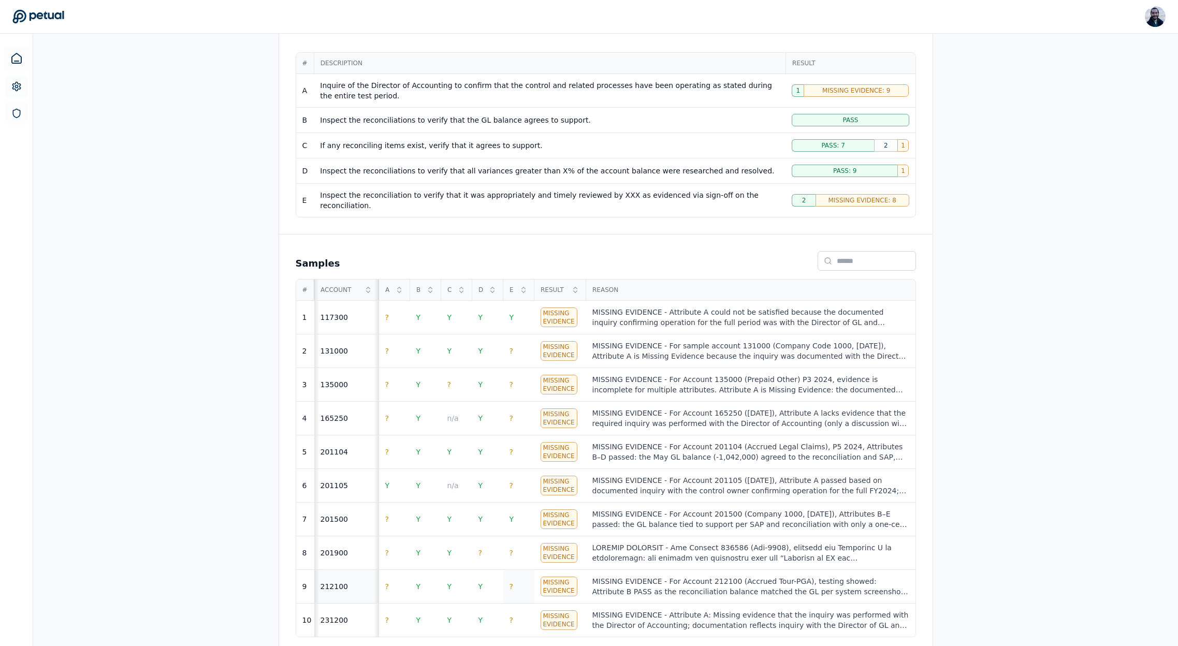
click at [516, 579] on td "?" at bounding box center [518, 587] width 31 height 34
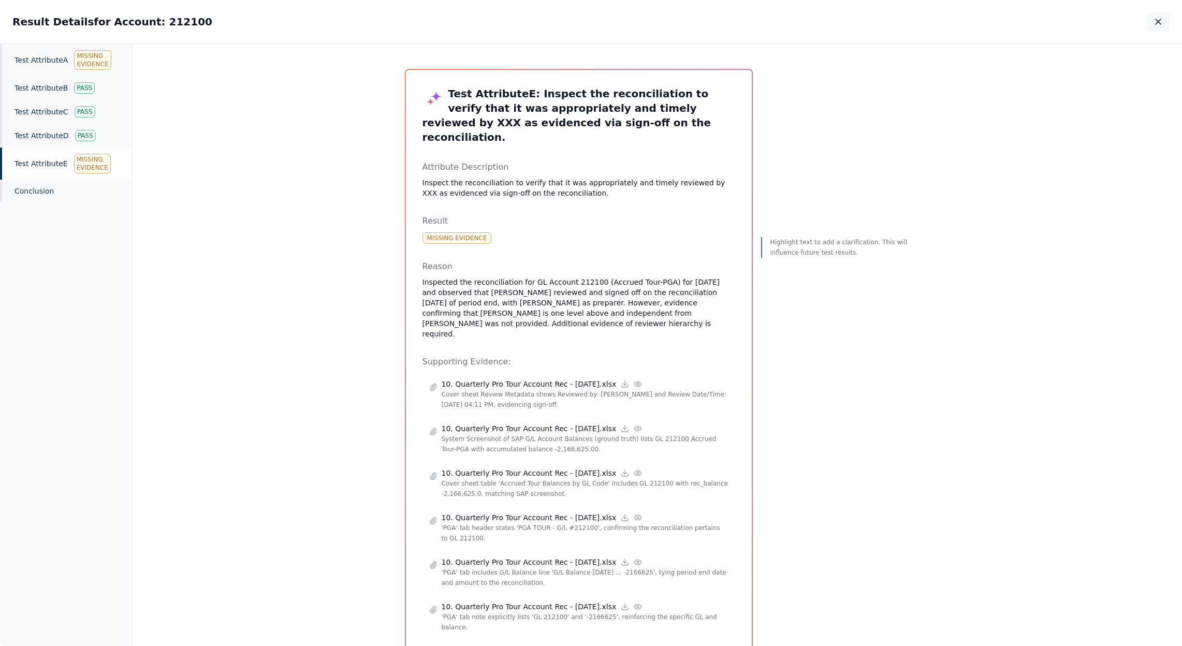
click at [1160, 26] on icon "button" at bounding box center [1158, 22] width 10 height 10
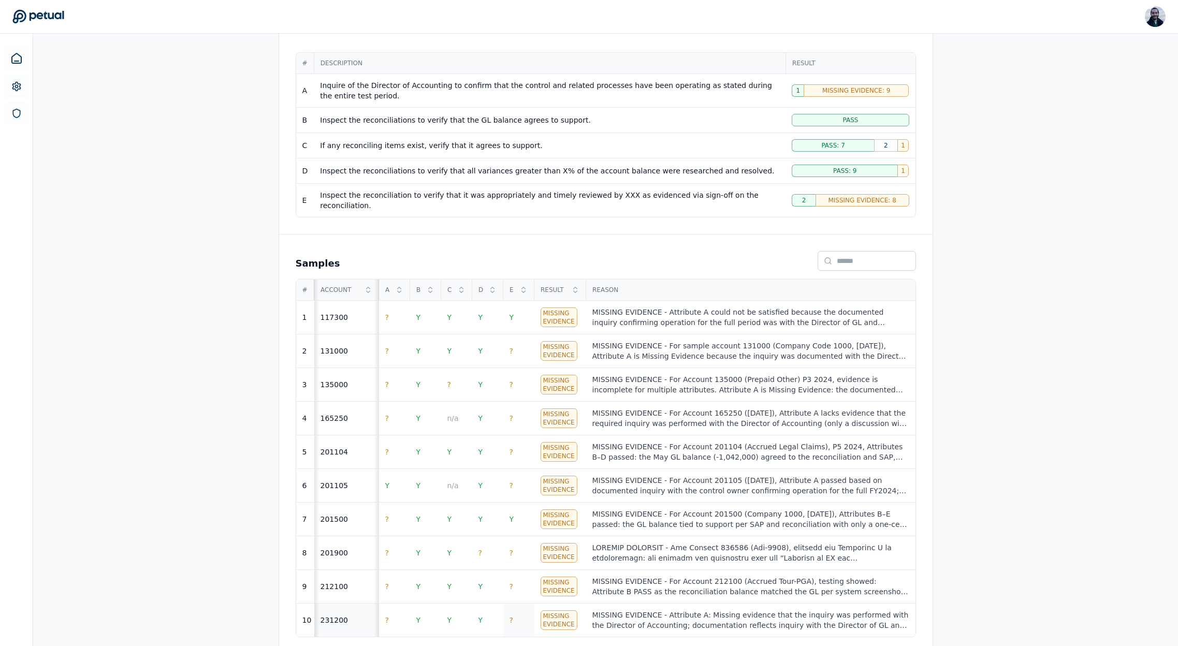
click at [515, 615] on td "?" at bounding box center [518, 621] width 31 height 34
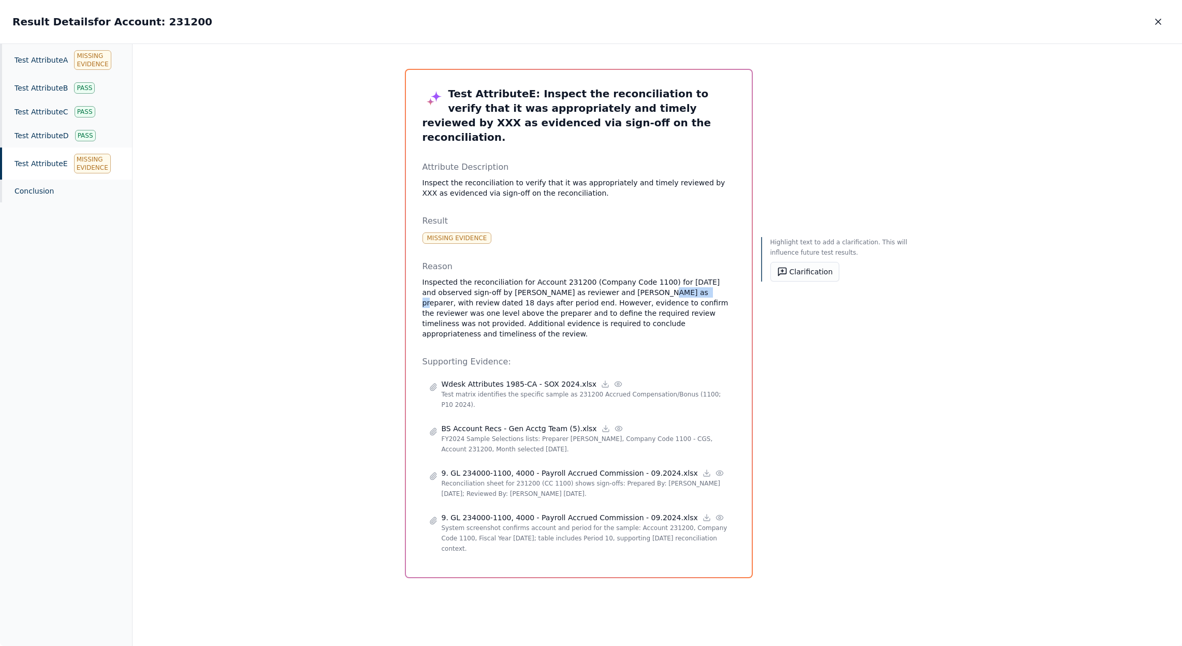
copy p "[PERSON_NAME]"
drag, startPoint x: 607, startPoint y: 279, endPoint x: 645, endPoint y: 274, distance: 38.1
click at [645, 277] on p "Inspected the reconciliation for Account 231200 (Company Code 1100) for [DATE] …" at bounding box center [579, 308] width 313 height 62
click at [1165, 21] on button "button" at bounding box center [1158, 21] width 23 height 19
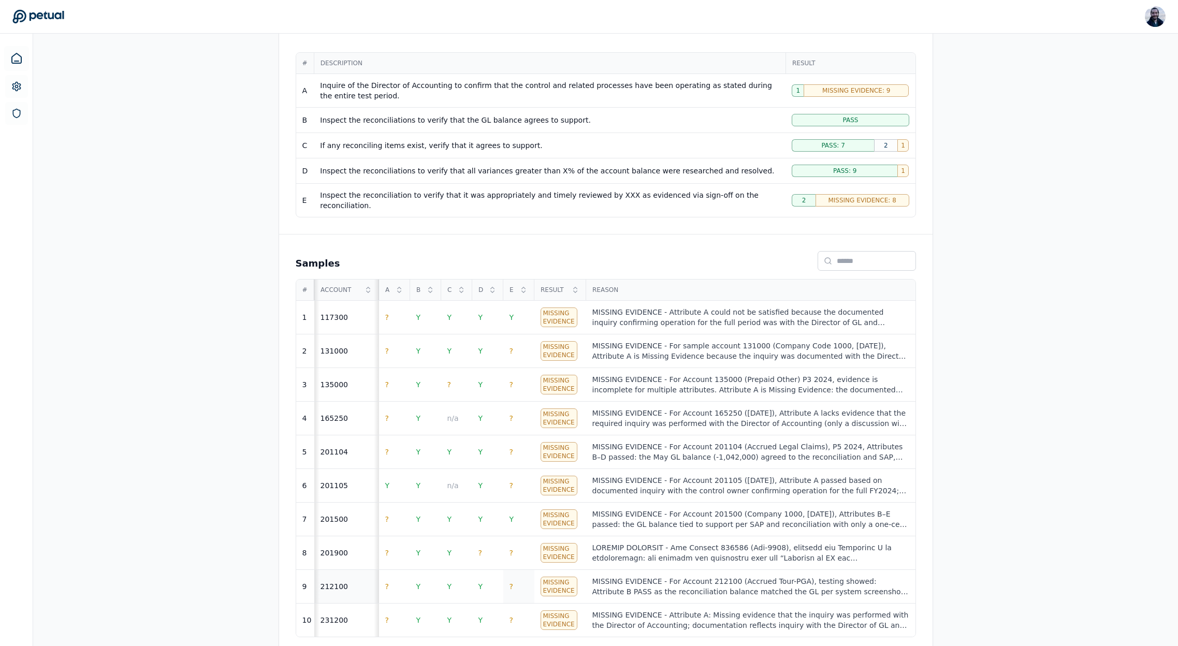
click at [507, 580] on td "?" at bounding box center [518, 587] width 31 height 34
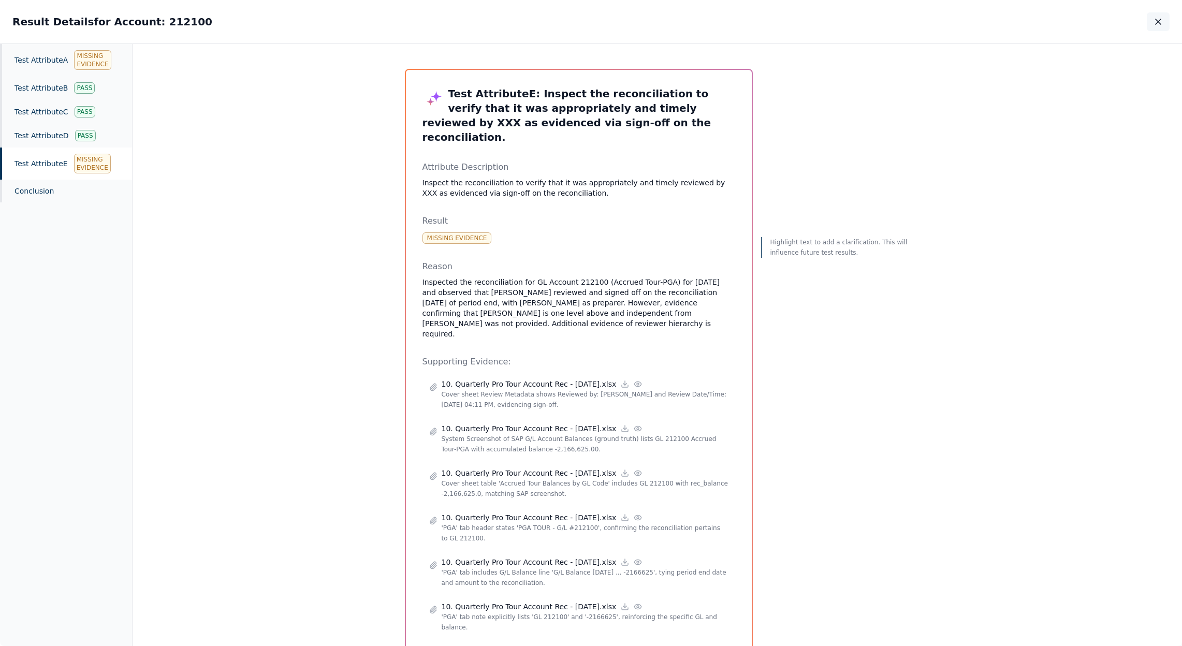
click at [1155, 22] on icon "button" at bounding box center [1158, 22] width 10 height 10
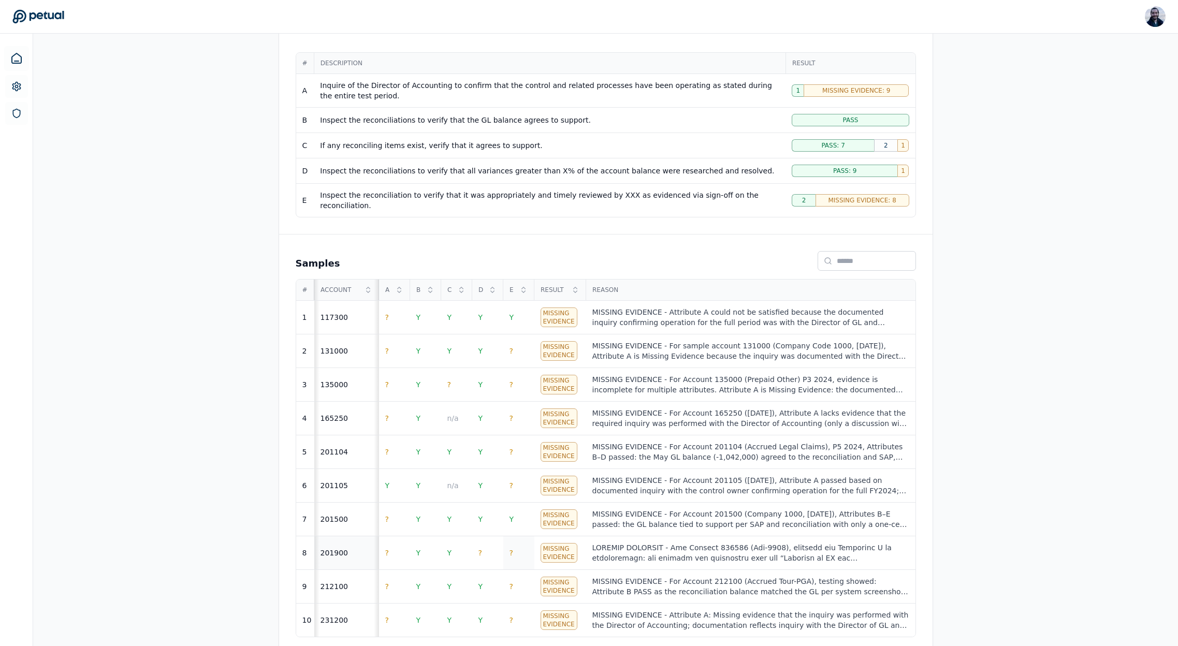
click at [521, 547] on td "?" at bounding box center [518, 553] width 31 height 34
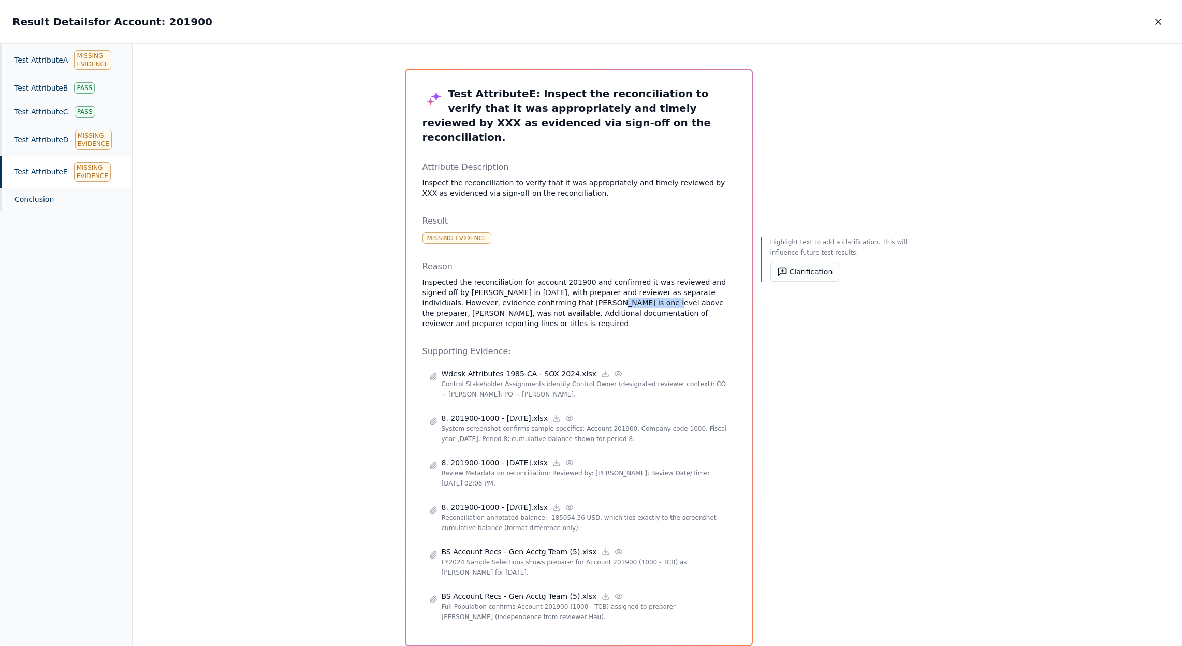
drag, startPoint x: 538, startPoint y: 288, endPoint x: 593, endPoint y: 288, distance: 55.4
click at [593, 288] on p "Inspected the reconciliation for account 201900 and confirmed it was reviewed a…" at bounding box center [579, 303] width 313 height 52
copy p "[PERSON_NAME]"
drag, startPoint x: 703, startPoint y: 289, endPoint x: 455, endPoint y: 296, distance: 248.1
click at [455, 296] on p "Inspected the reconciliation for account 201900 and confirmed it was reviewed a…" at bounding box center [579, 303] width 313 height 52
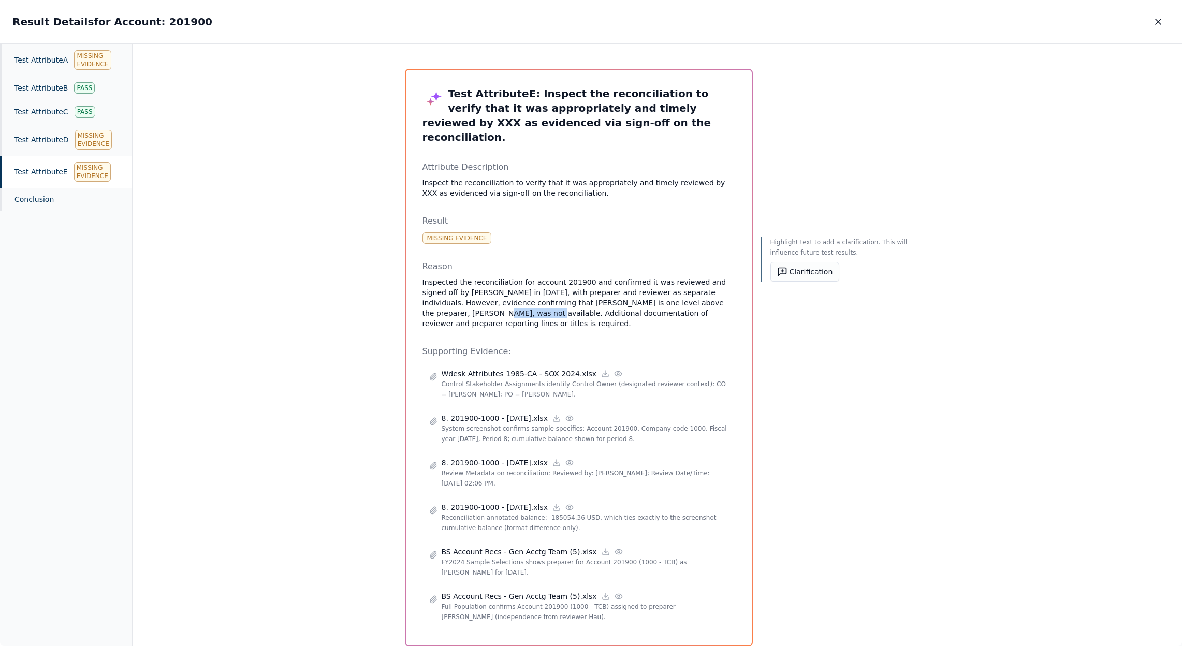
copy p "[PERSON_NAME]"
click at [1159, 20] on icon "button" at bounding box center [1158, 22] width 10 height 10
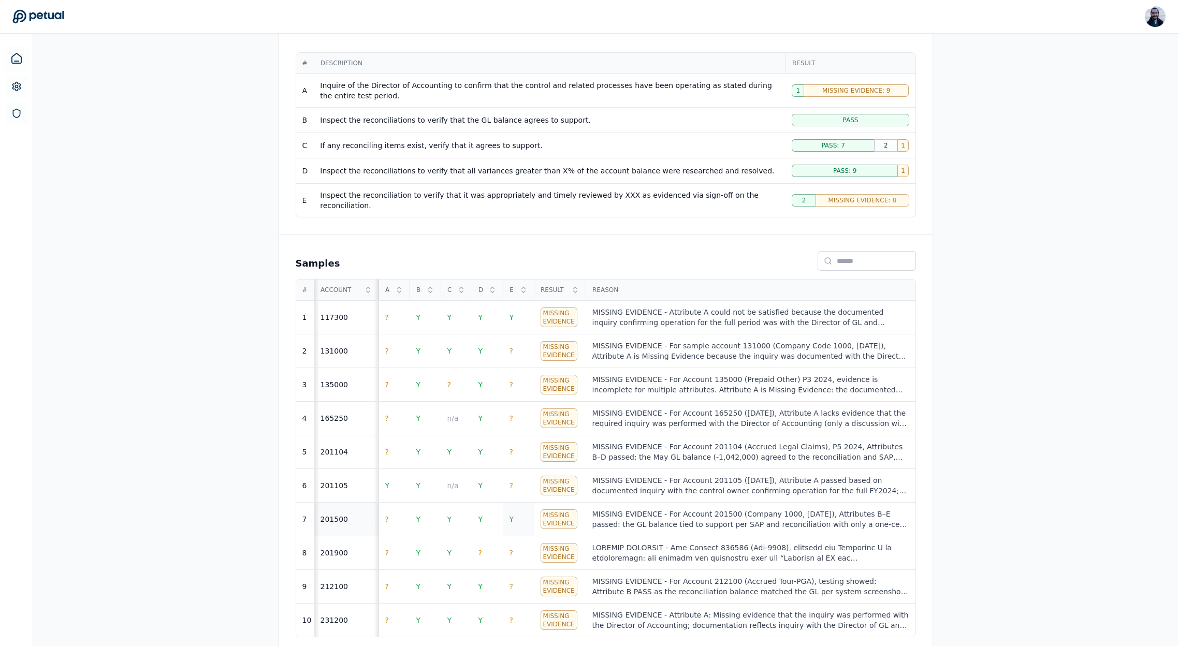
click at [511, 515] on span "Y" at bounding box center [512, 519] width 5 height 8
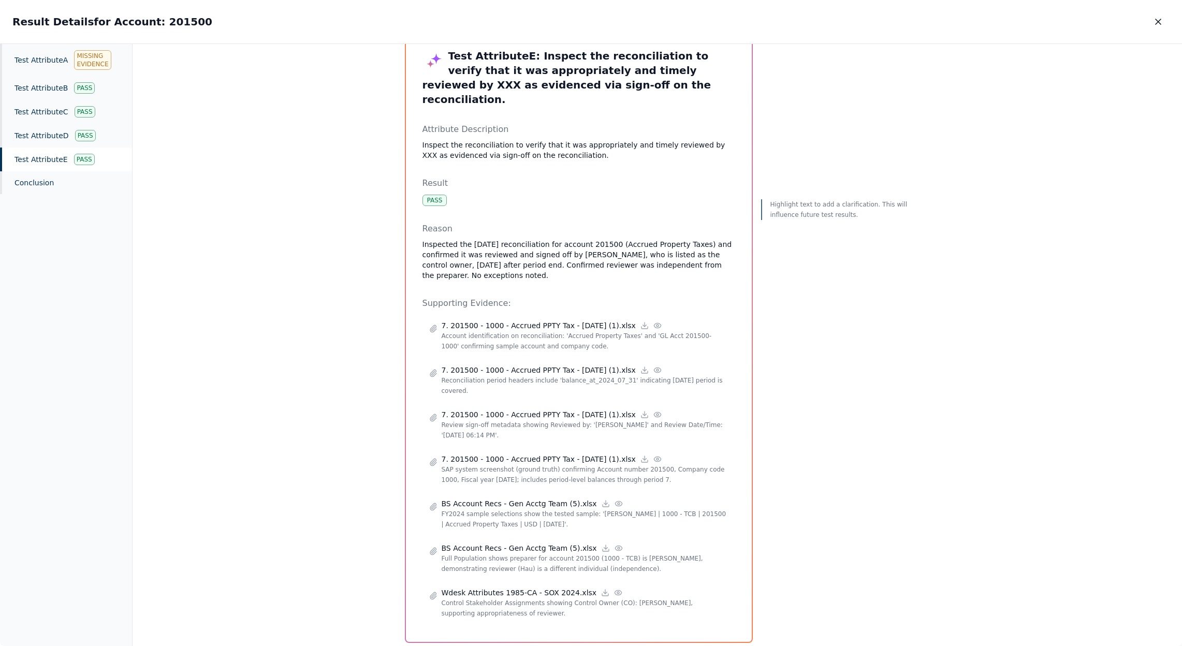
scroll to position [39, 0]
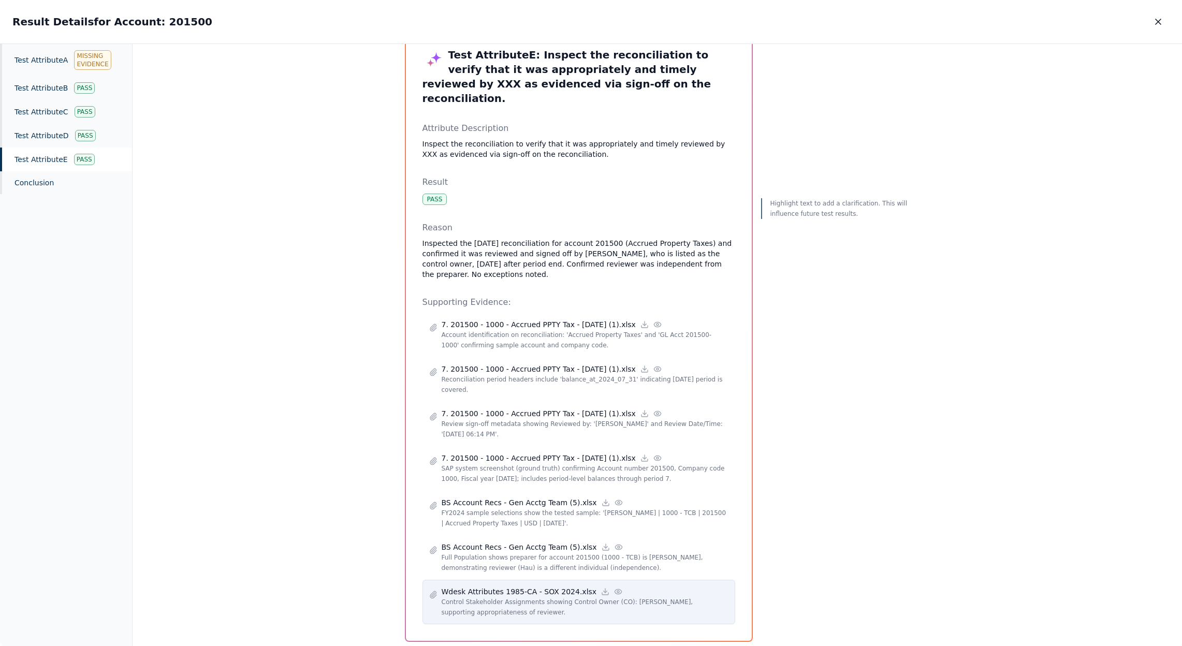
click at [614, 588] on icon at bounding box center [618, 592] width 8 height 8
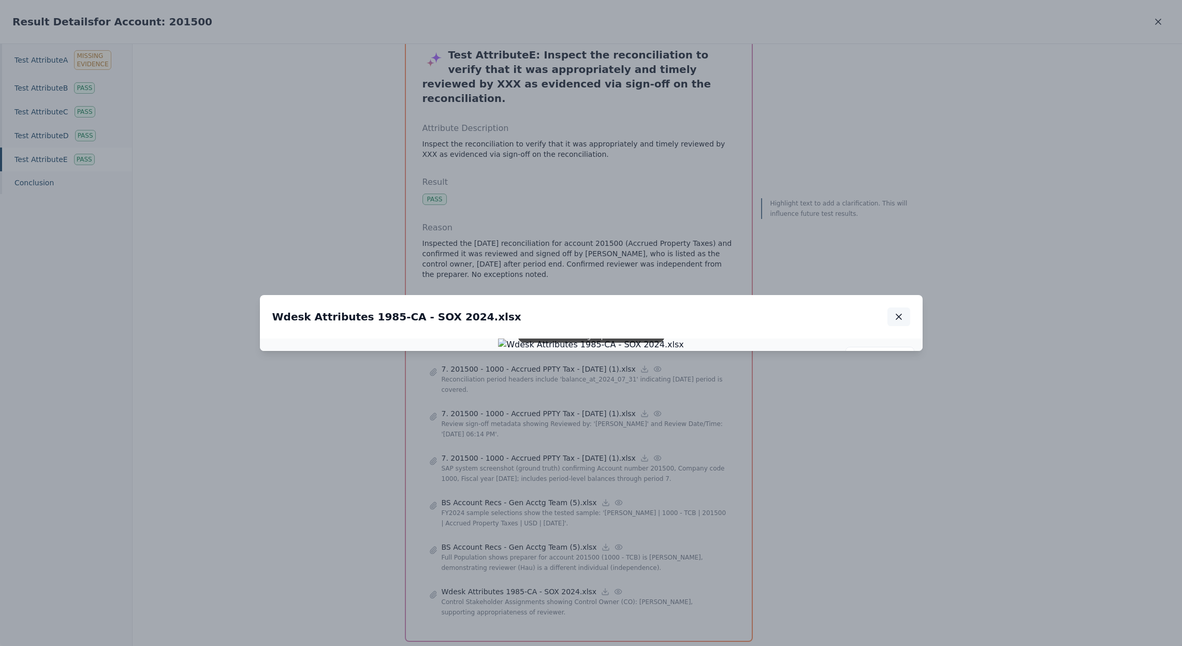
click at [899, 312] on icon "button" at bounding box center [899, 317] width 10 height 10
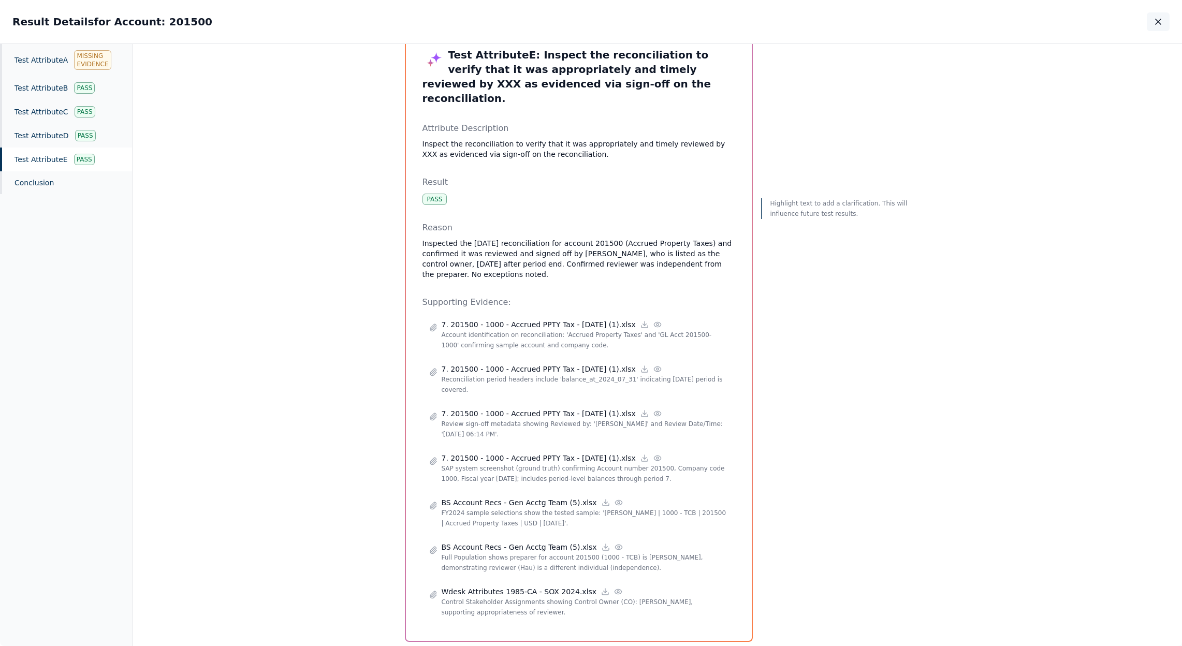
click at [1158, 20] on icon "button" at bounding box center [1158, 22] width 10 height 10
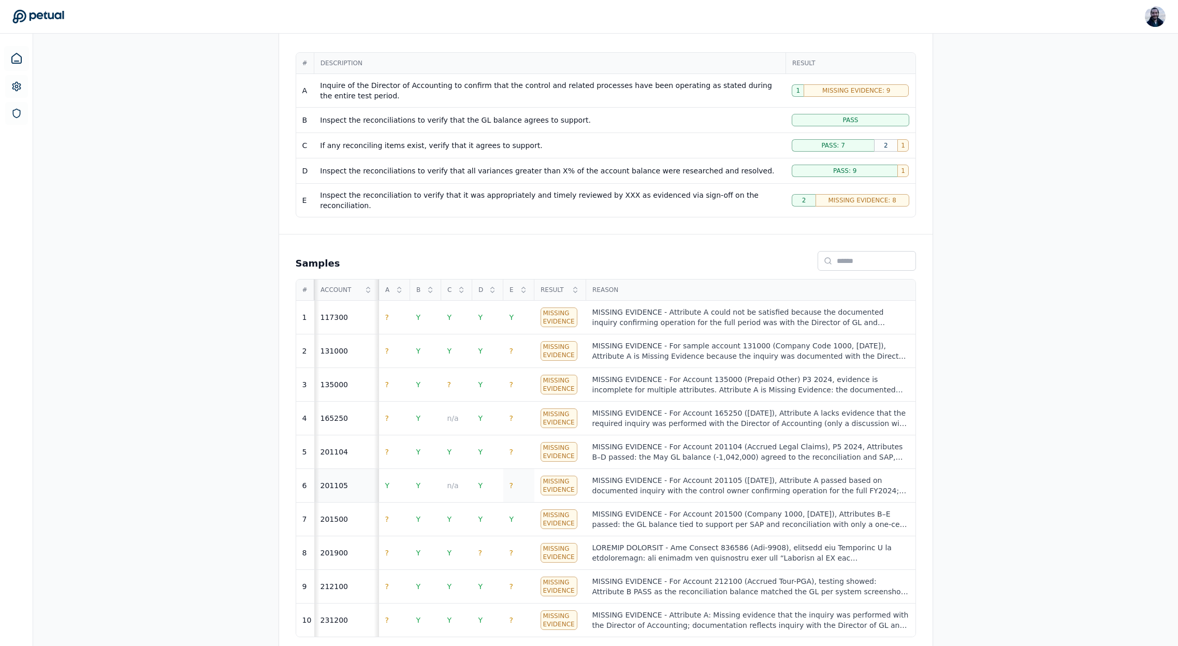
click at [517, 480] on td "?" at bounding box center [518, 486] width 31 height 34
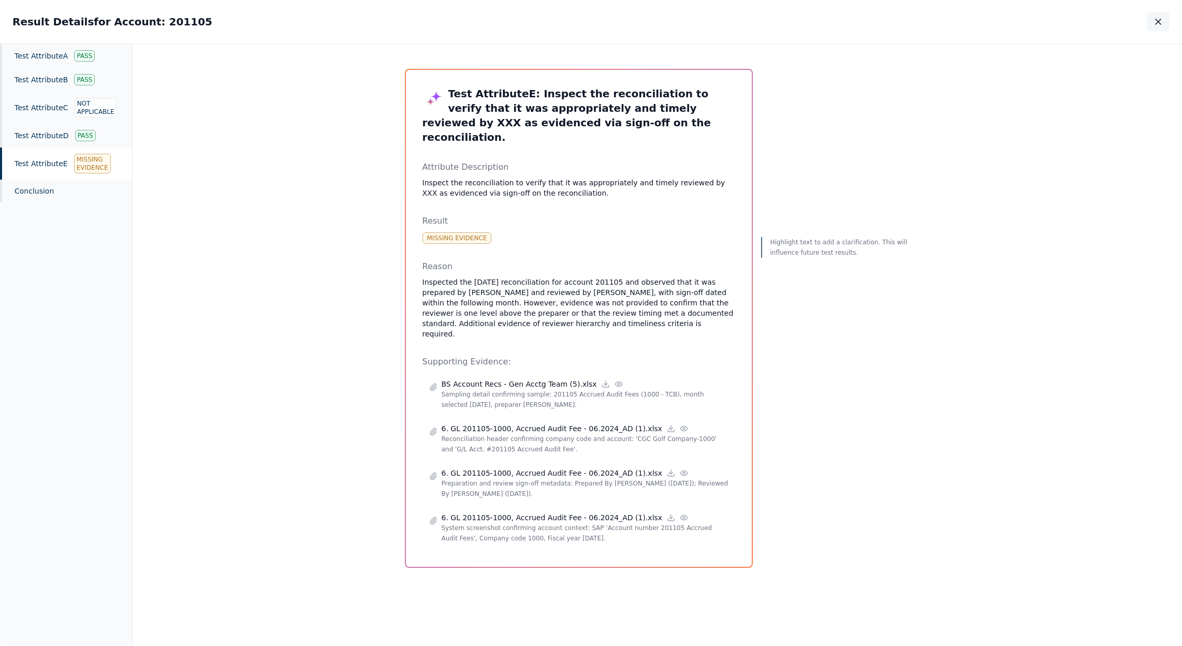
click at [1154, 23] on icon "button" at bounding box center [1158, 22] width 10 height 10
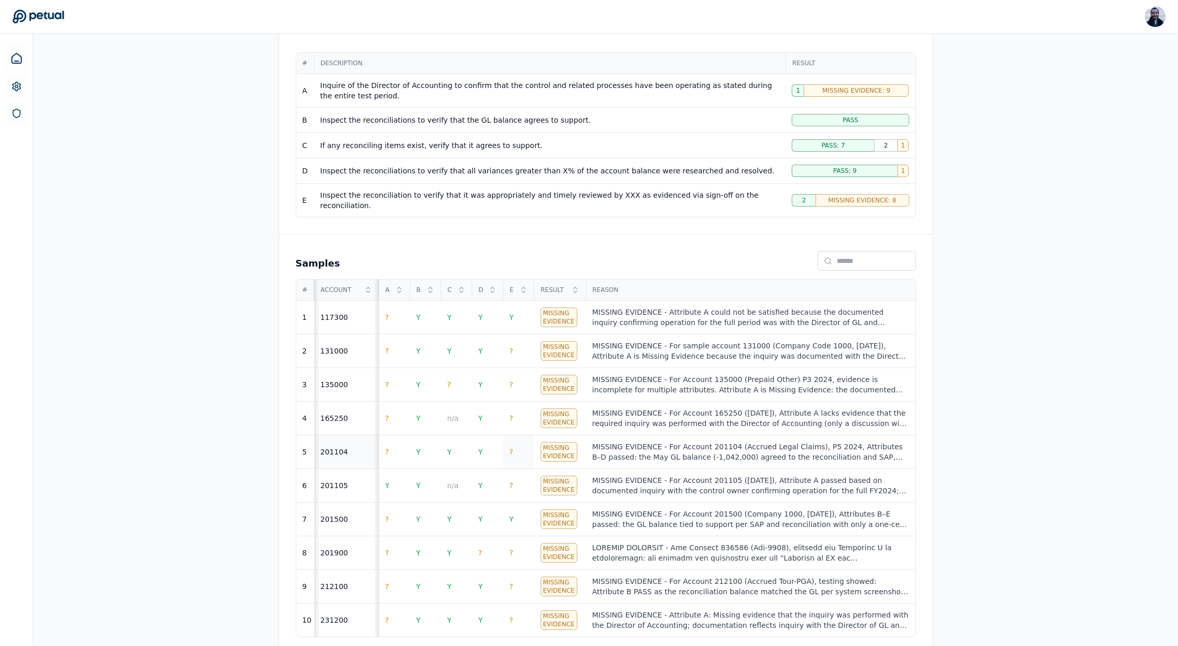
click at [511, 438] on td "?" at bounding box center [518, 453] width 31 height 34
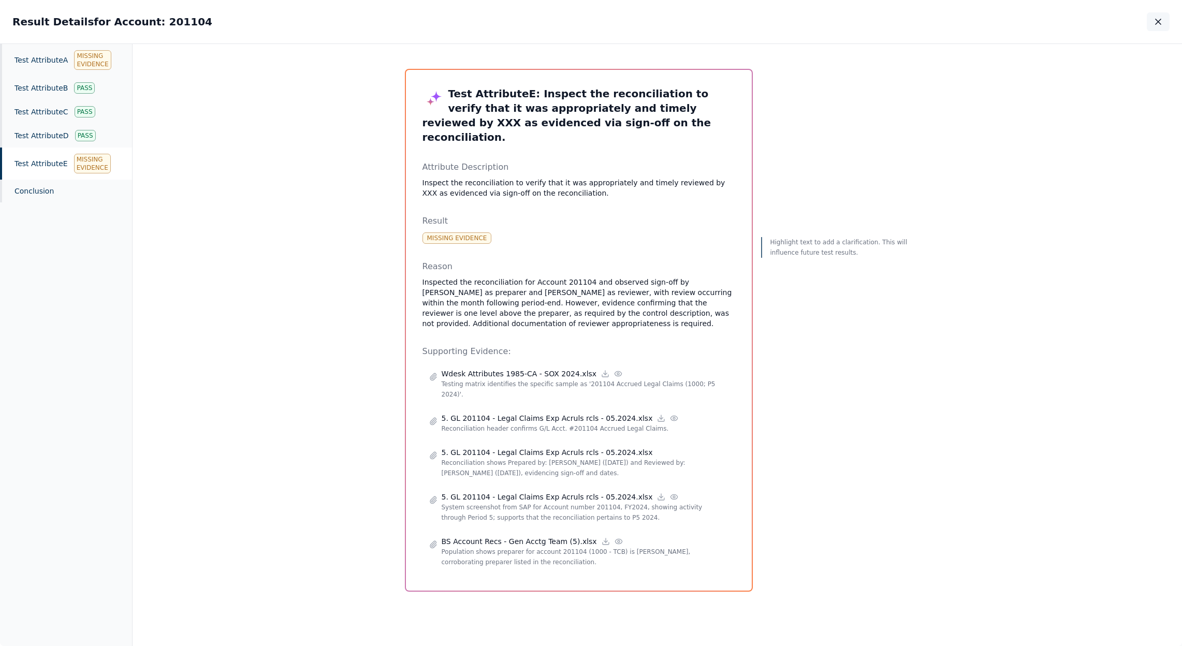
click at [1158, 21] on icon "button" at bounding box center [1158, 21] width 5 height 5
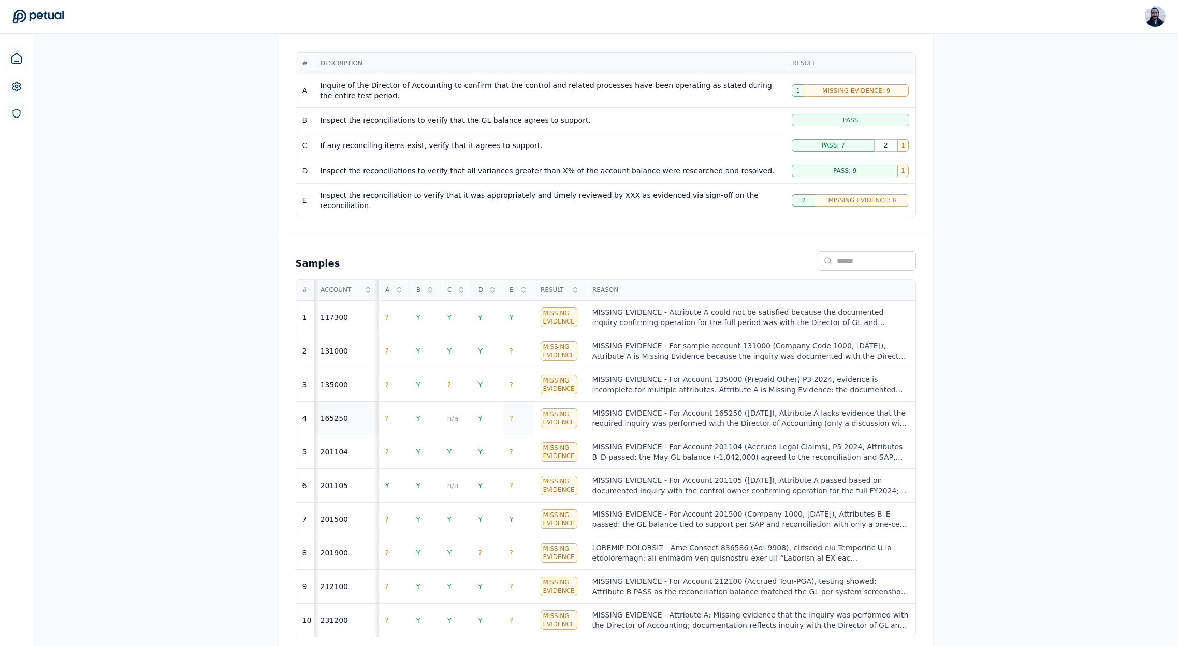
click at [514, 411] on td "?" at bounding box center [518, 419] width 31 height 34
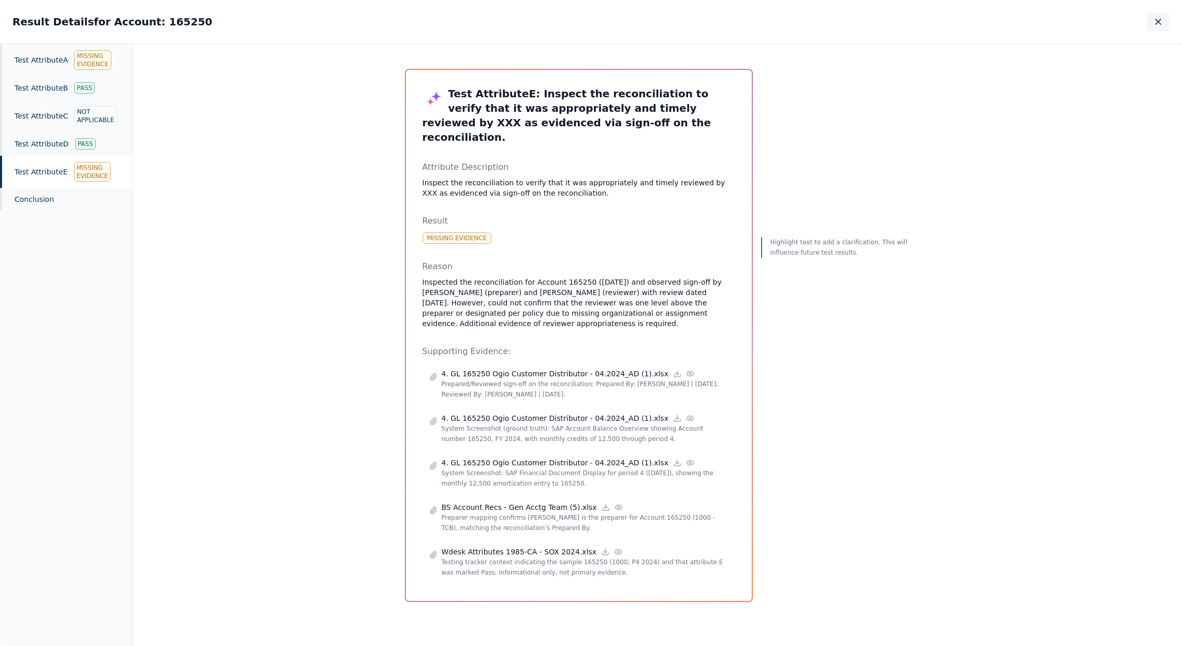
click at [1162, 21] on icon "button" at bounding box center [1158, 22] width 10 height 10
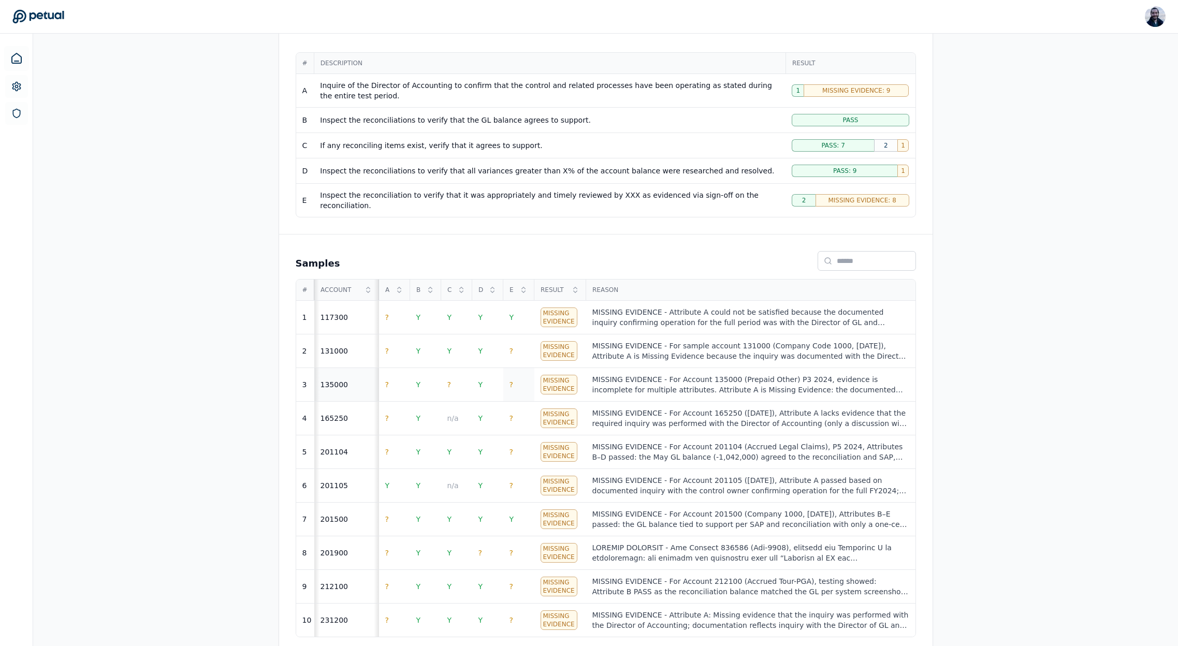
click at [511, 381] on span "?" at bounding box center [512, 385] width 4 height 8
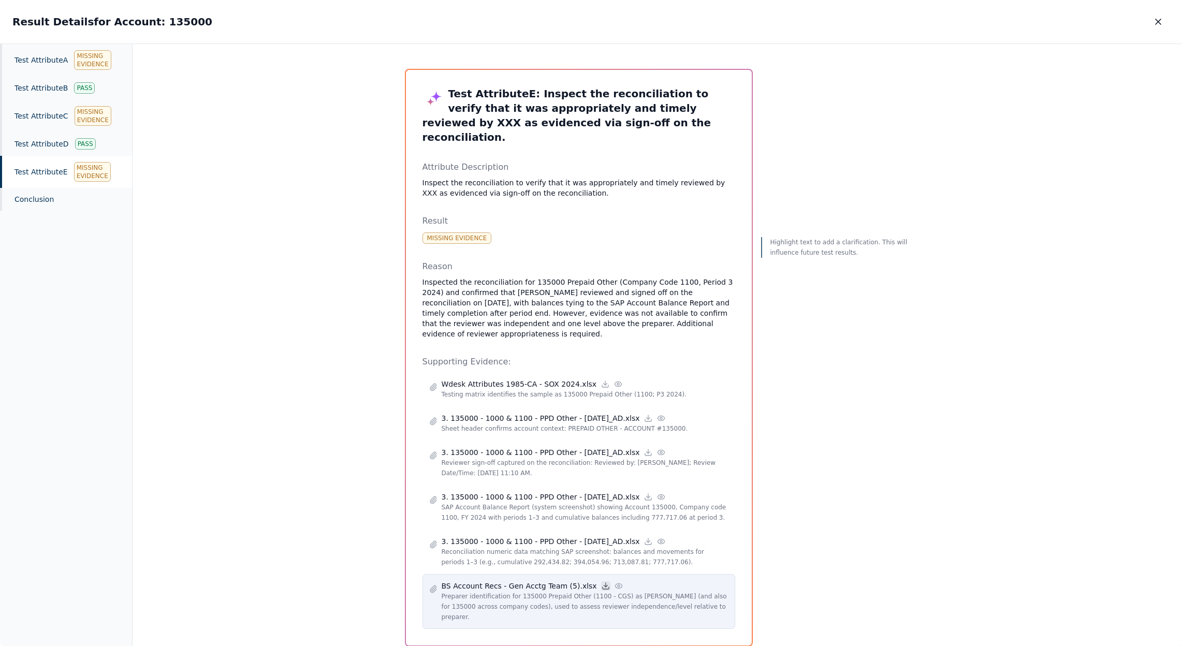
click at [602, 582] on icon at bounding box center [606, 586] width 8 height 8
click at [615, 582] on icon at bounding box center [619, 586] width 8 height 8
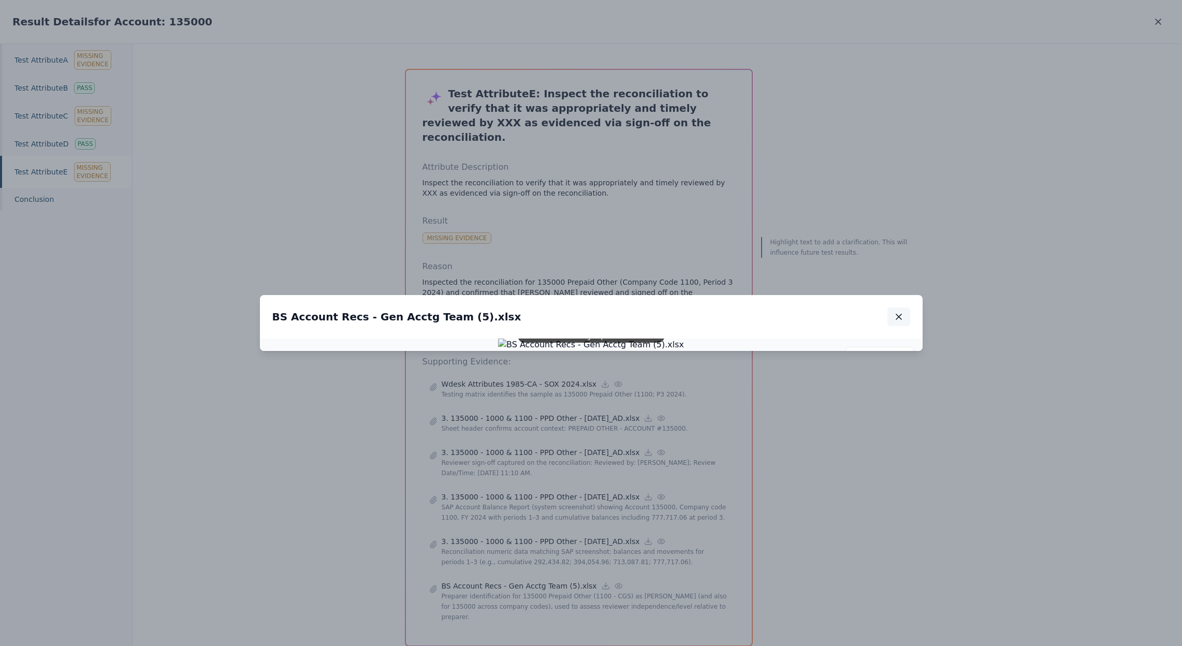
click at [902, 312] on icon "button" at bounding box center [899, 317] width 10 height 10
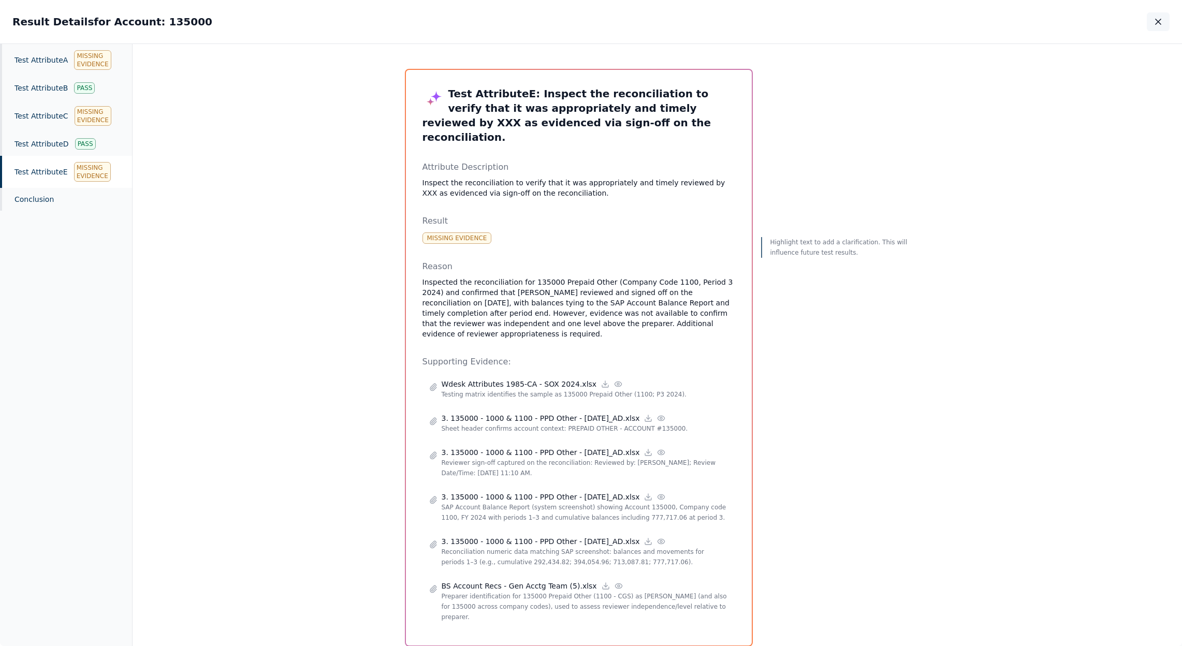
click at [1150, 19] on button "button" at bounding box center [1158, 21] width 23 height 19
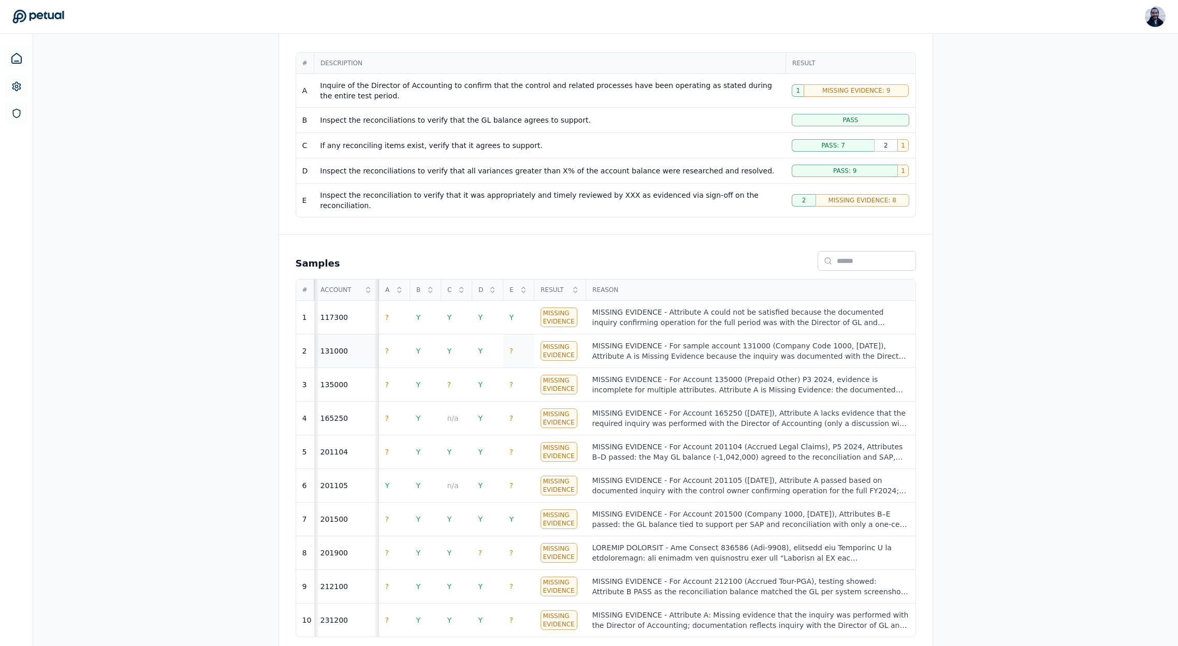
click at [516, 345] on td "?" at bounding box center [518, 352] width 31 height 34
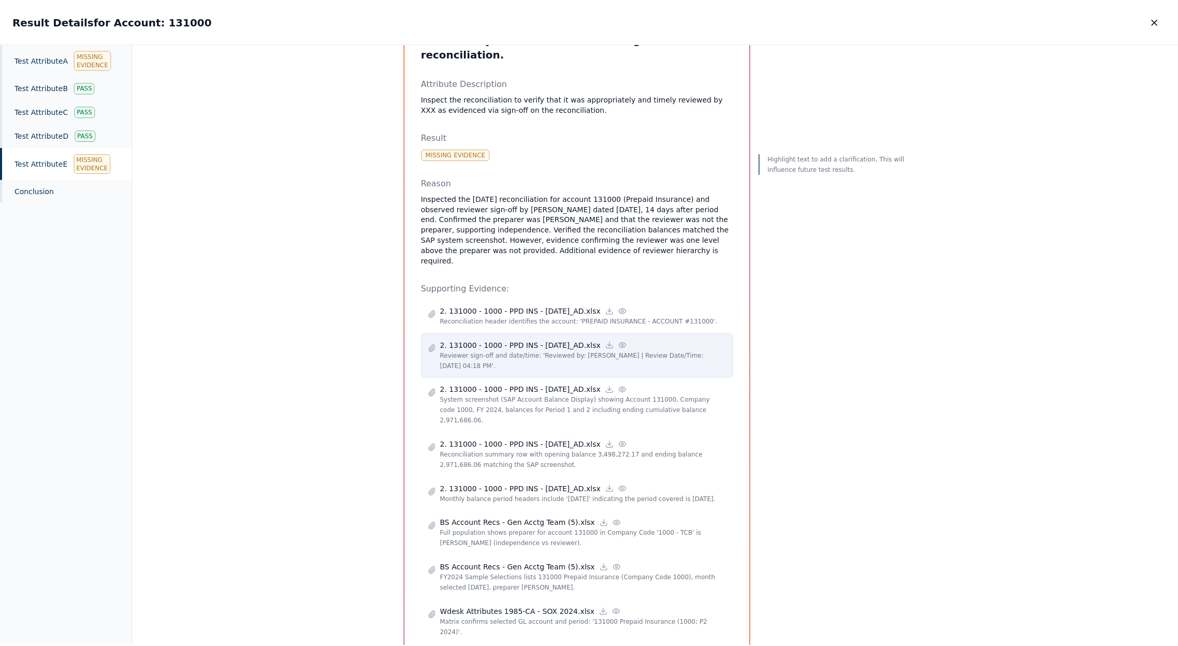
scroll to position [94, 0]
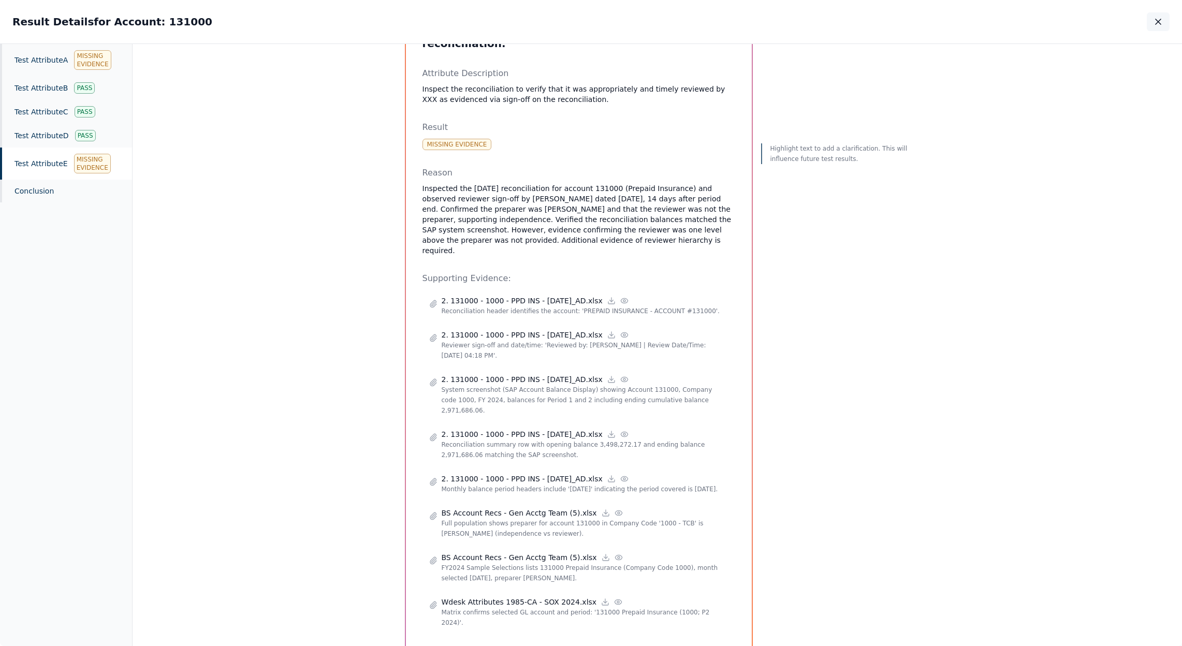
click at [1166, 22] on button "button" at bounding box center [1158, 21] width 23 height 19
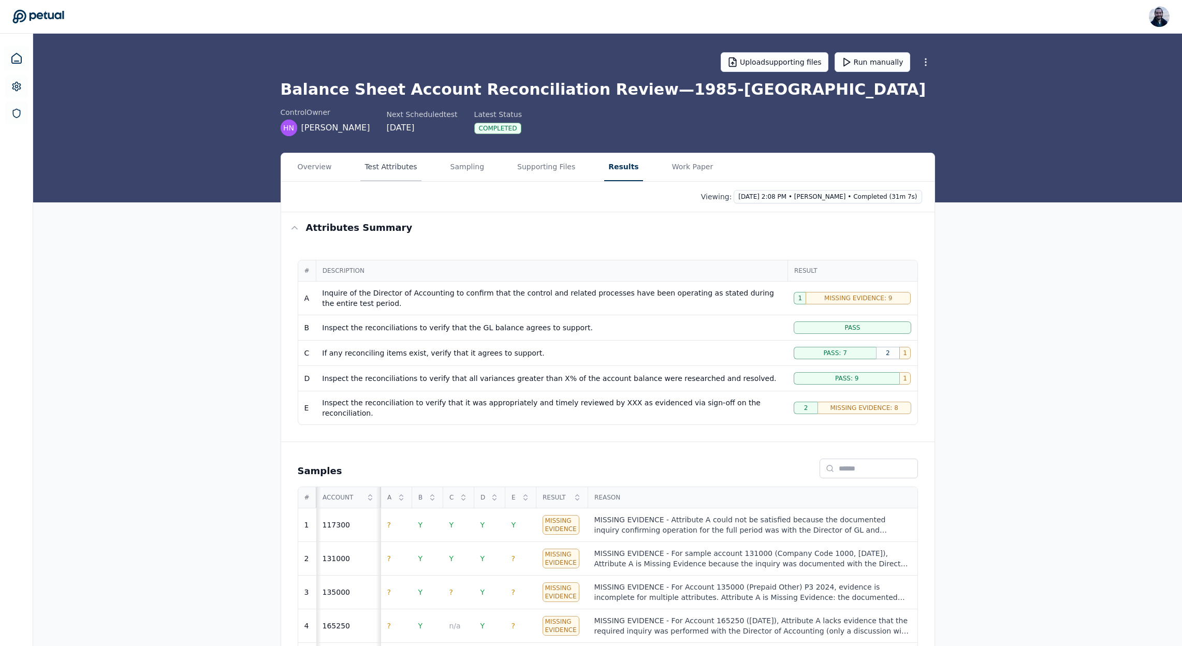
drag, startPoint x: 398, startPoint y: 162, endPoint x: 402, endPoint y: 178, distance: 16.1
click at [399, 163] on button "Test Attributes" at bounding box center [390, 167] width 61 height 28
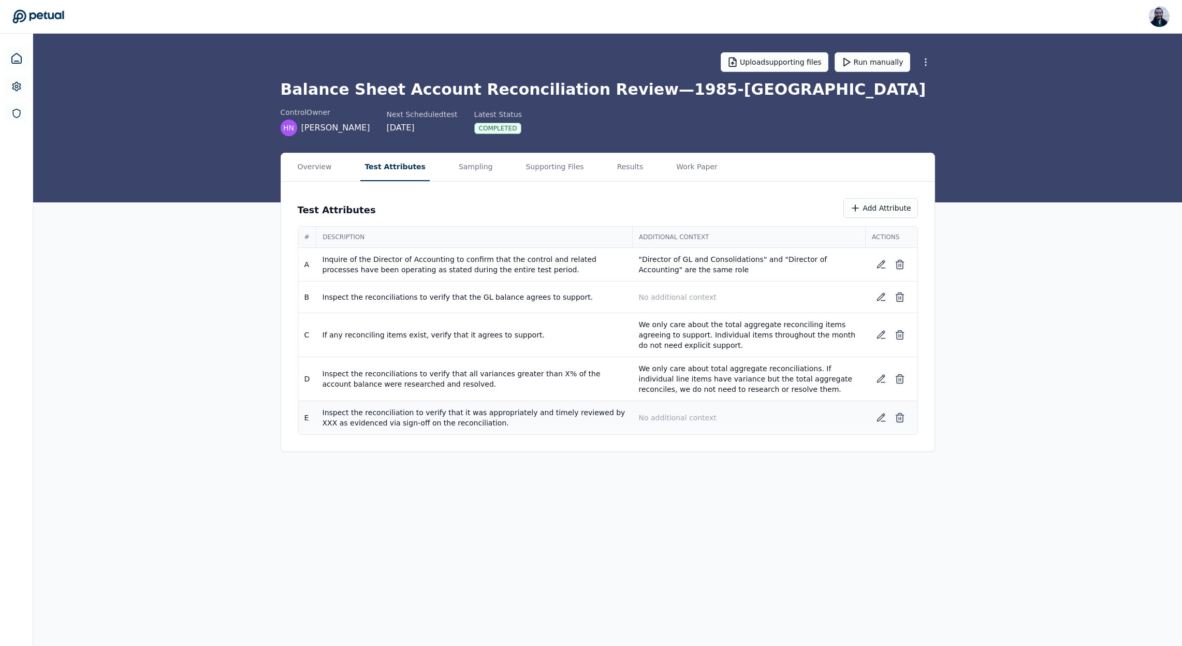
click at [730, 422] on p "No additional context" at bounding box center [749, 418] width 221 height 10
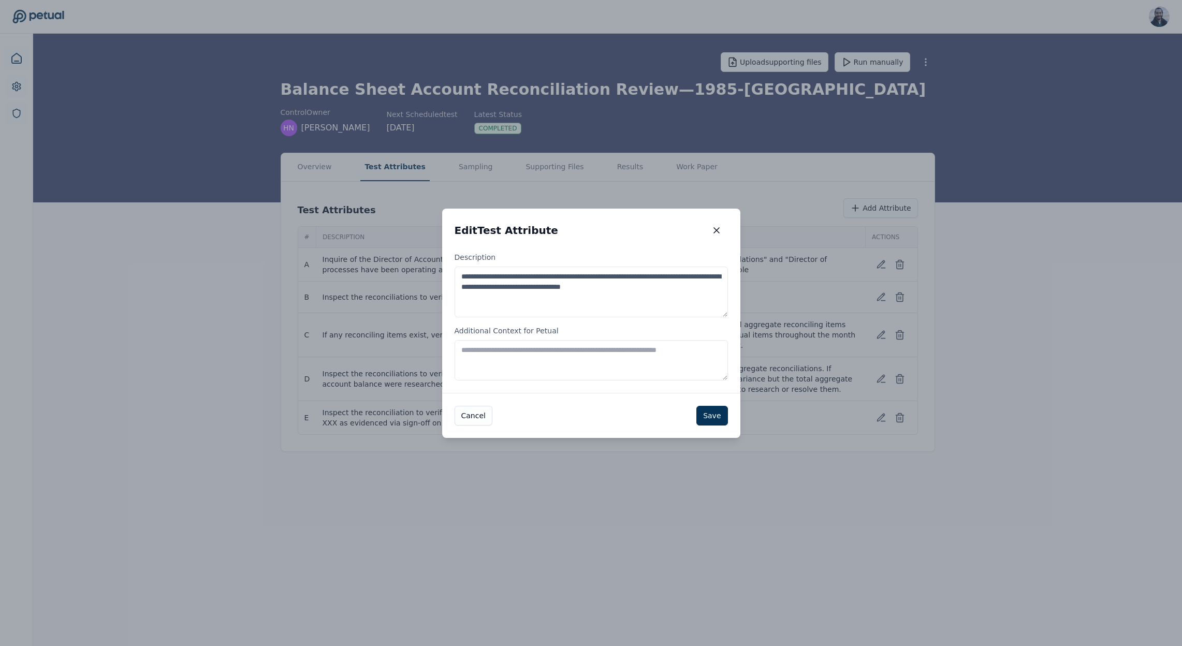
click at [481, 365] on textarea "Additional Context for Petual" at bounding box center [591, 360] width 273 height 40
paste textarea "**********"
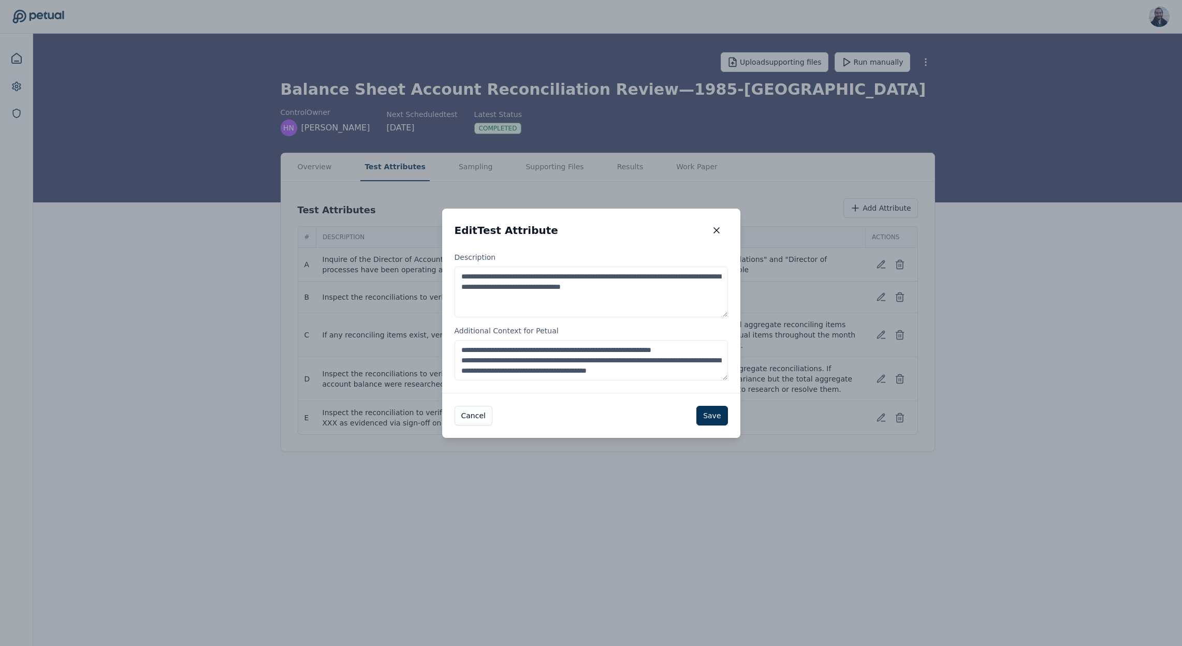
scroll to position [6, 0]
paste textarea "**********"
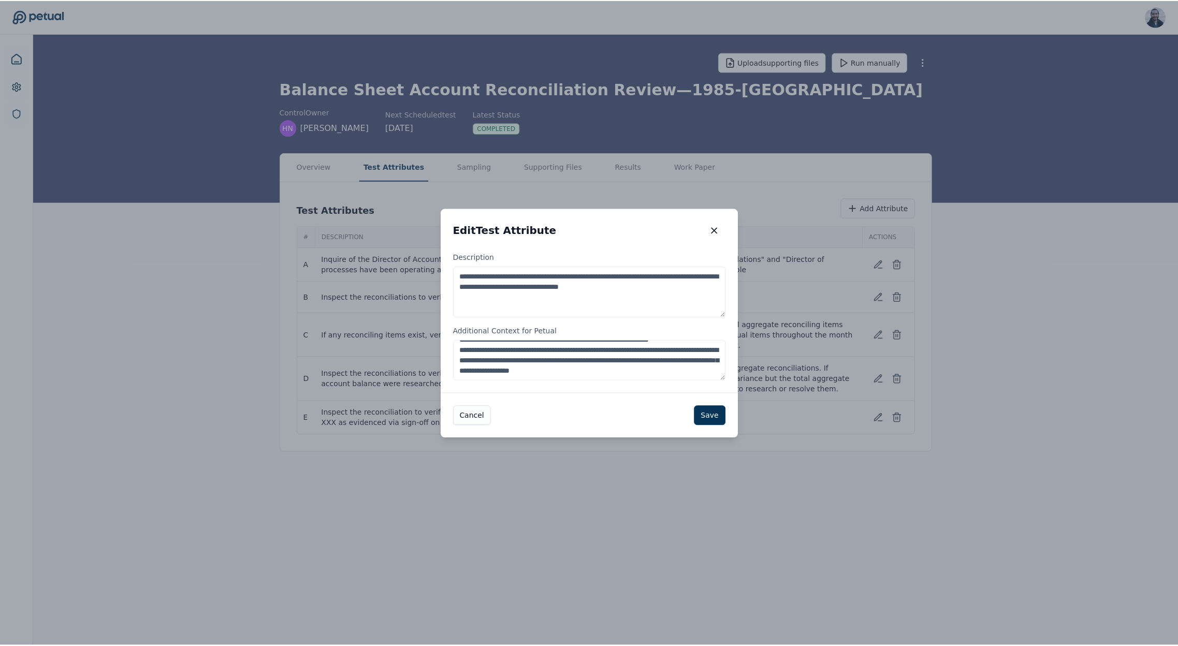
scroll to position [16, 0]
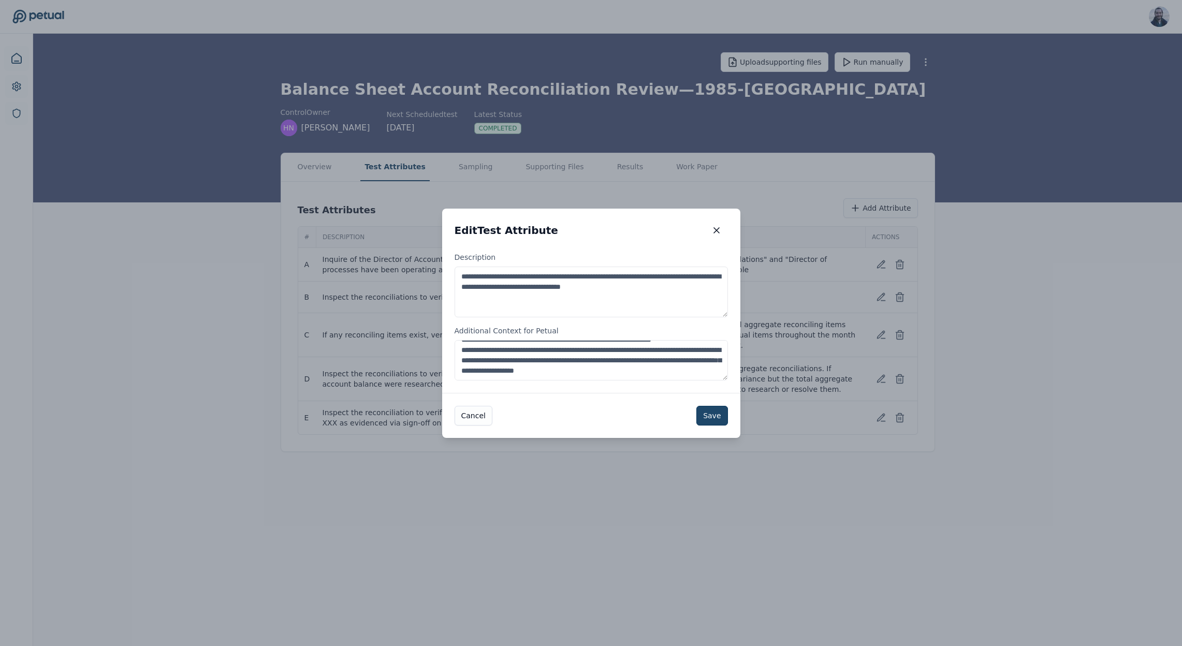
type textarea "**********"
click at [721, 421] on button "Save" at bounding box center [712, 416] width 31 height 20
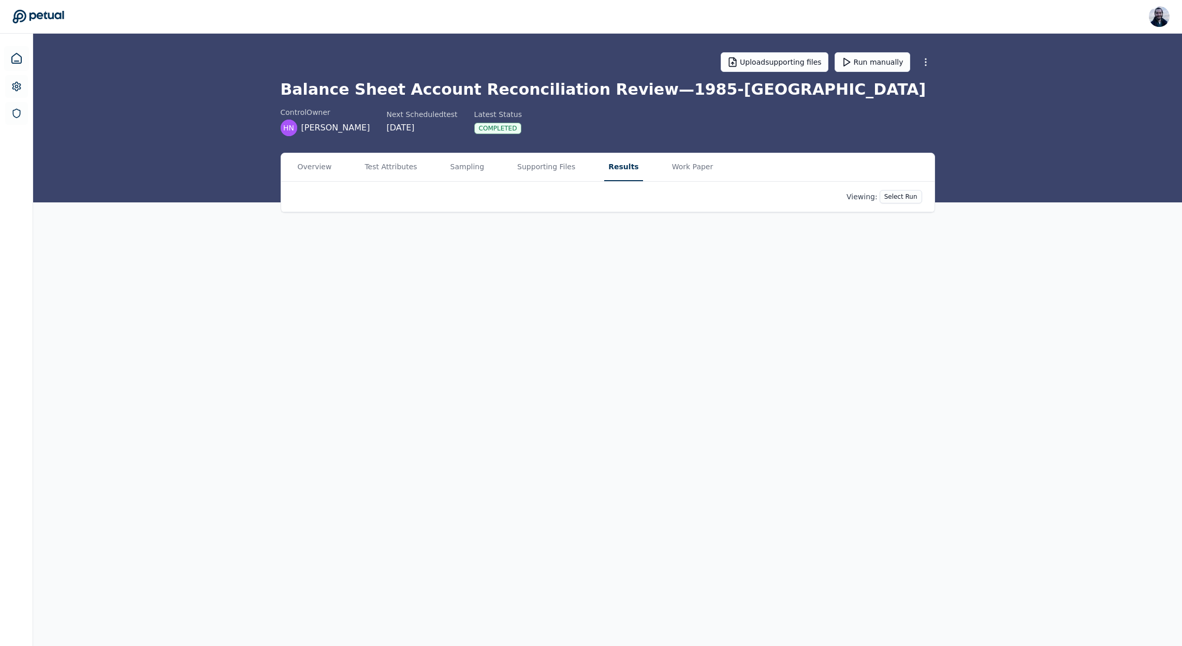
click at [611, 171] on button "Results" at bounding box center [623, 167] width 38 height 28
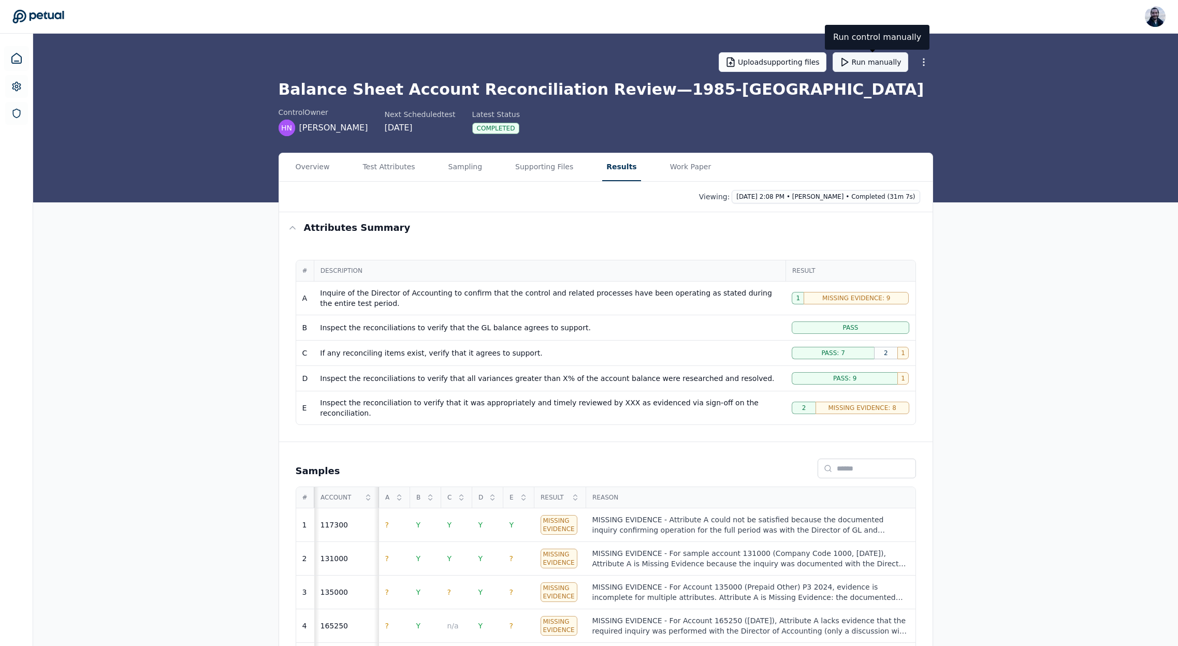
click at [882, 61] on button "Run manually" at bounding box center [871, 62] width 76 height 20
